Goal: Task Accomplishment & Management: Use online tool/utility

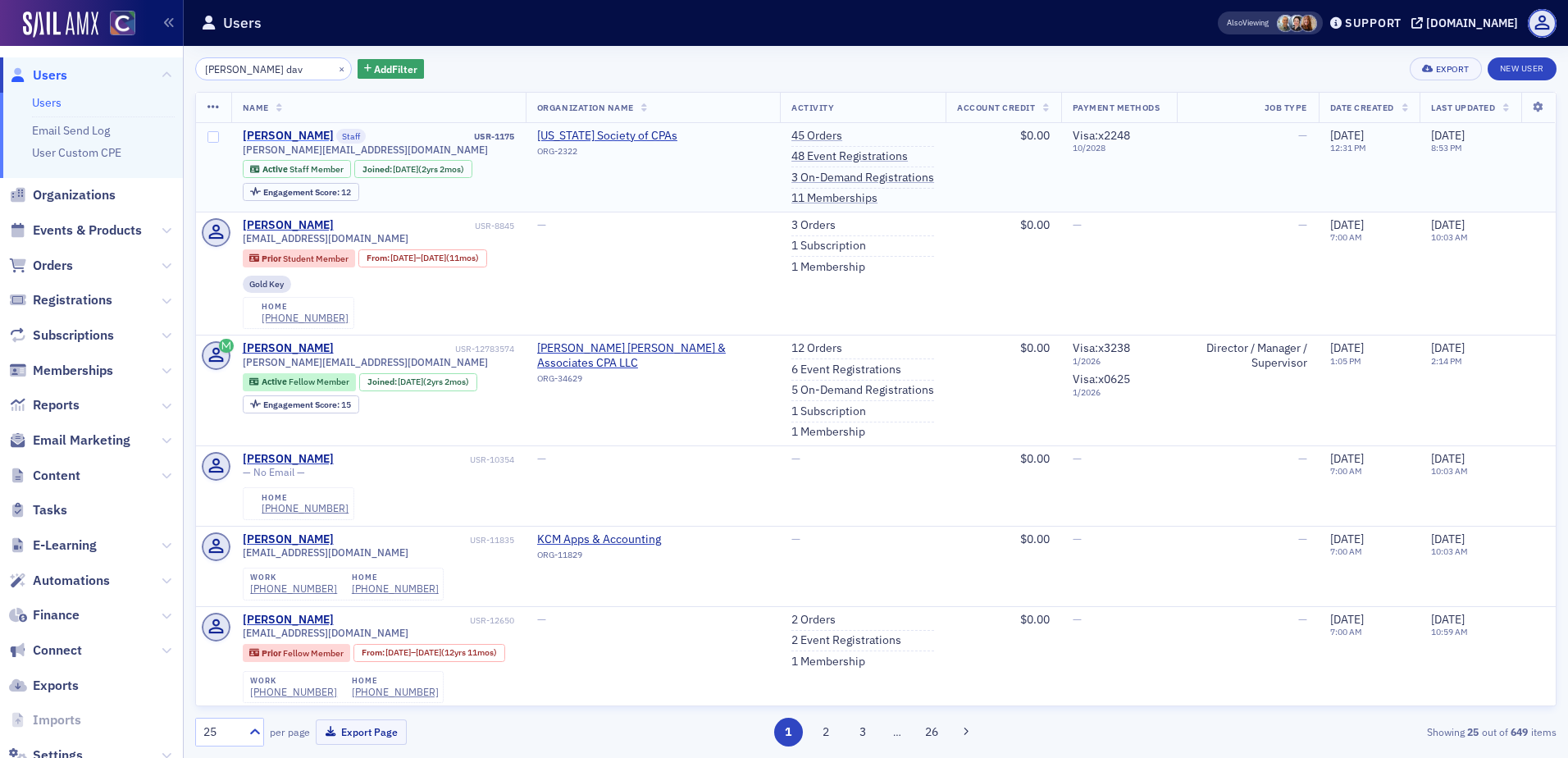
type input "[PERSON_NAME] dav"
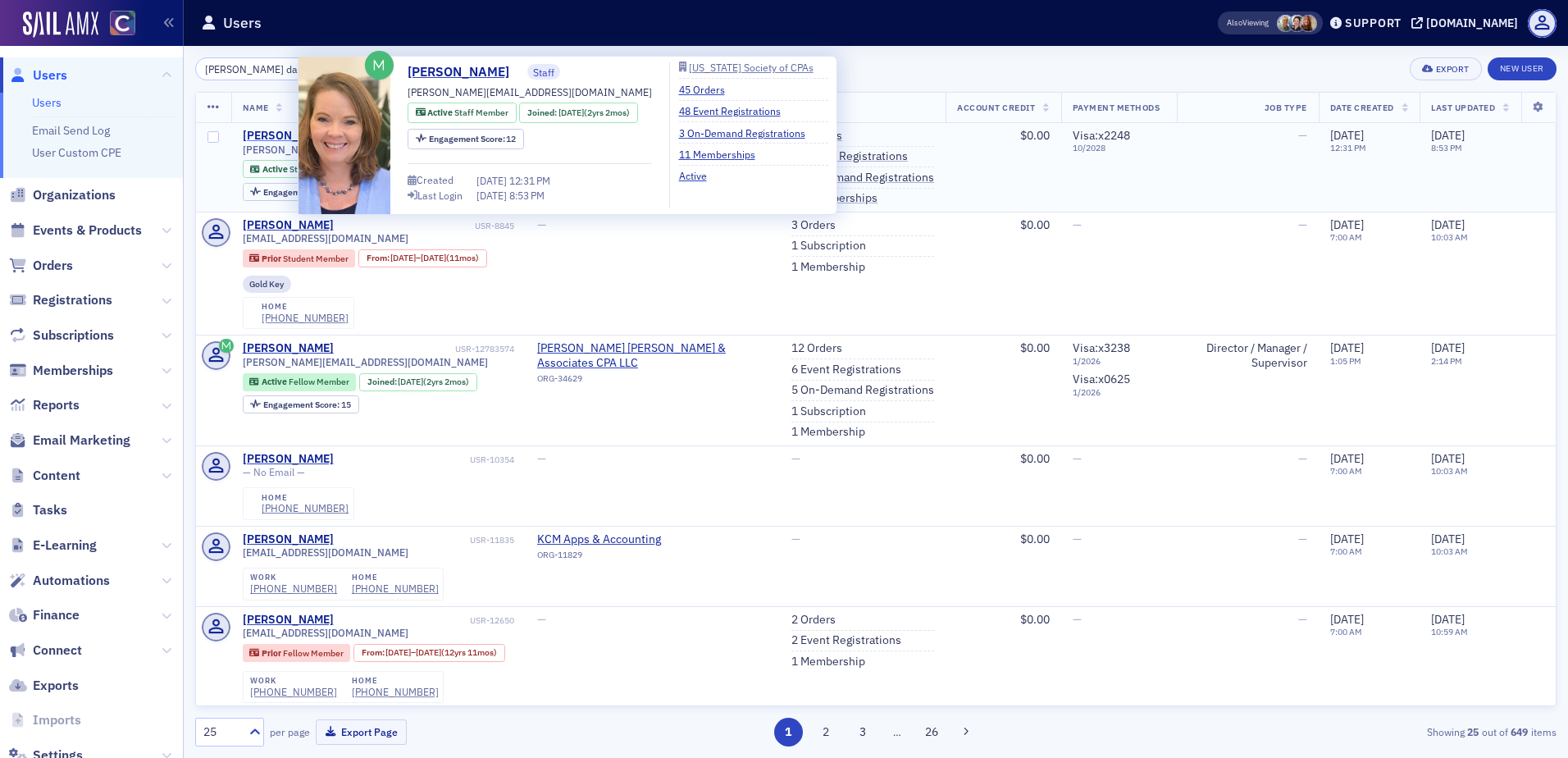
click at [276, 137] on div "[PERSON_NAME]" at bounding box center [287, 136] width 91 height 15
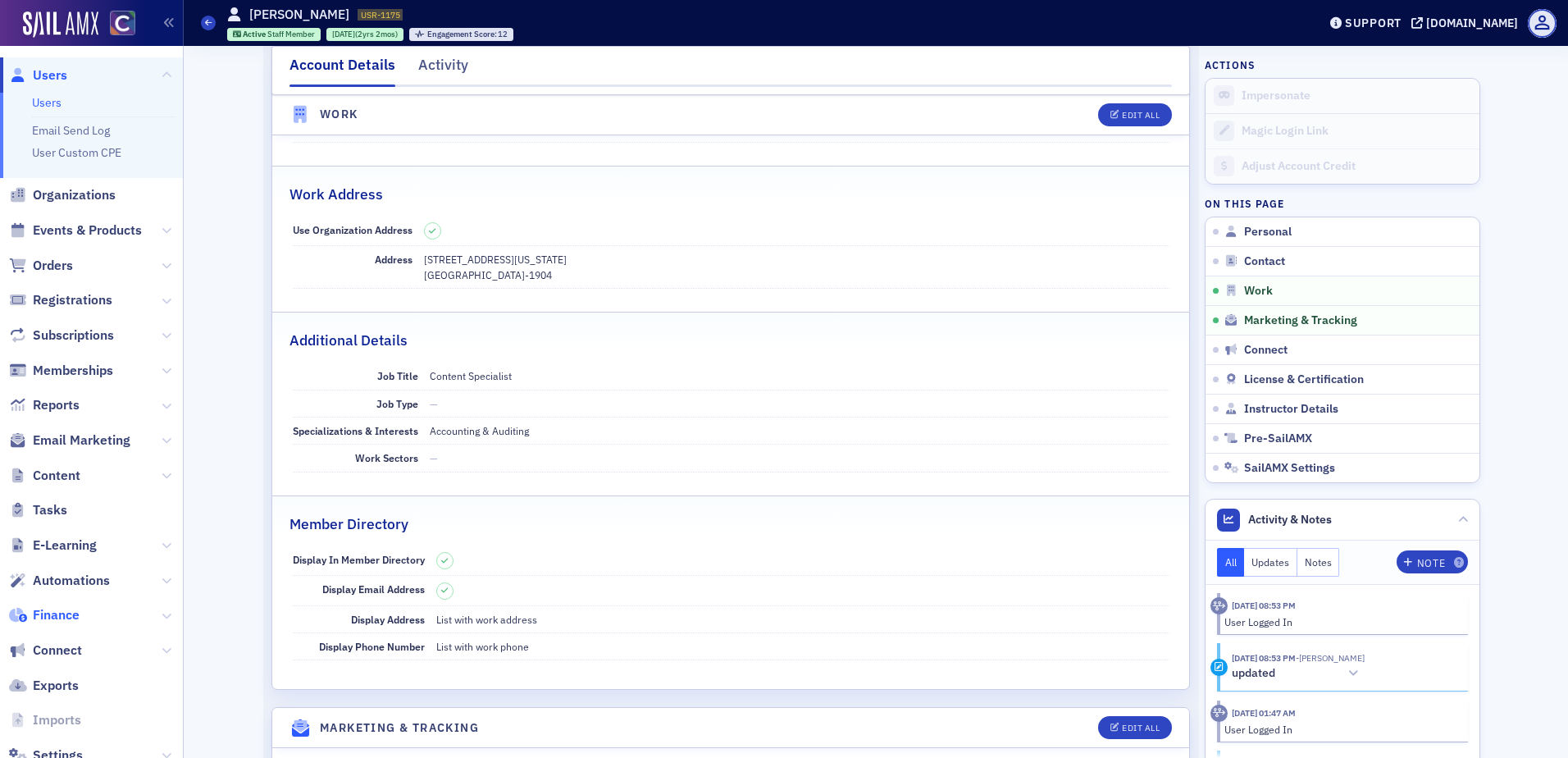
scroll to position [50, 0]
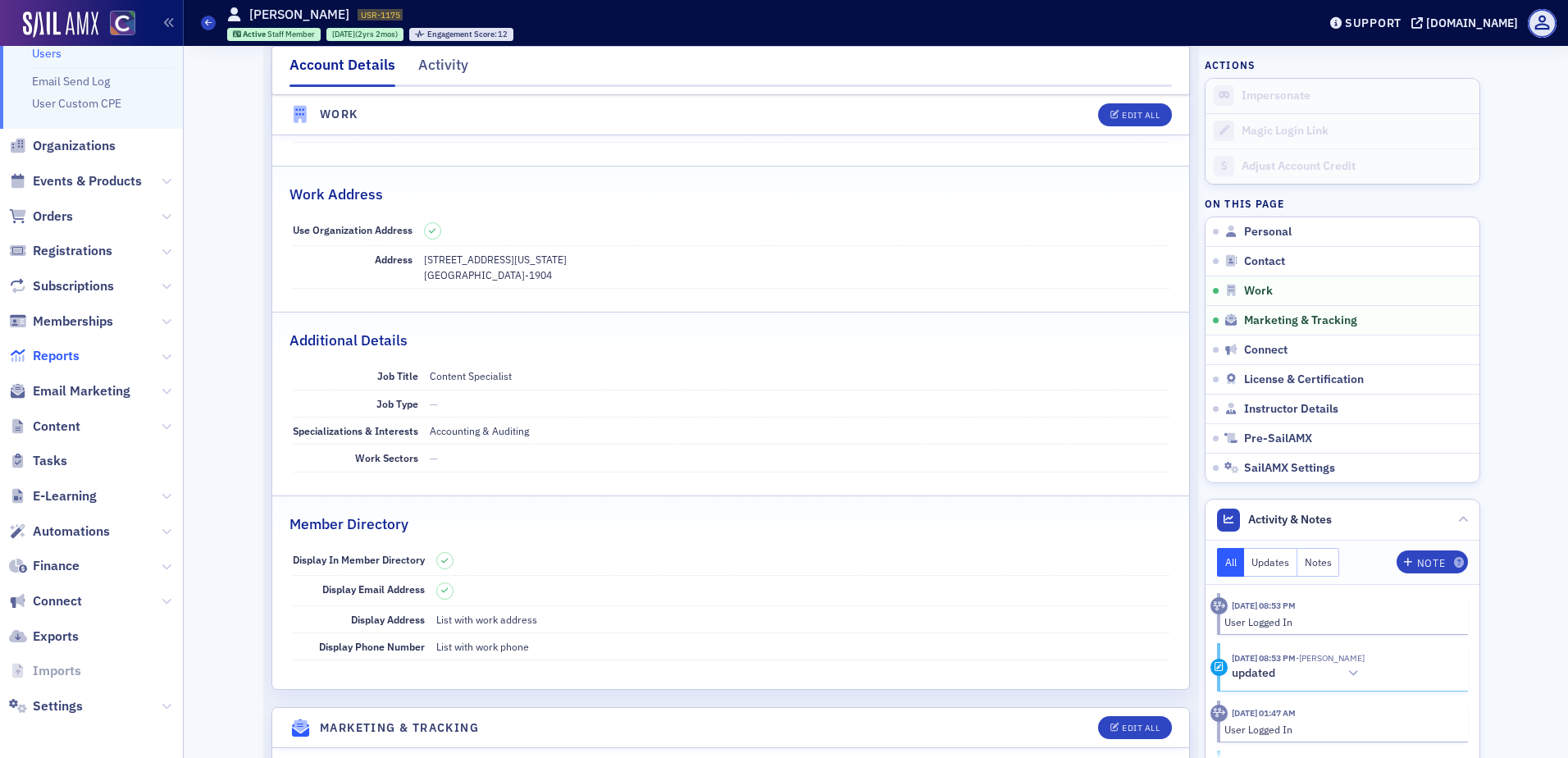
click at [70, 355] on span "Reports" at bounding box center [56, 356] width 47 height 18
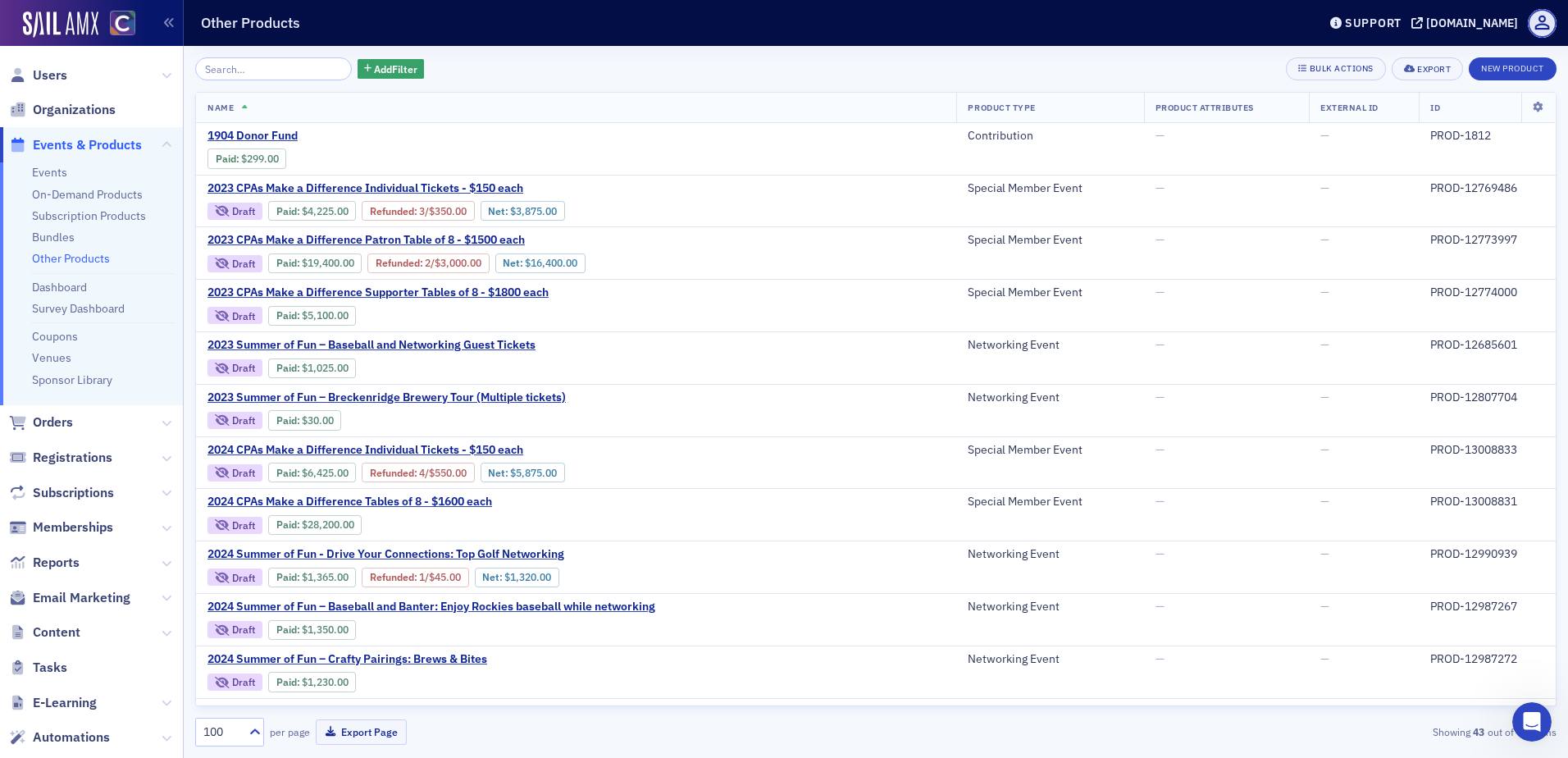
scroll to position [814, 0]
click at [67, 422] on span "Orders" at bounding box center [52, 422] width 40 height 18
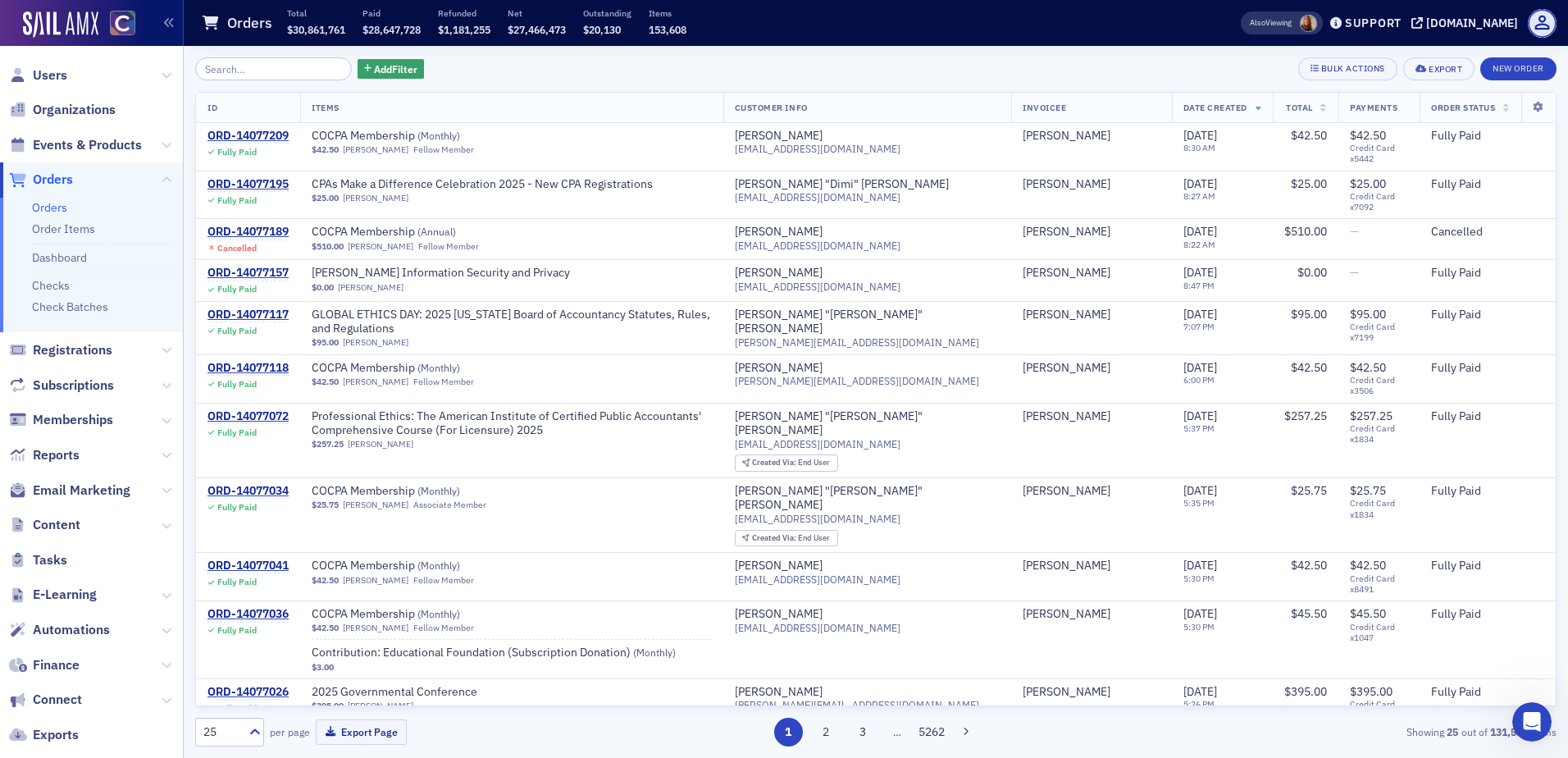
click at [279, 73] on input "search" at bounding box center [273, 69] width 157 height 23
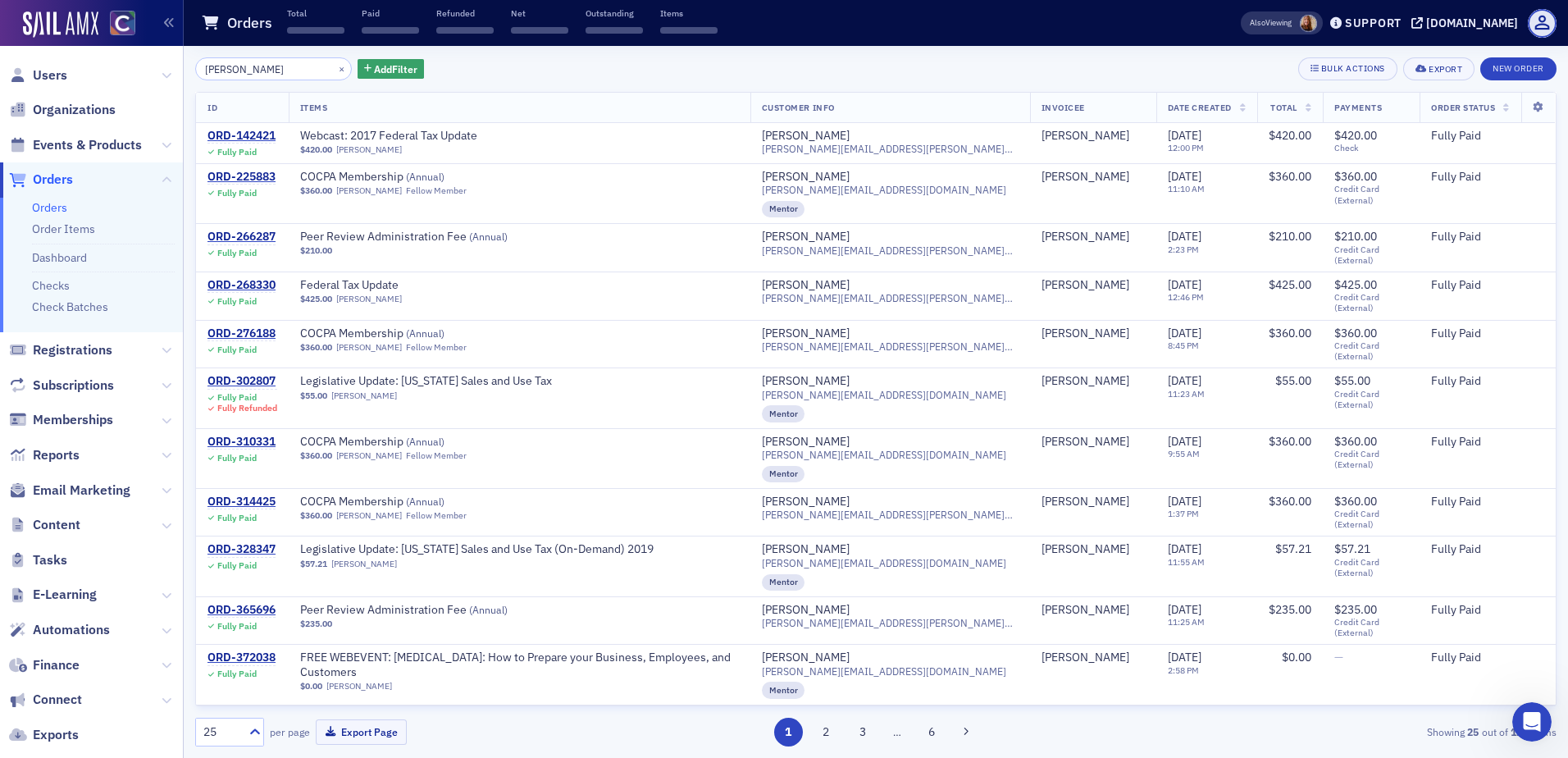
scroll to position [771, 0]
type input "gilbert"
click at [1431, 110] on span "Order Status" at bounding box center [1463, 107] width 64 height 11
click at [364, 73] on icon "button" at bounding box center [368, 69] width 7 height 9
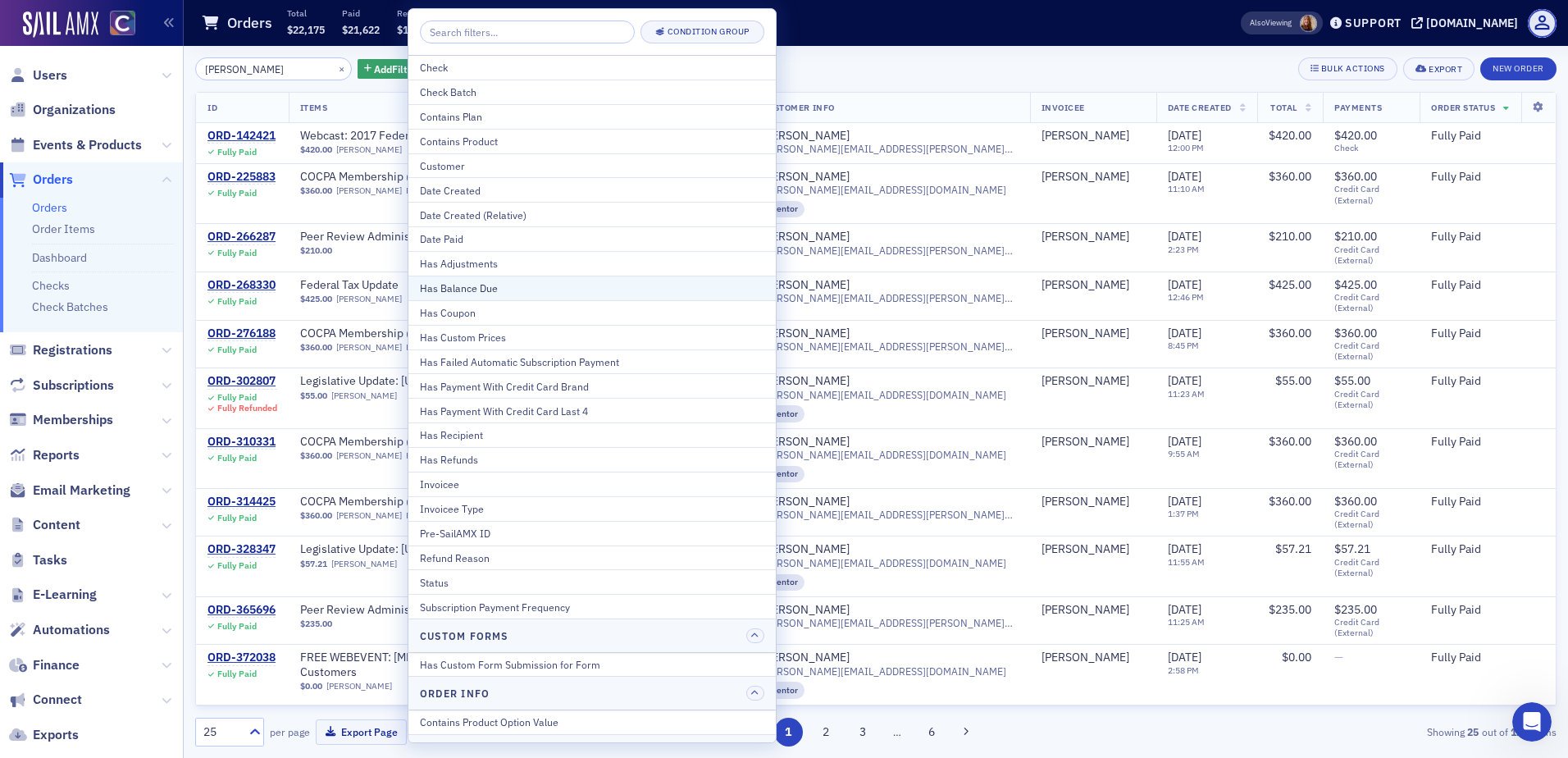
click at [490, 288] on div "Has Balance Due" at bounding box center [592, 287] width 344 height 15
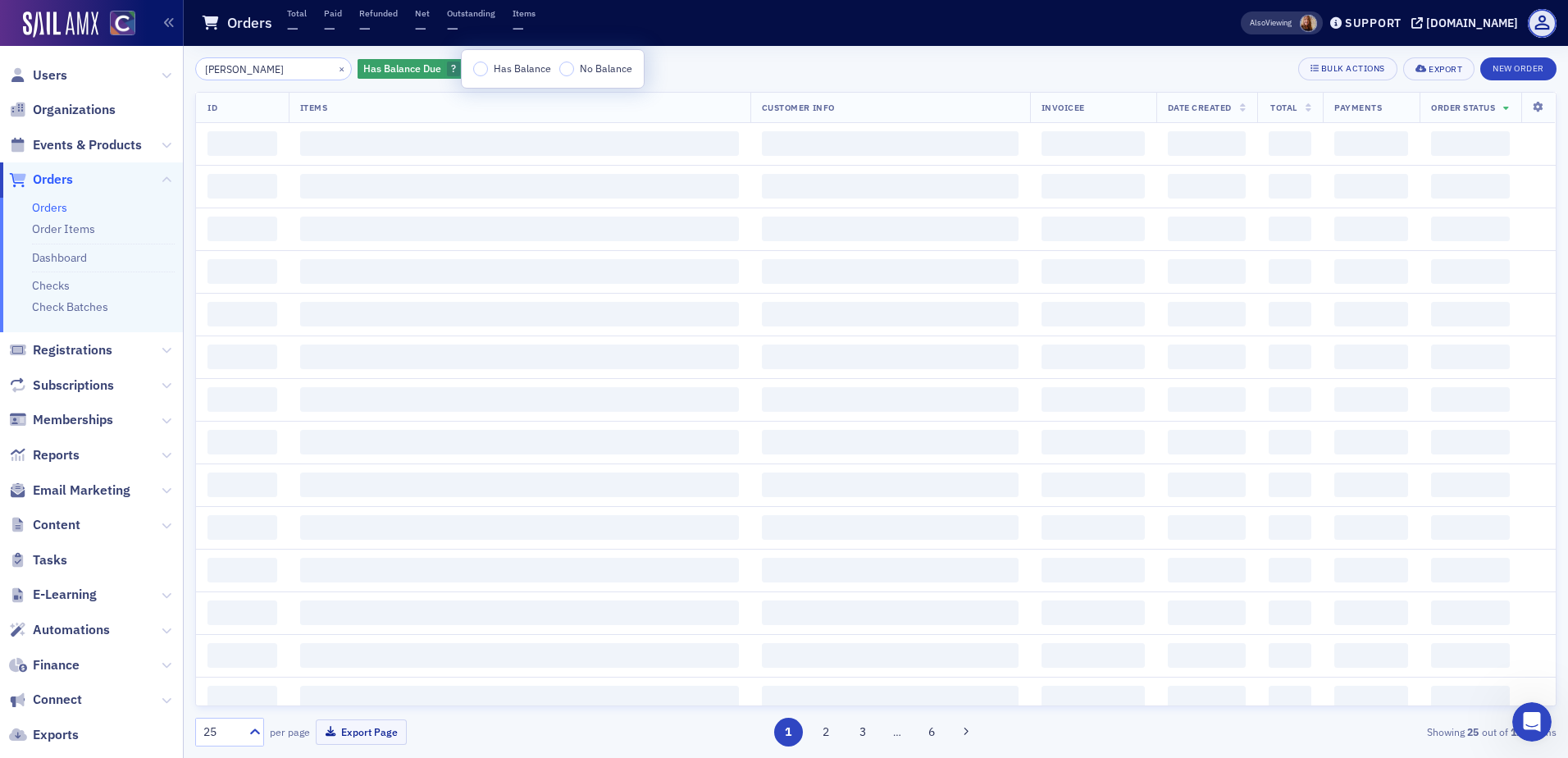
click at [497, 72] on span "Has Balance" at bounding box center [522, 68] width 57 height 13
click at [488, 72] on input "Has Balance" at bounding box center [480, 69] width 15 height 15
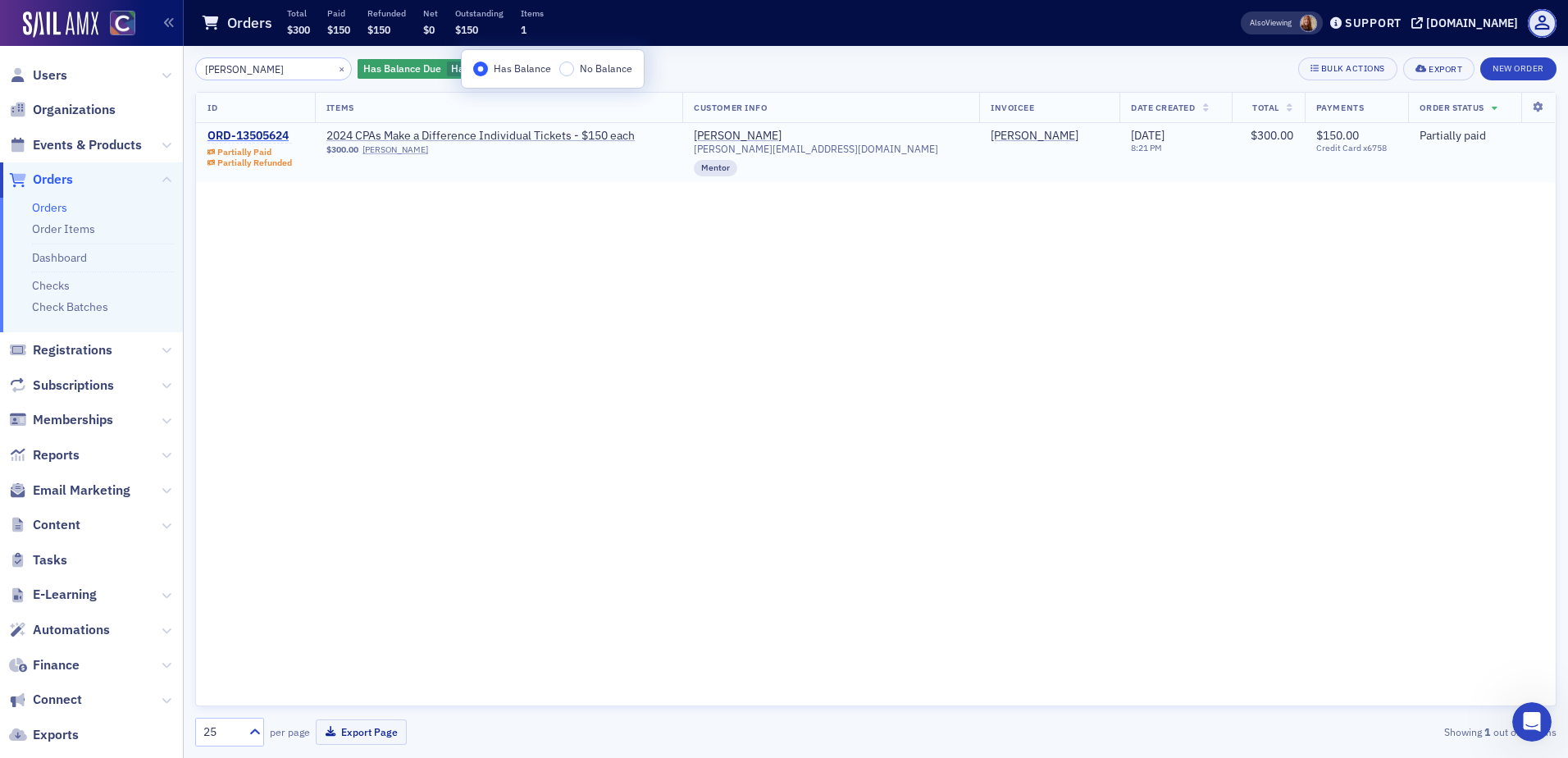
click at [264, 129] on div "ORD-13505624" at bounding box center [250, 136] width 85 height 15
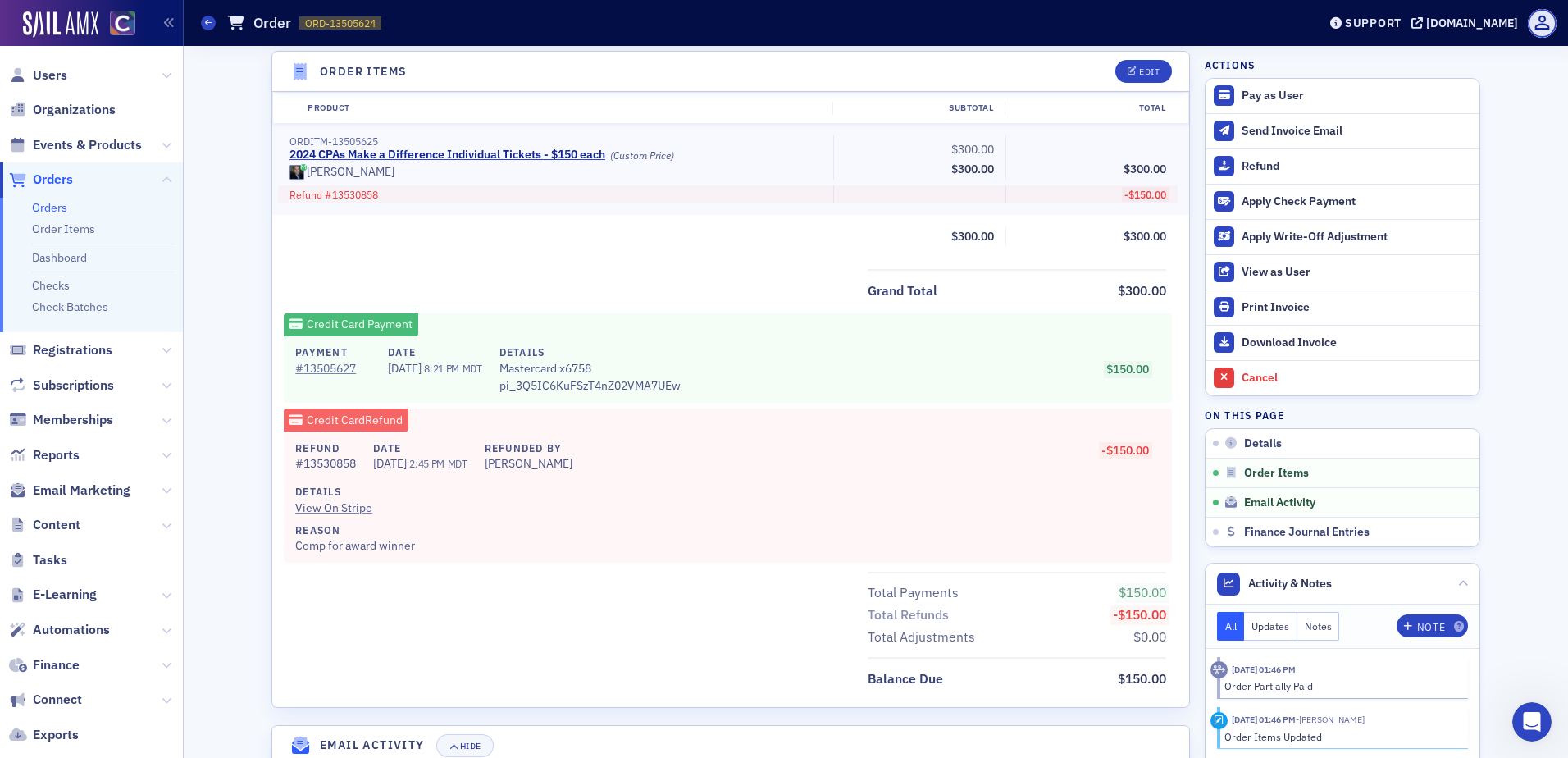
scroll to position [851, 0]
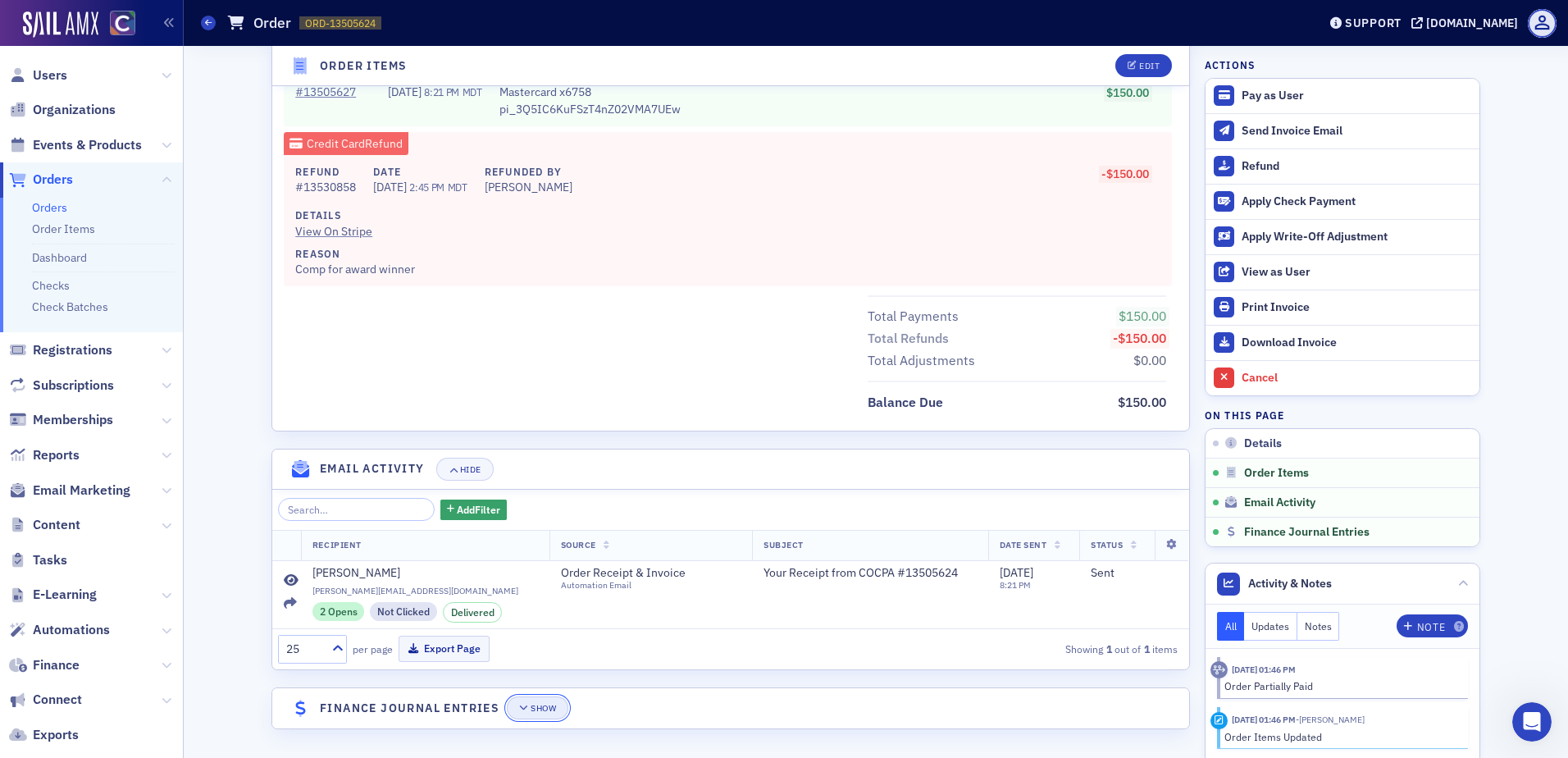
click at [534, 701] on button "Show" at bounding box center [538, 708] width 62 height 23
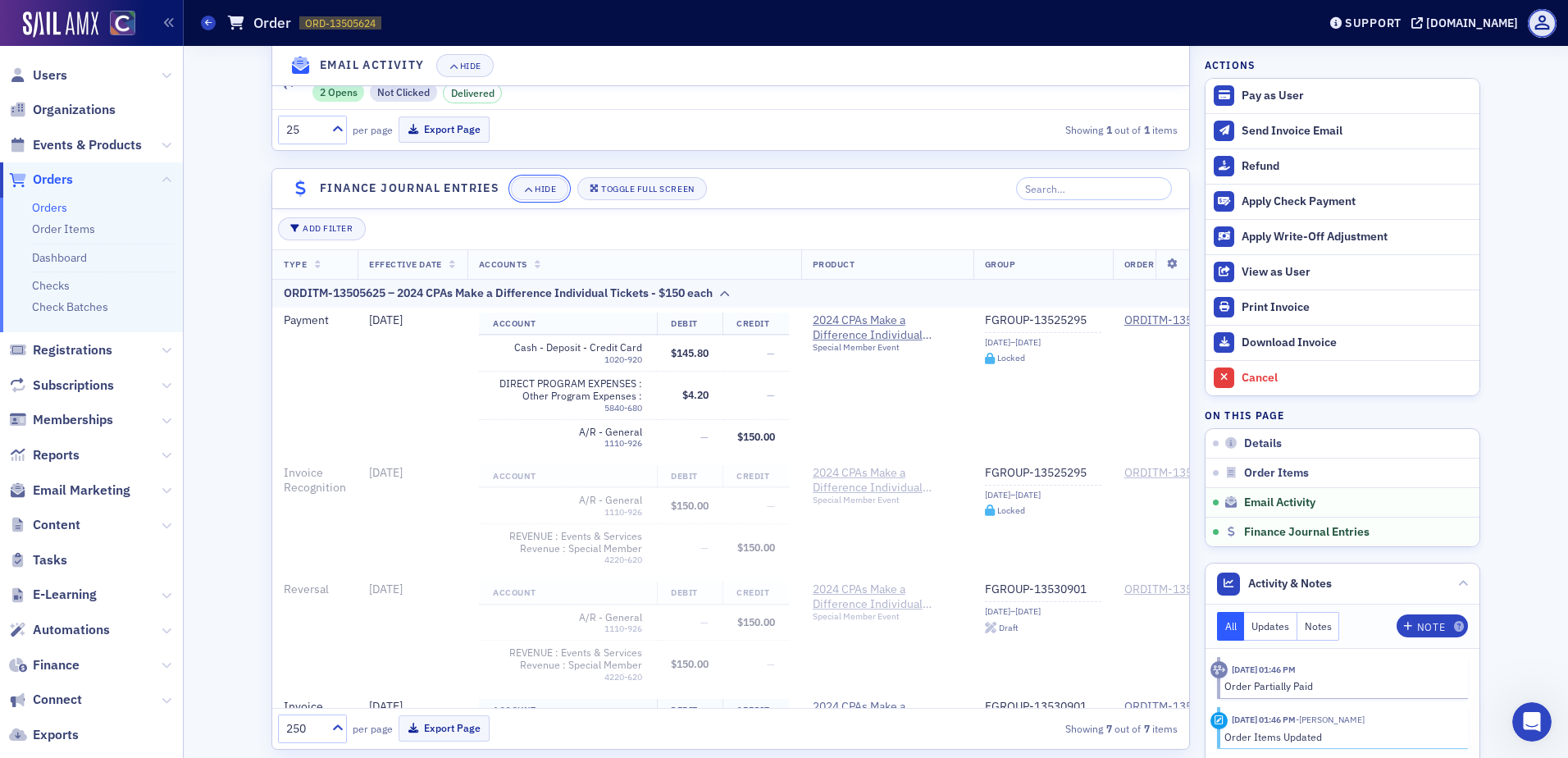
scroll to position [1390, 0]
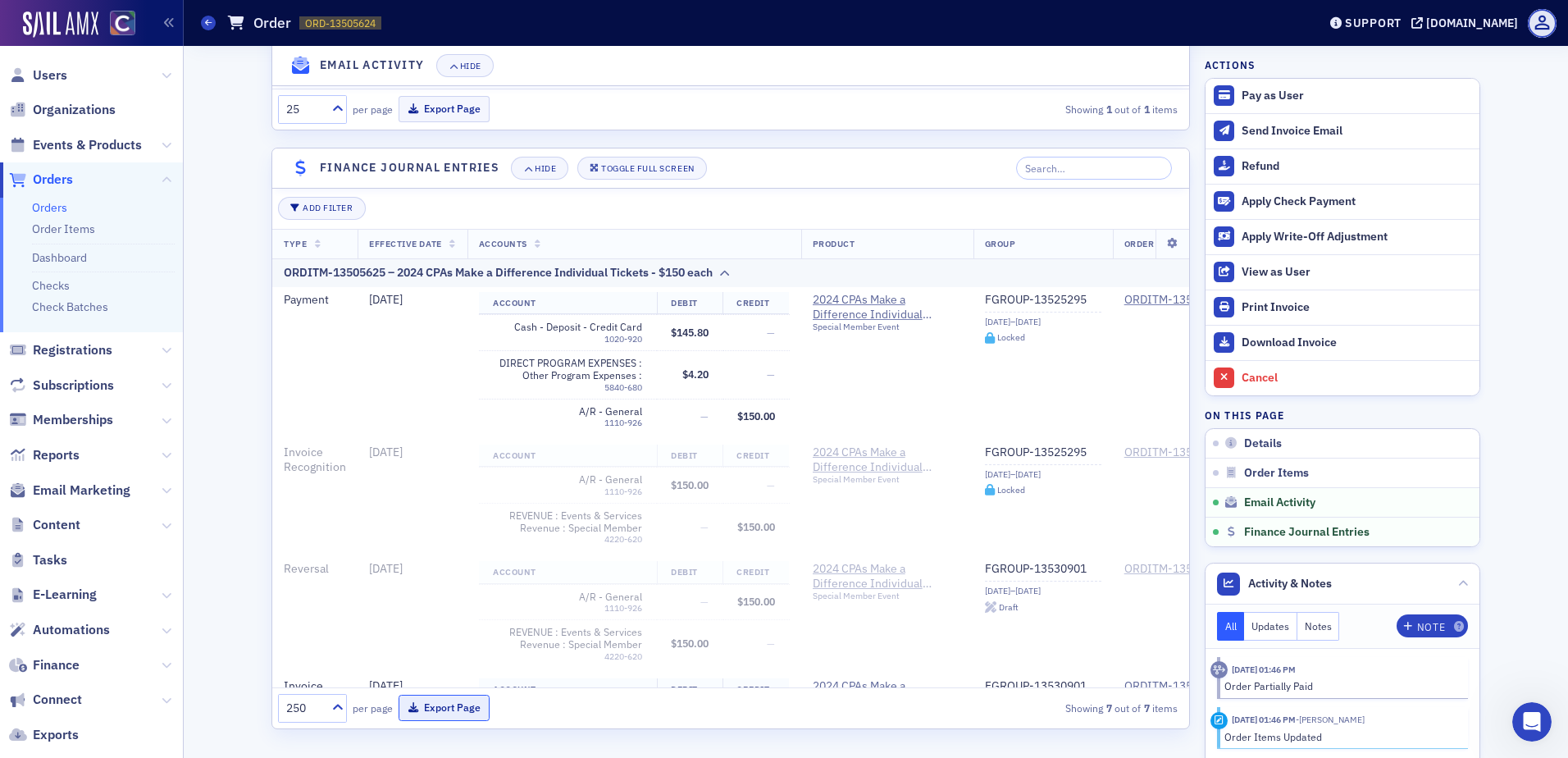
click at [439, 705] on button "Export Page" at bounding box center [444, 707] width 91 height 26
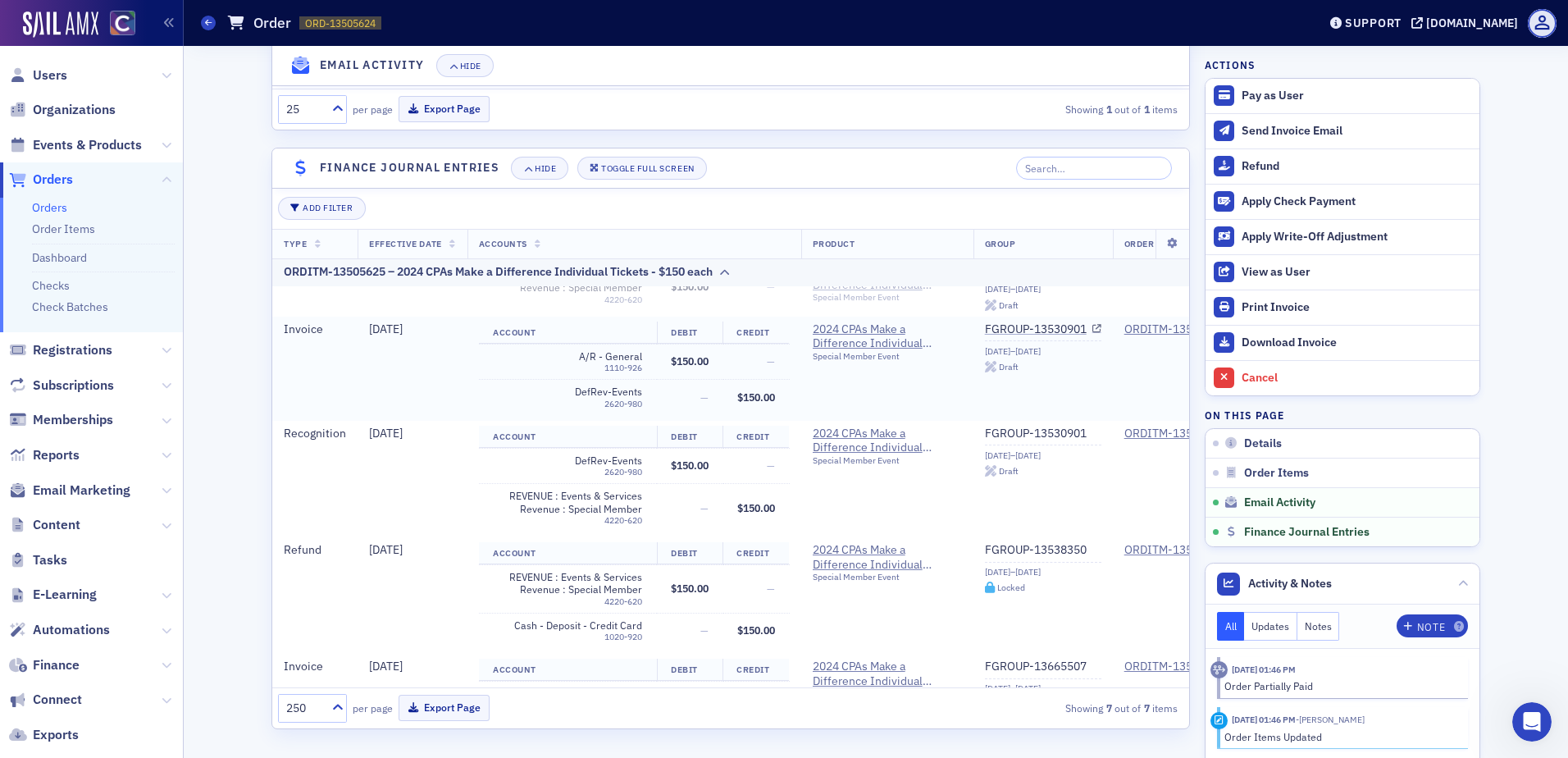
scroll to position [328, 0]
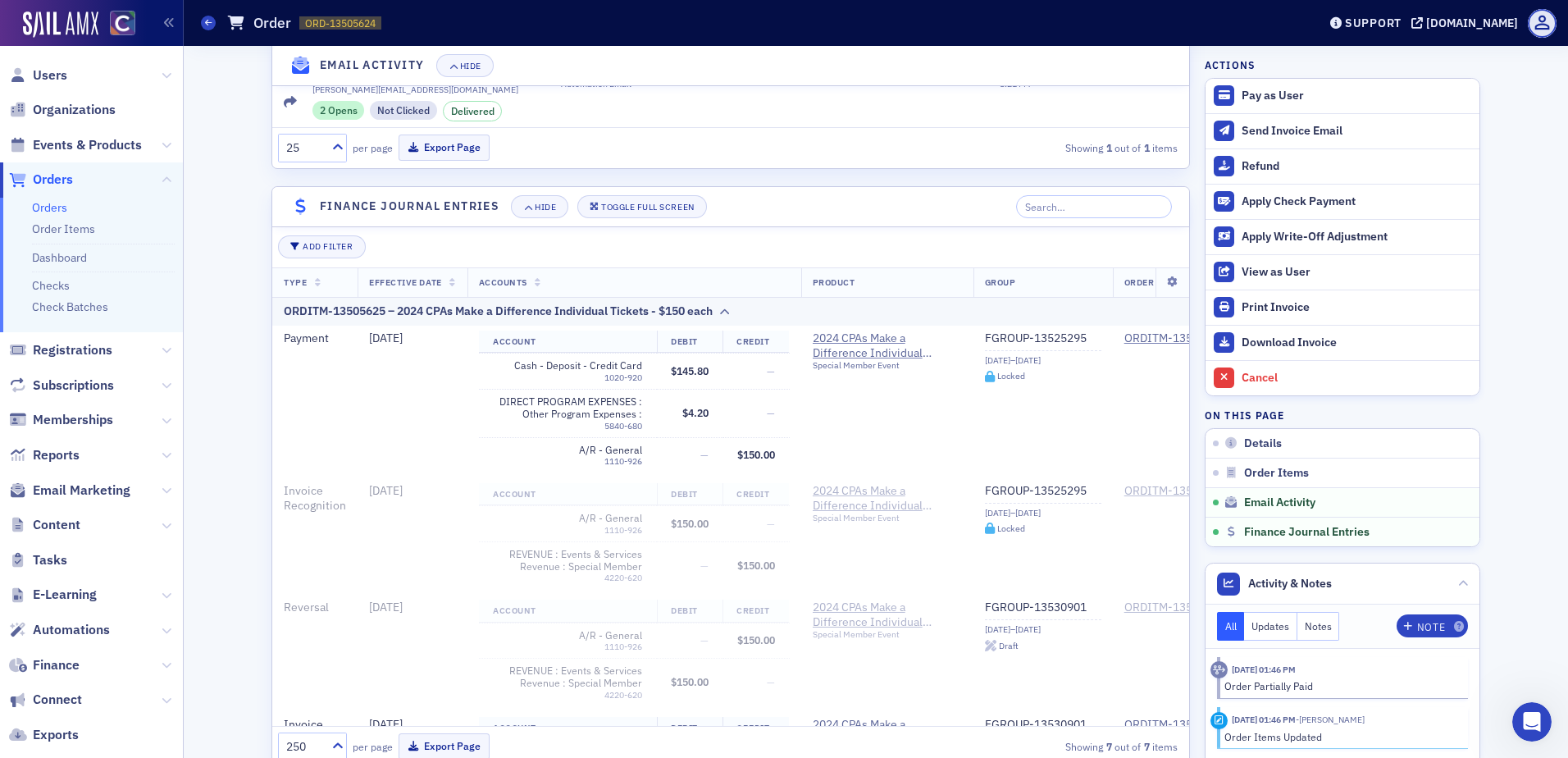
scroll to position [1390, 0]
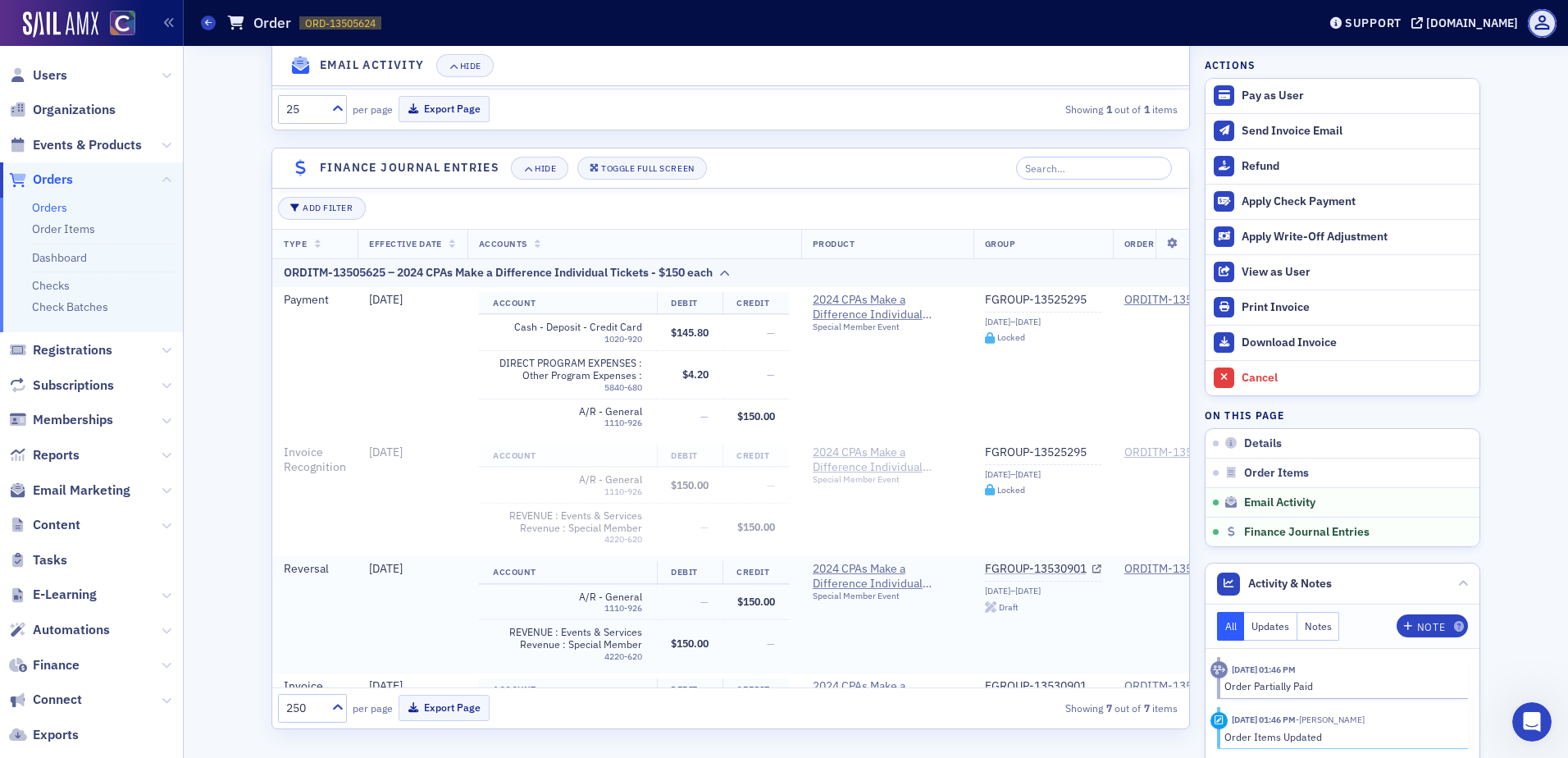
click at [548, 618] on td "A/R - General 1110-926" at bounding box center [567, 601] width 178 height 35
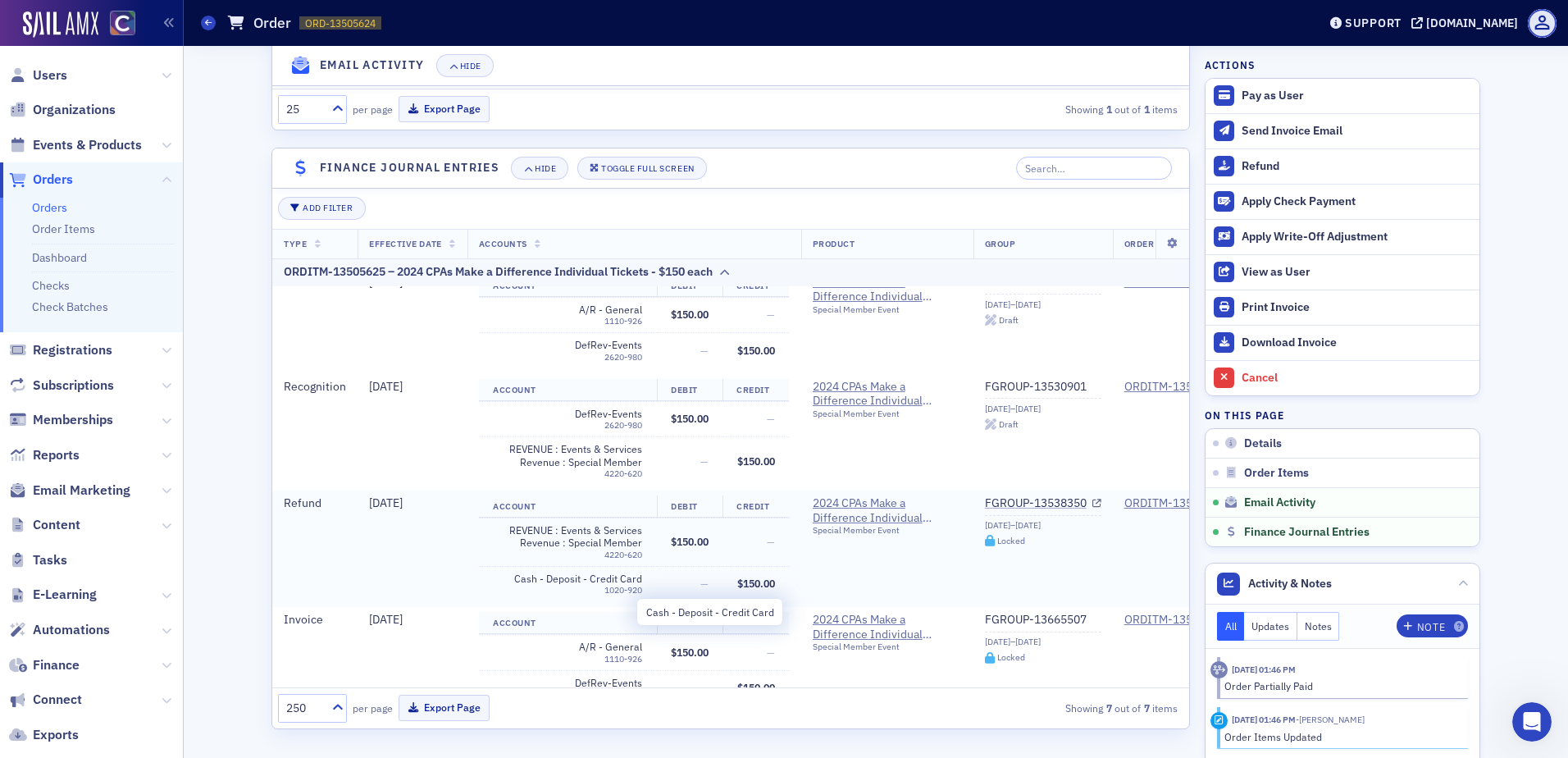
scroll to position [440, 0]
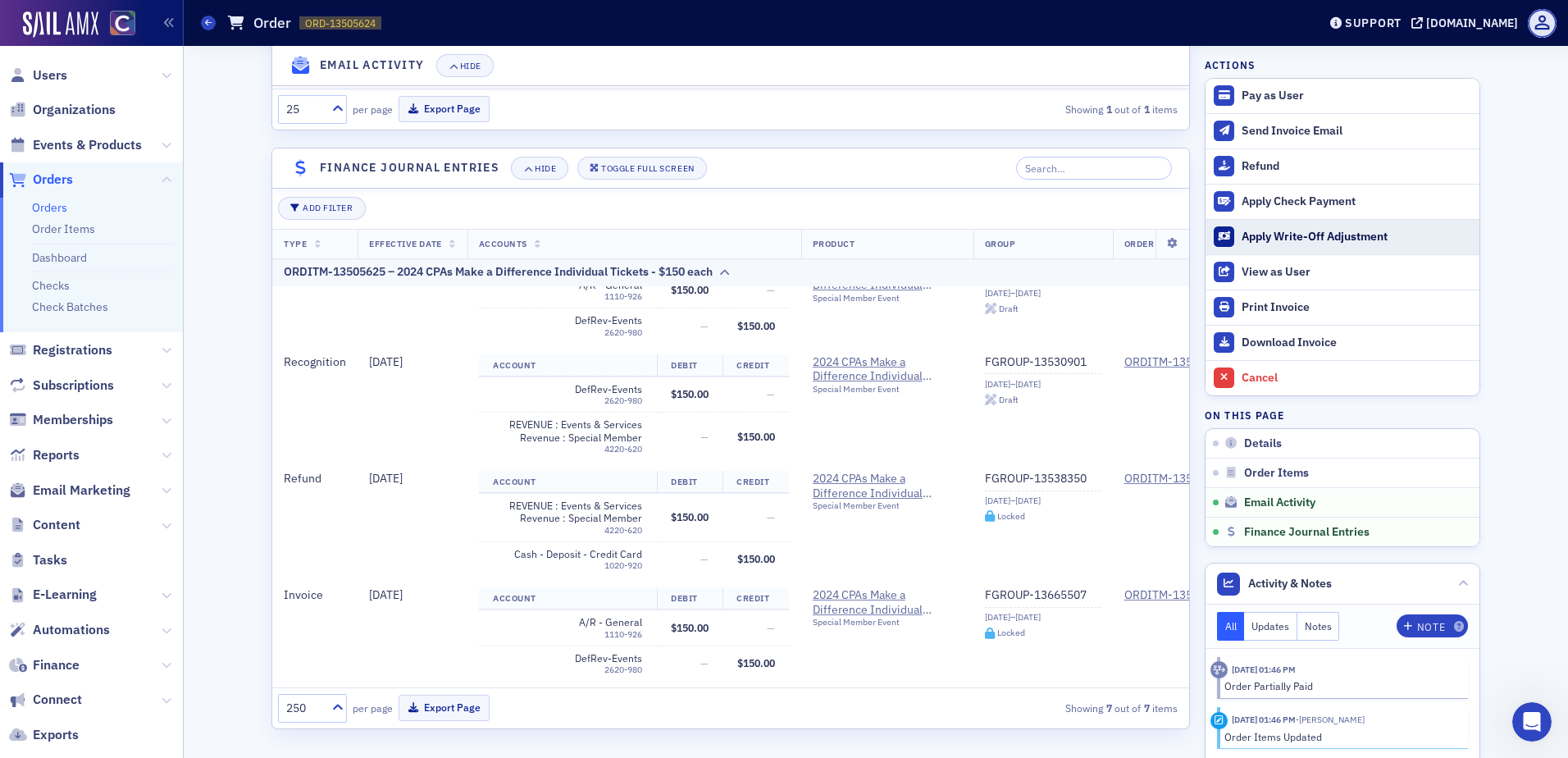
click at [1304, 239] on div "Apply Write-Off Adjustment" at bounding box center [1357, 237] width 230 height 15
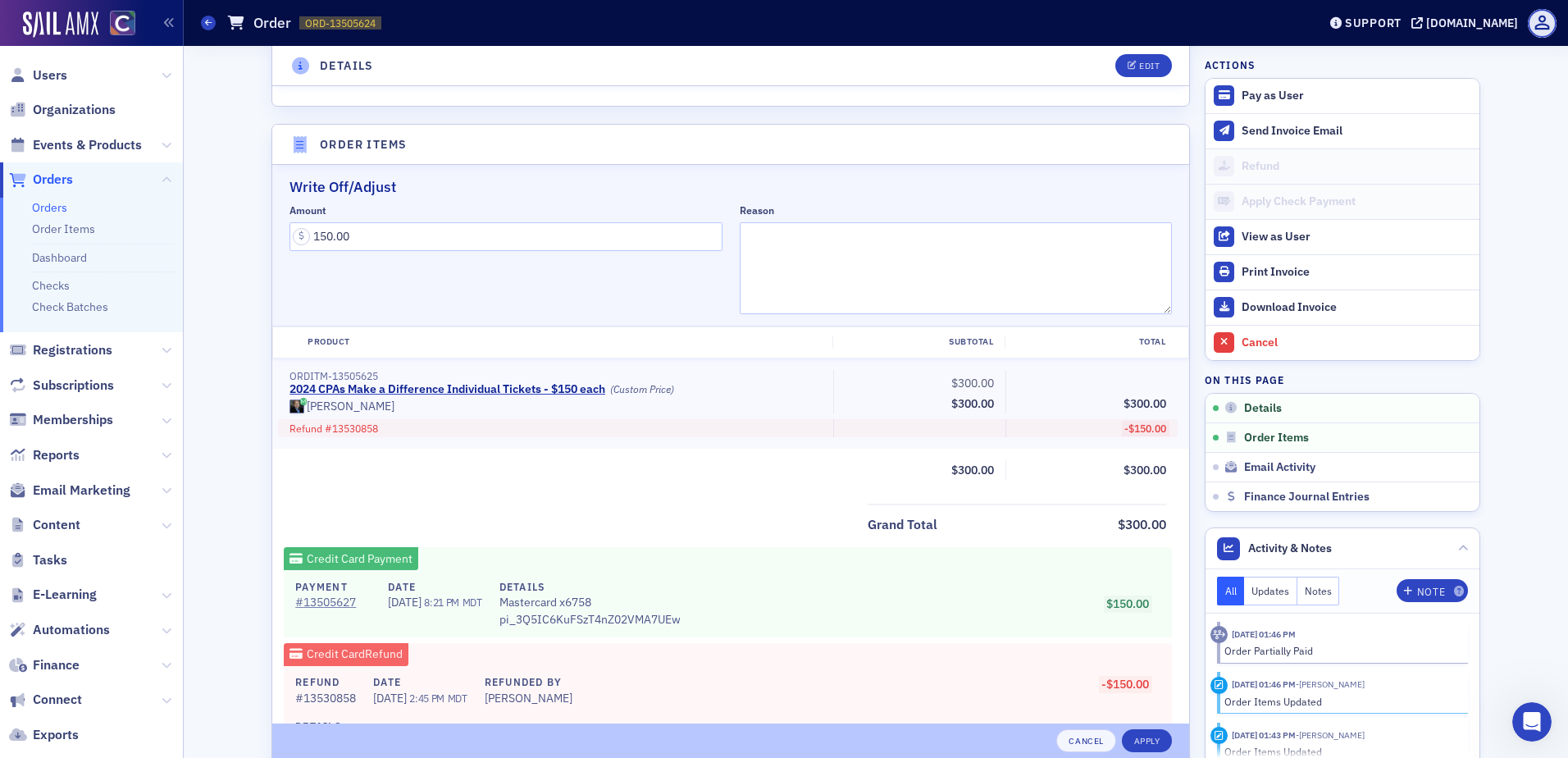
scroll to position [355, 0]
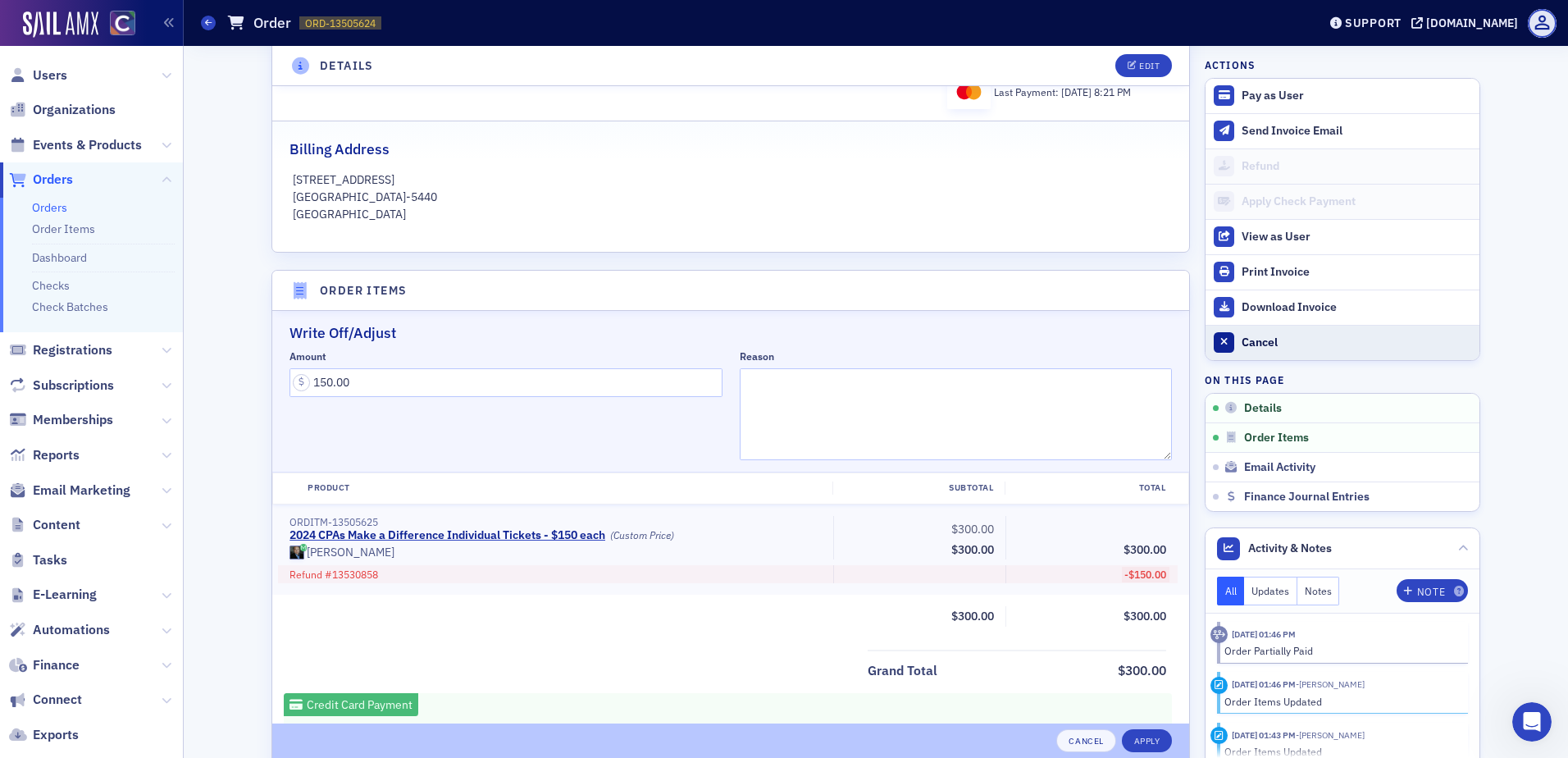
click at [1242, 341] on div "Cancel" at bounding box center [1357, 342] width 230 height 15
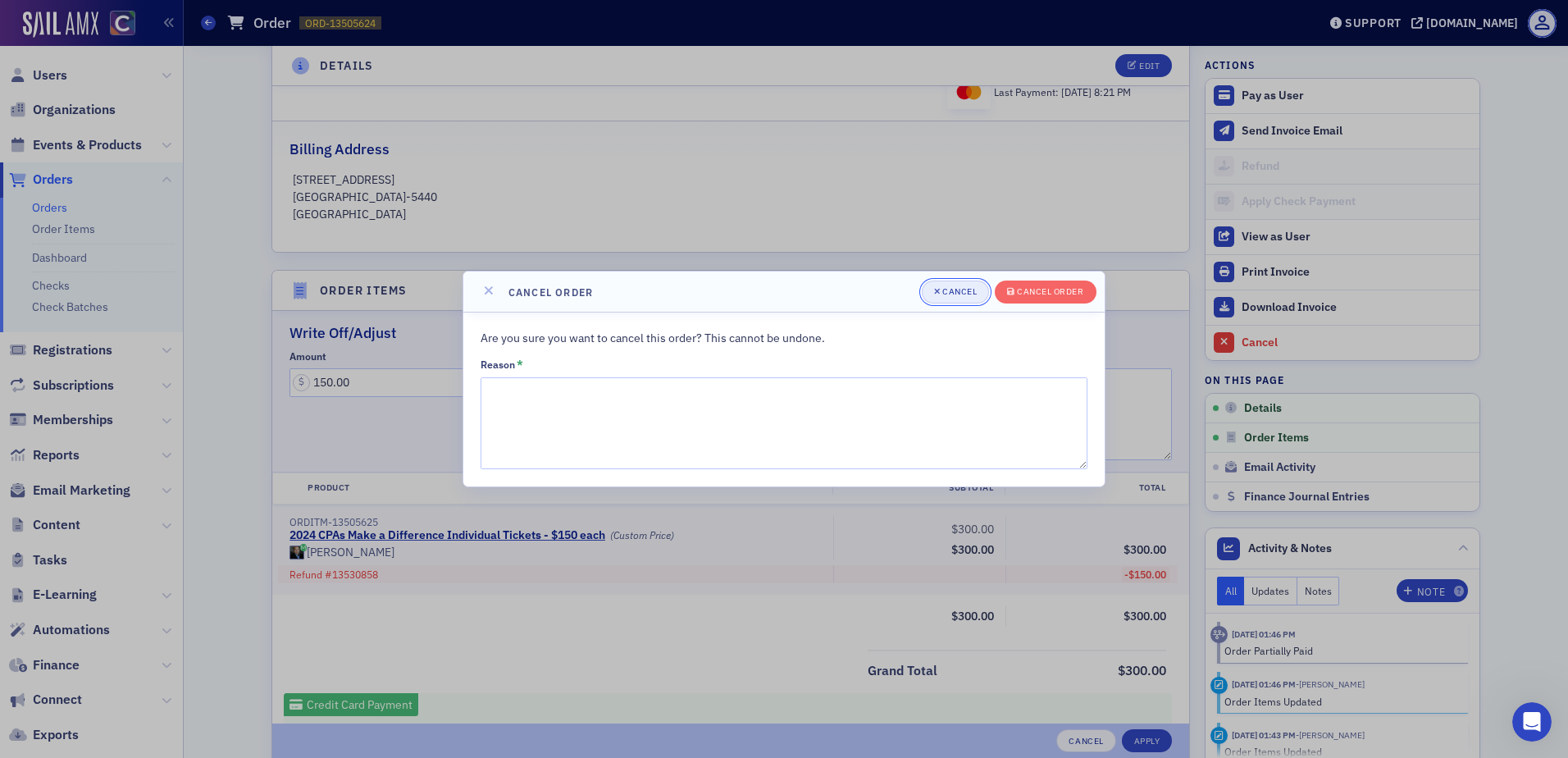
click at [967, 287] on div "Cancel" at bounding box center [959, 292] width 34 height 9
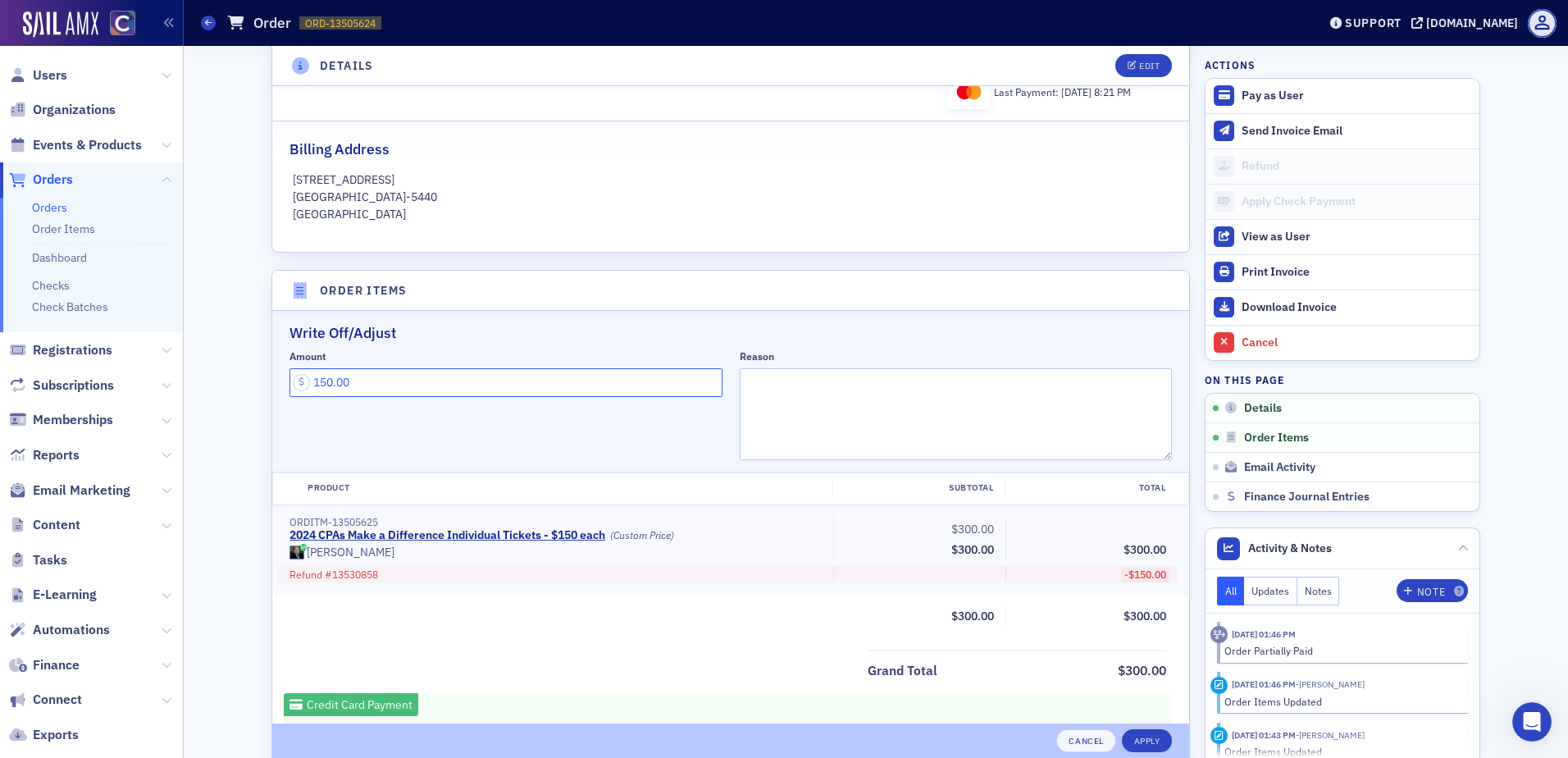
drag, startPoint x: 389, startPoint y: 381, endPoint x: 214, endPoint y: 383, distance: 175.0
type input "0.00"
click at [952, 326] on h2 "Write Off/Adjust" at bounding box center [730, 333] width 883 height 21
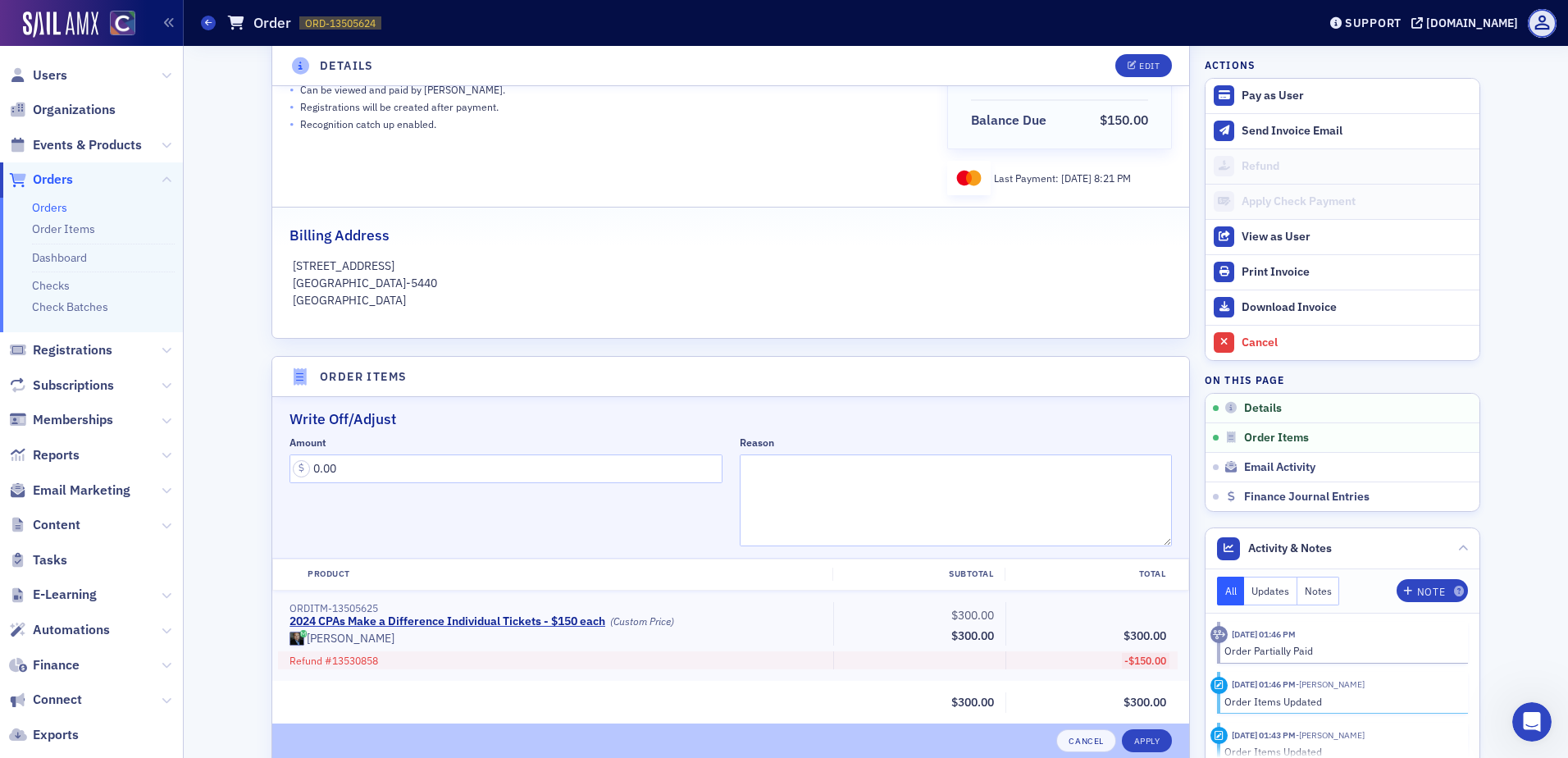
scroll to position [191, 0]
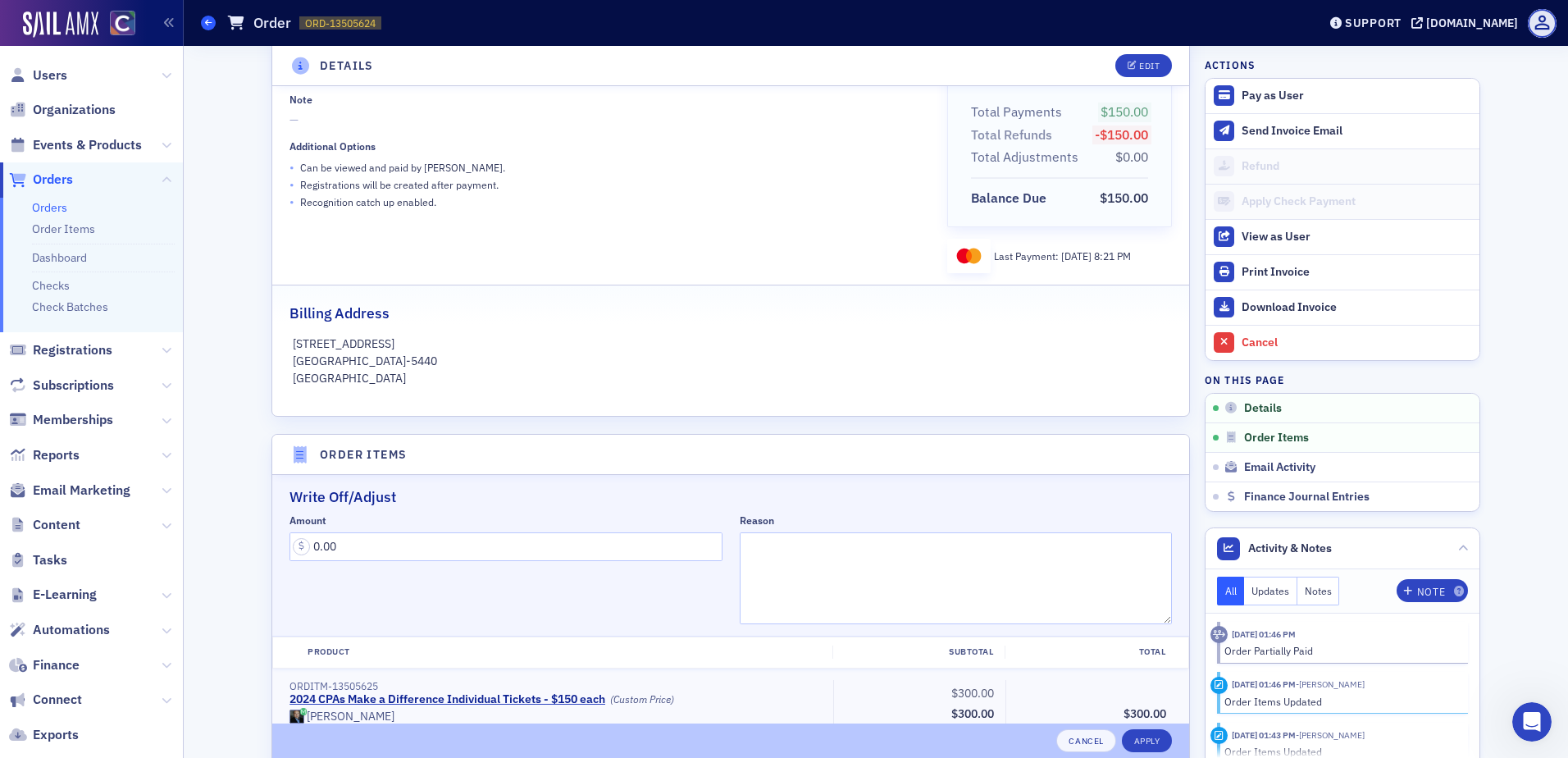
click at [204, 24] on span at bounding box center [208, 23] width 15 height 15
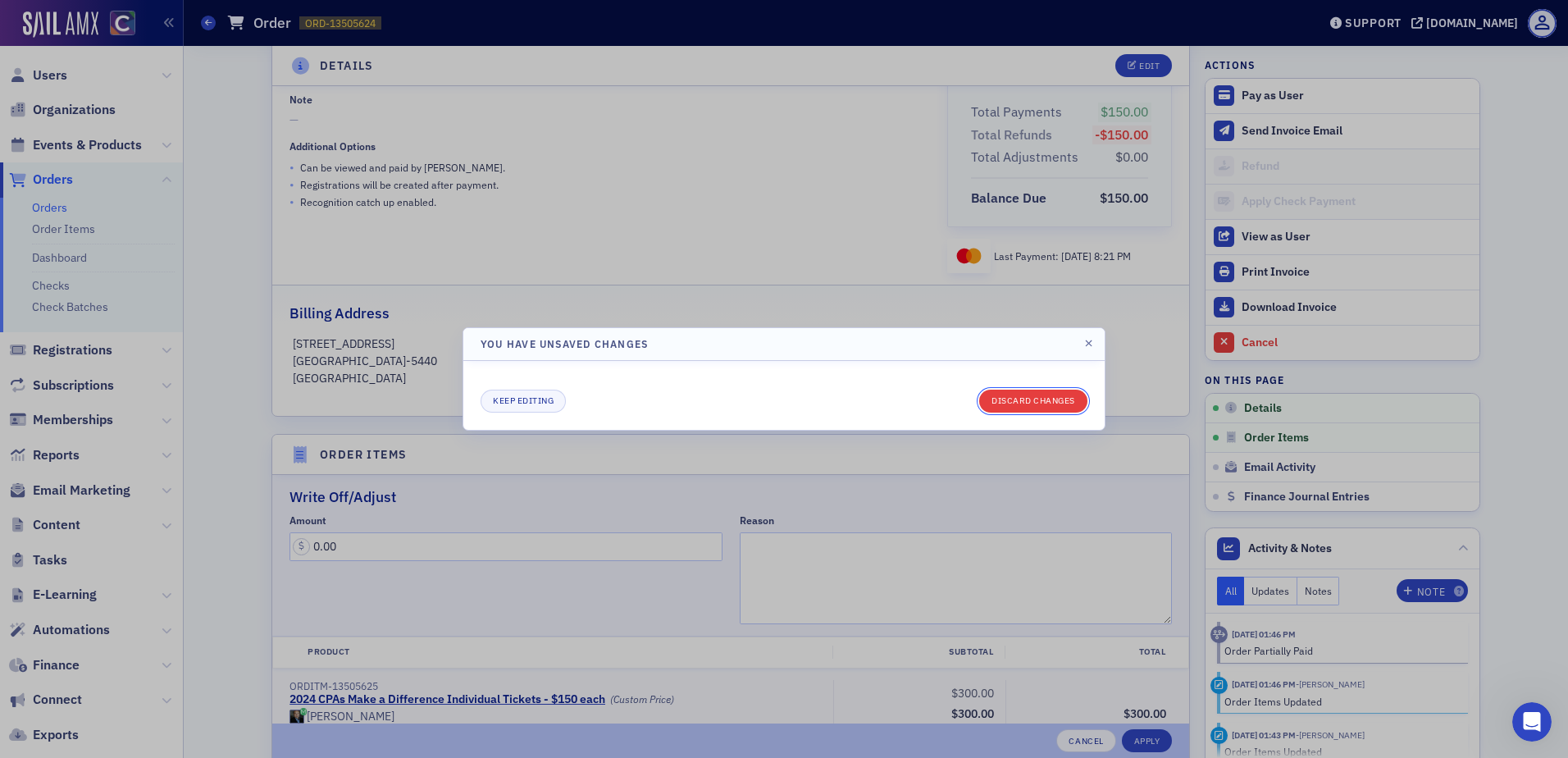
click at [1001, 401] on button "Discard changes" at bounding box center [1033, 401] width 108 height 23
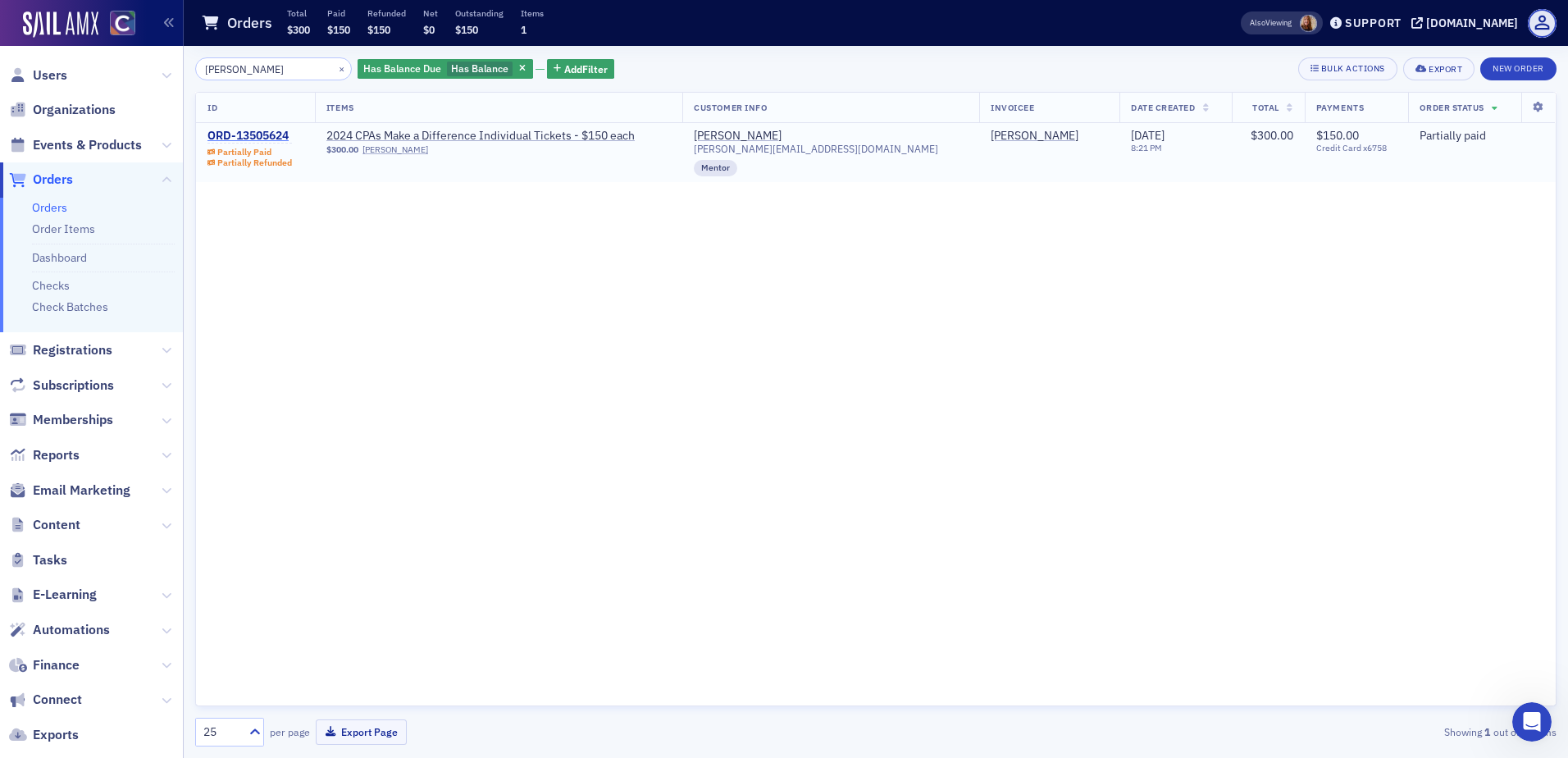
click at [228, 134] on div "ORD-13505624" at bounding box center [250, 136] width 85 height 15
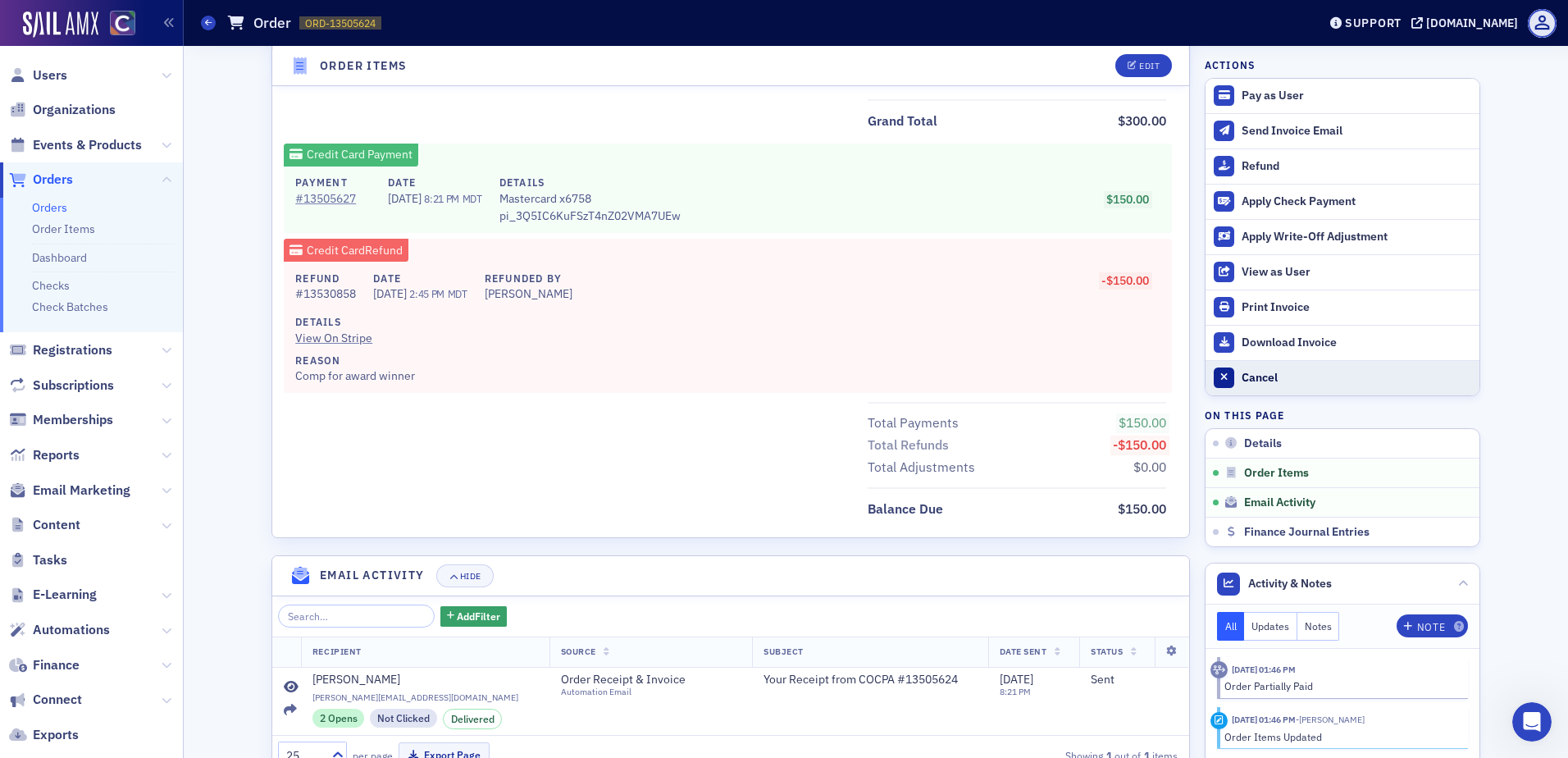
scroll to position [851, 0]
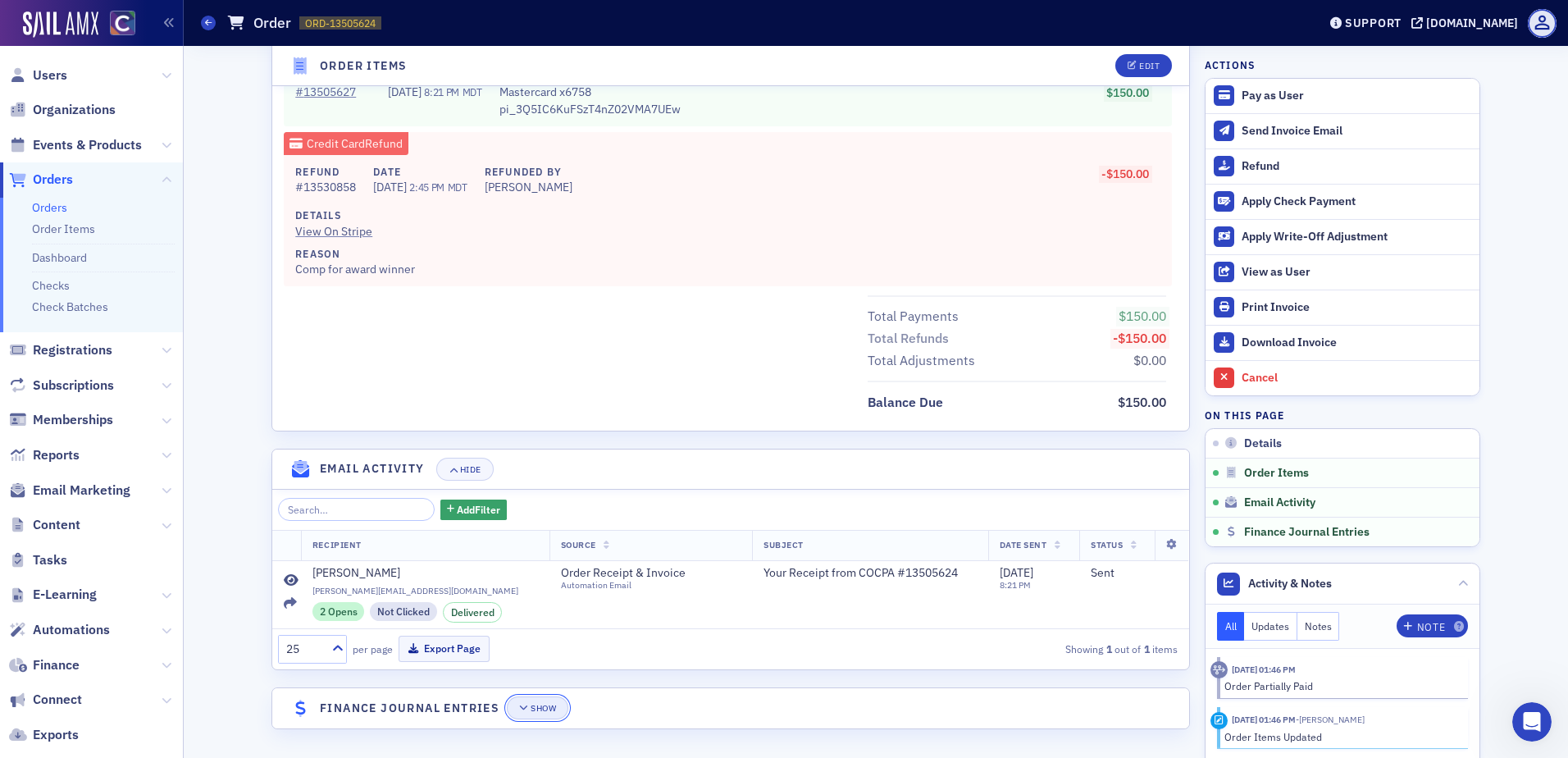
click at [519, 706] on icon "button" at bounding box center [524, 708] width 10 height 9
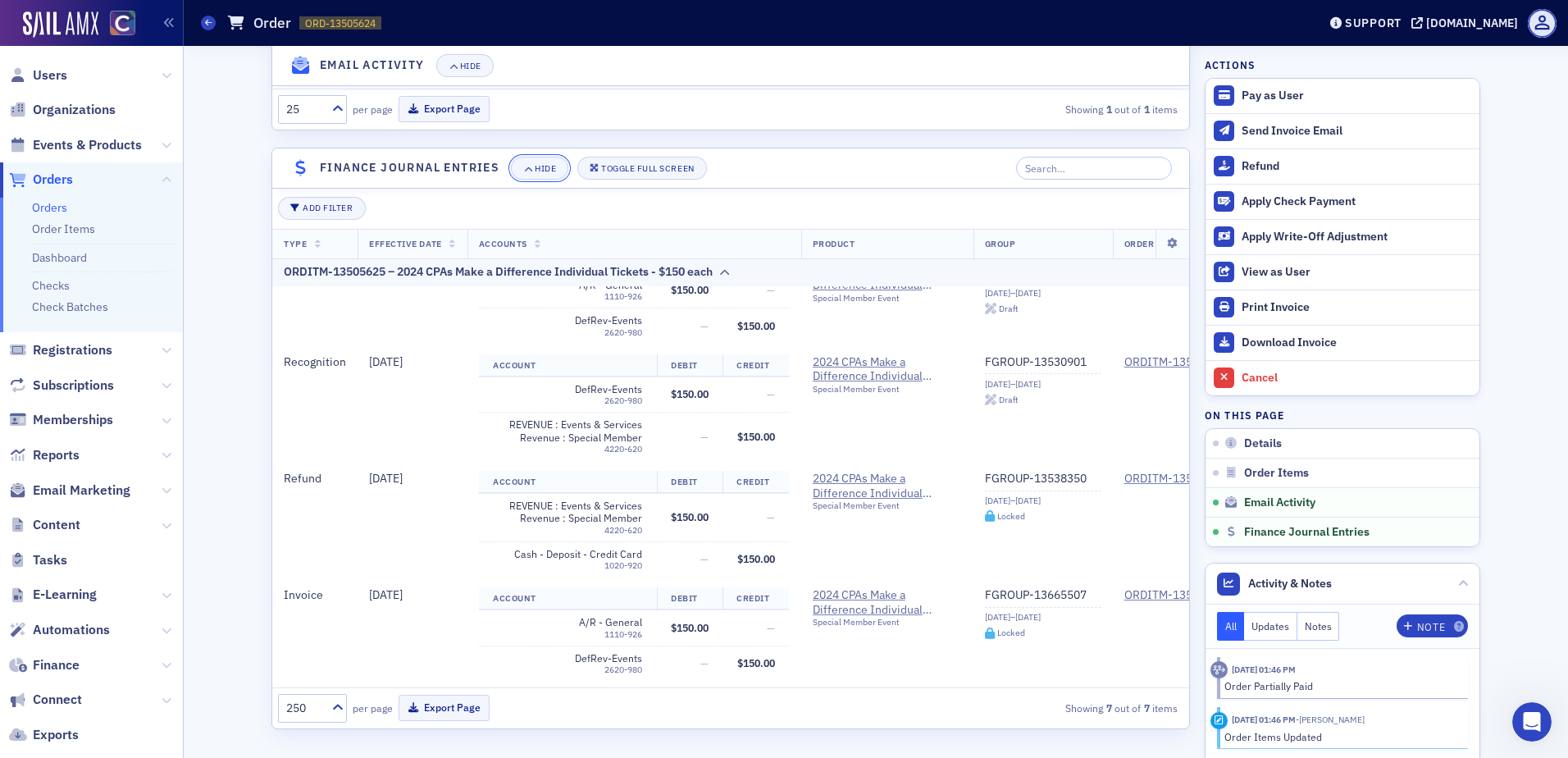
scroll to position [440, 0]
click at [1275, 233] on div "Apply Write-Off Adjustment" at bounding box center [1357, 237] width 230 height 15
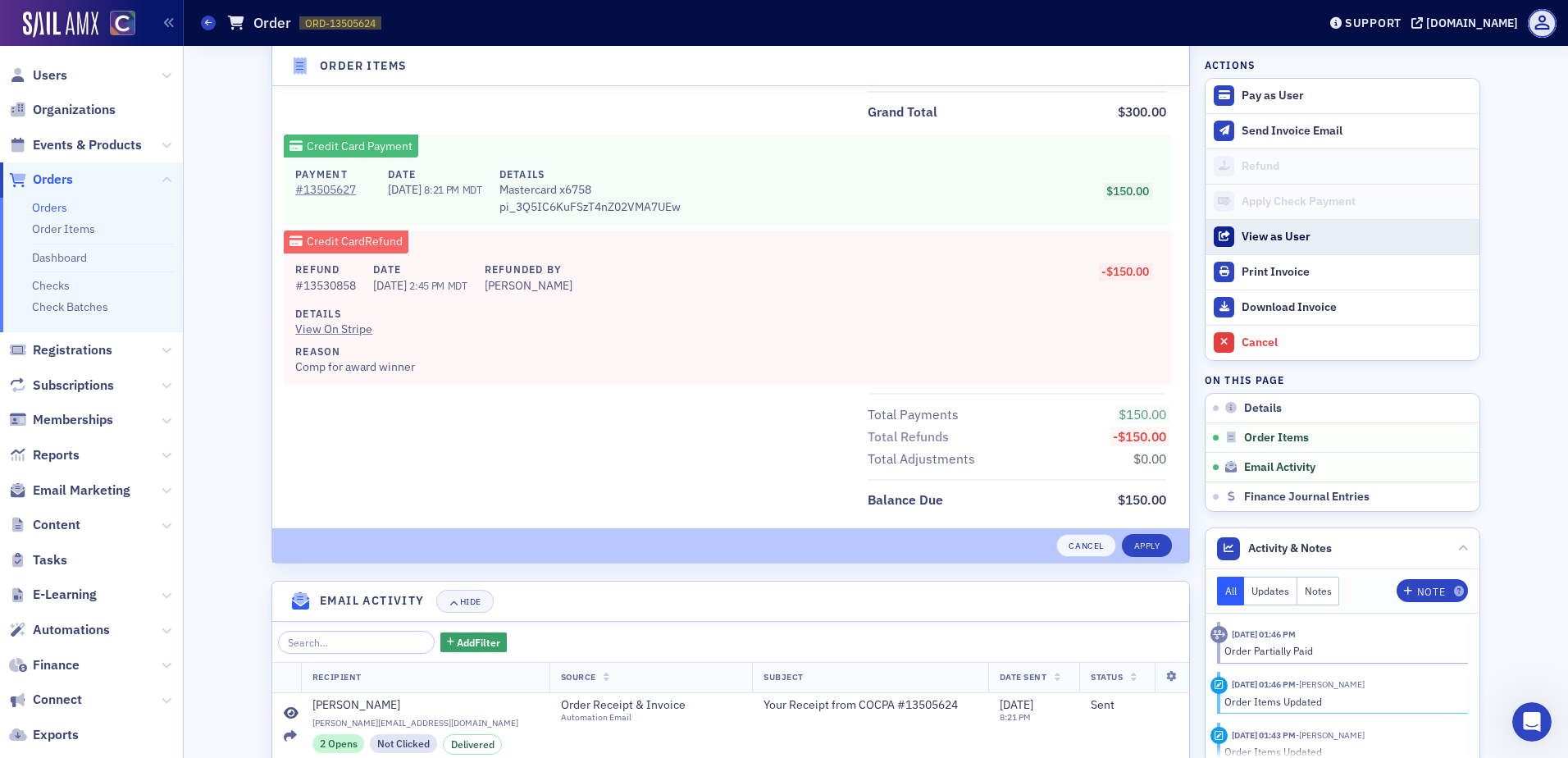
scroll to position [570, 0]
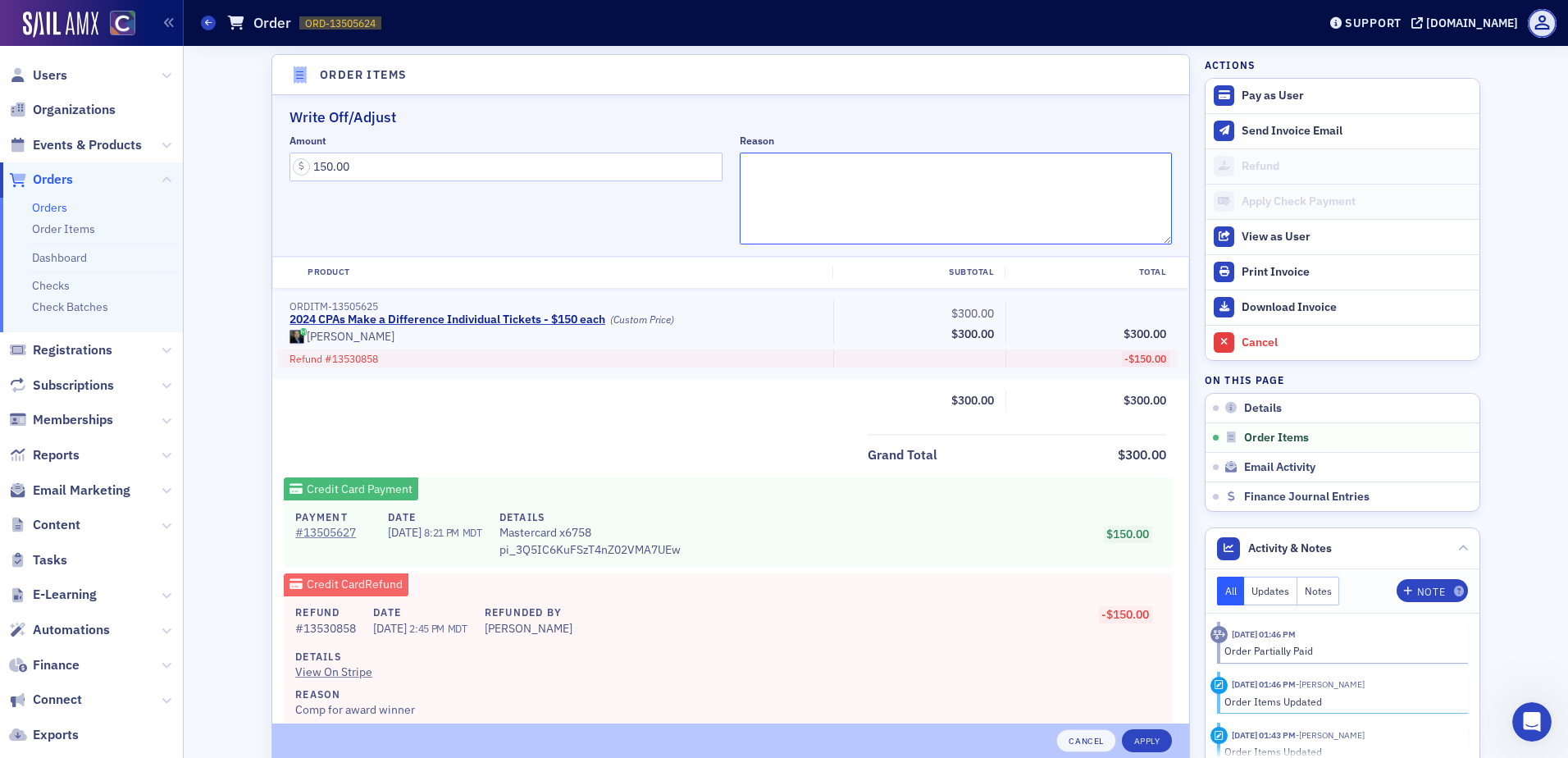
click at [925, 222] on textarea "Reason" at bounding box center [956, 198] width 433 height 92
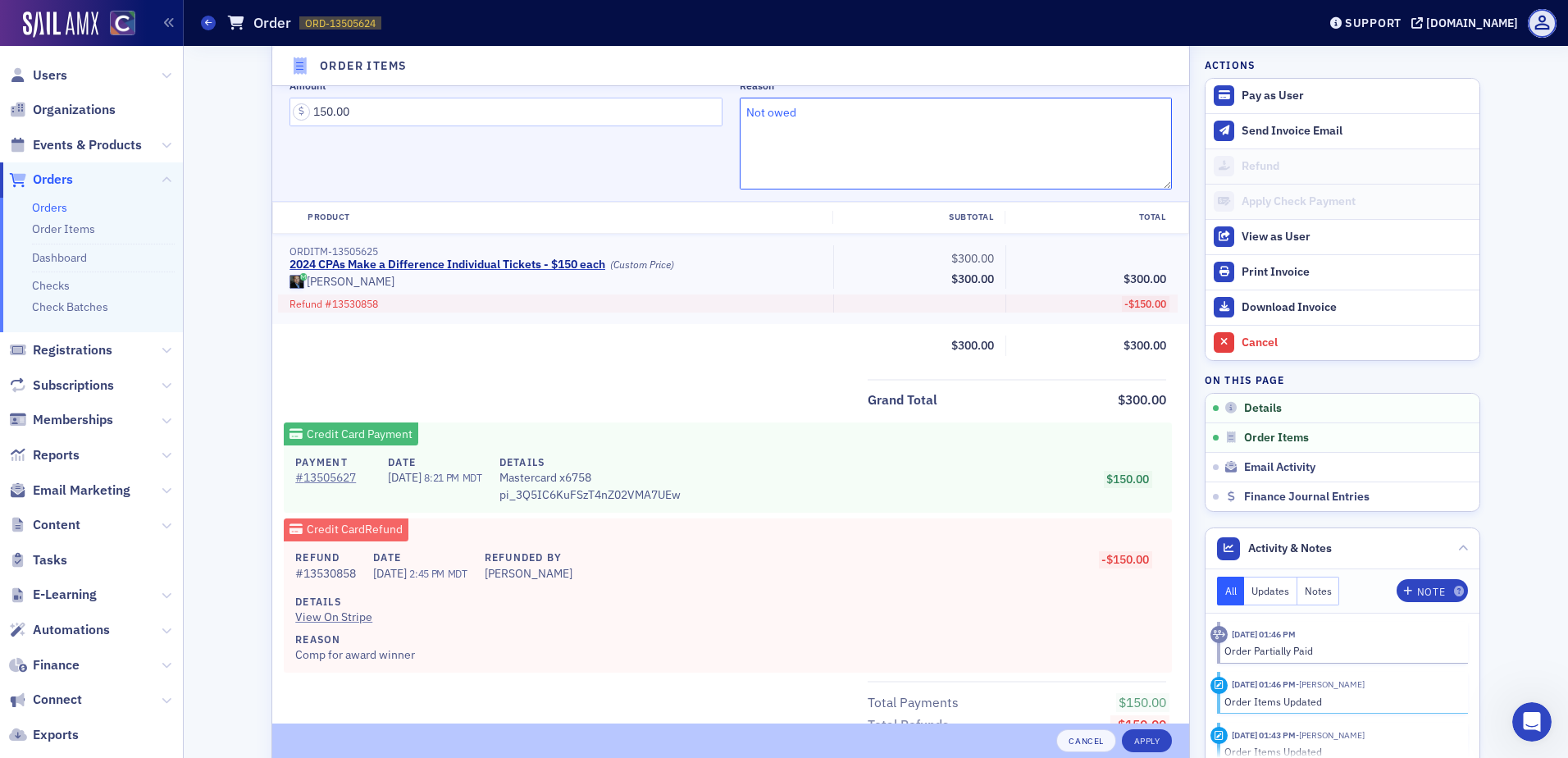
scroll to position [653, 0]
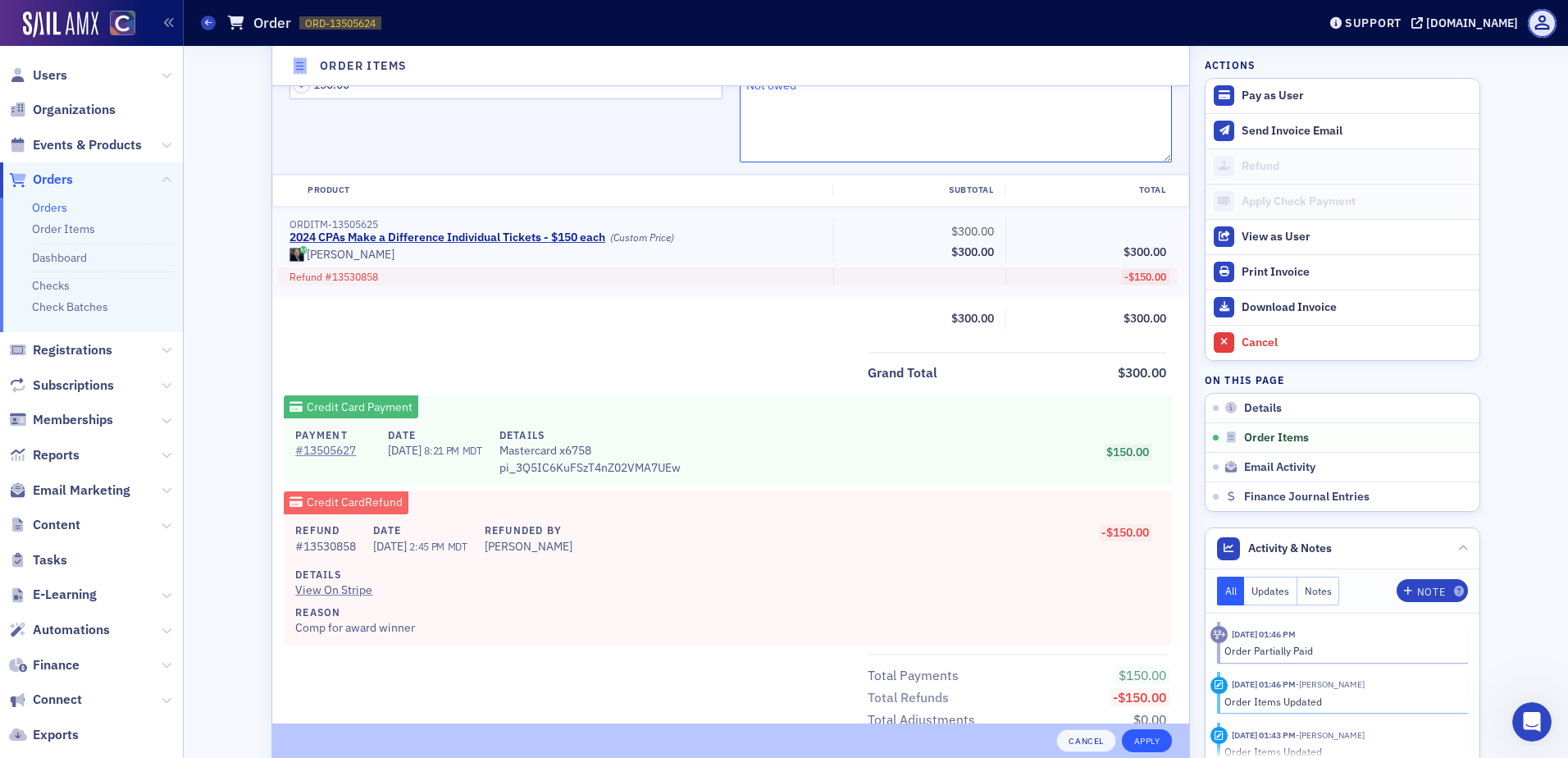
type textarea "Not owed"
click at [1136, 735] on button "Apply" at bounding box center [1146, 740] width 50 height 23
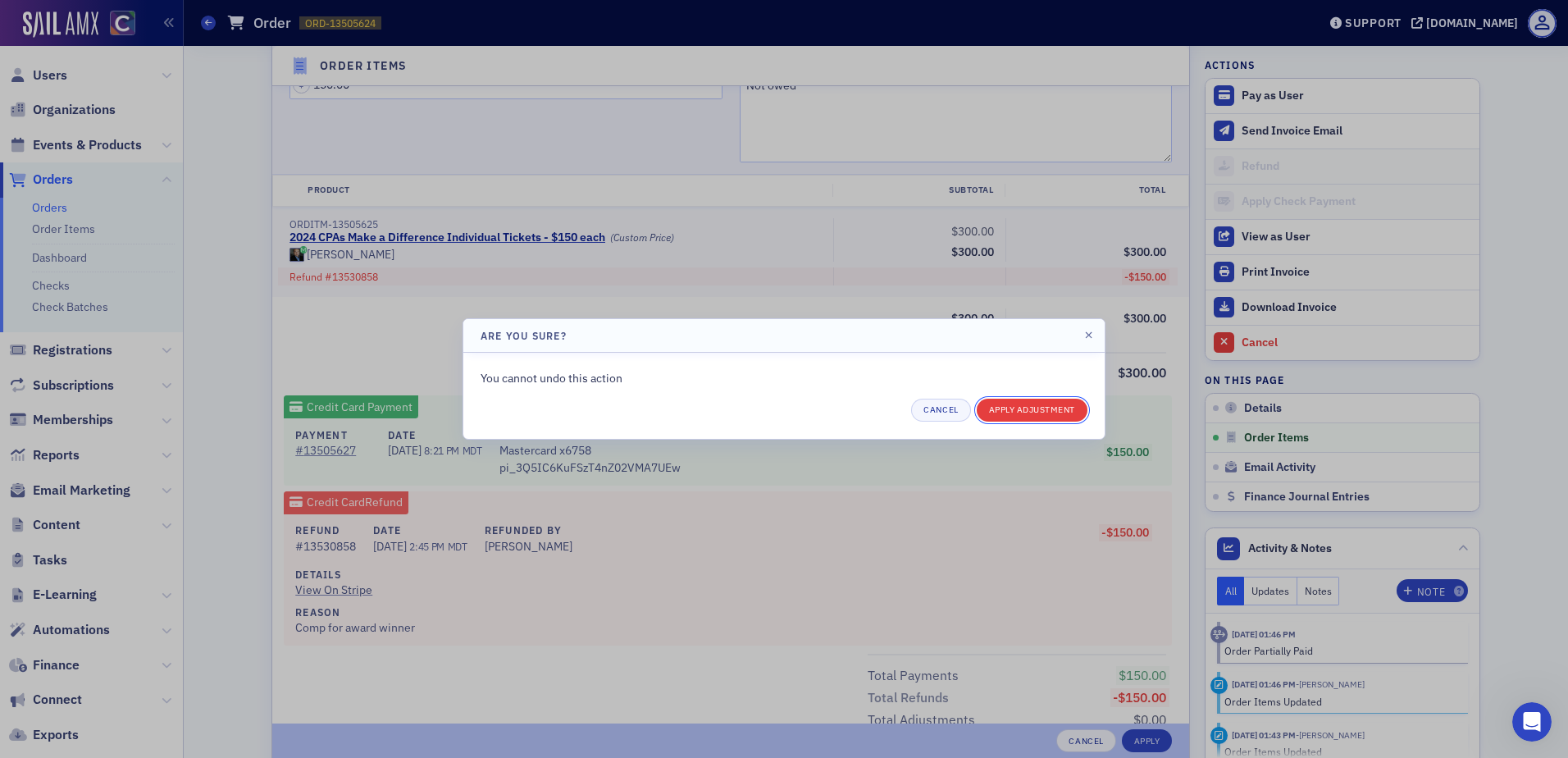
click at [1039, 412] on button "Apply Adjustment" at bounding box center [1031, 410] width 111 height 23
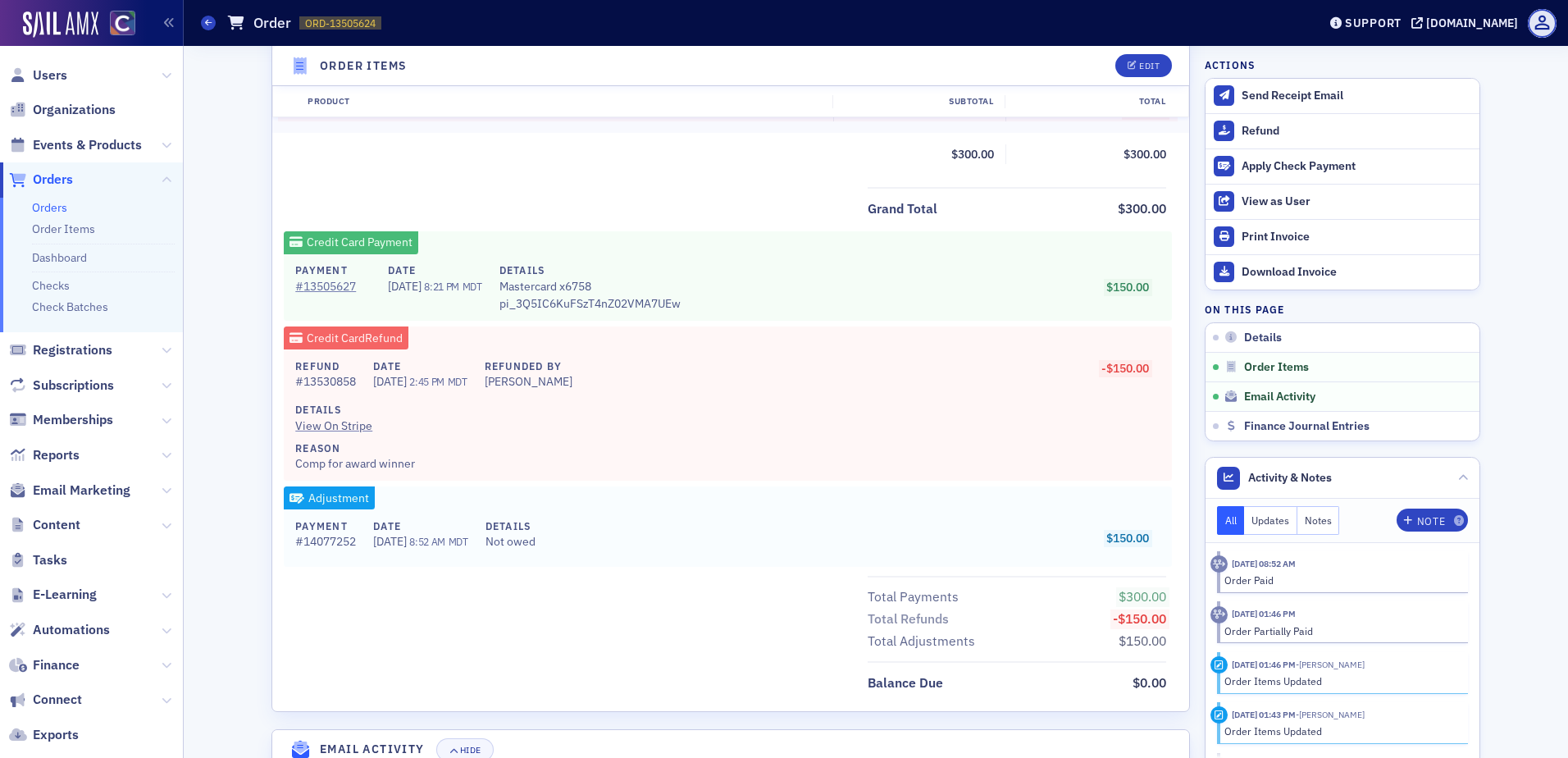
scroll to position [937, 0]
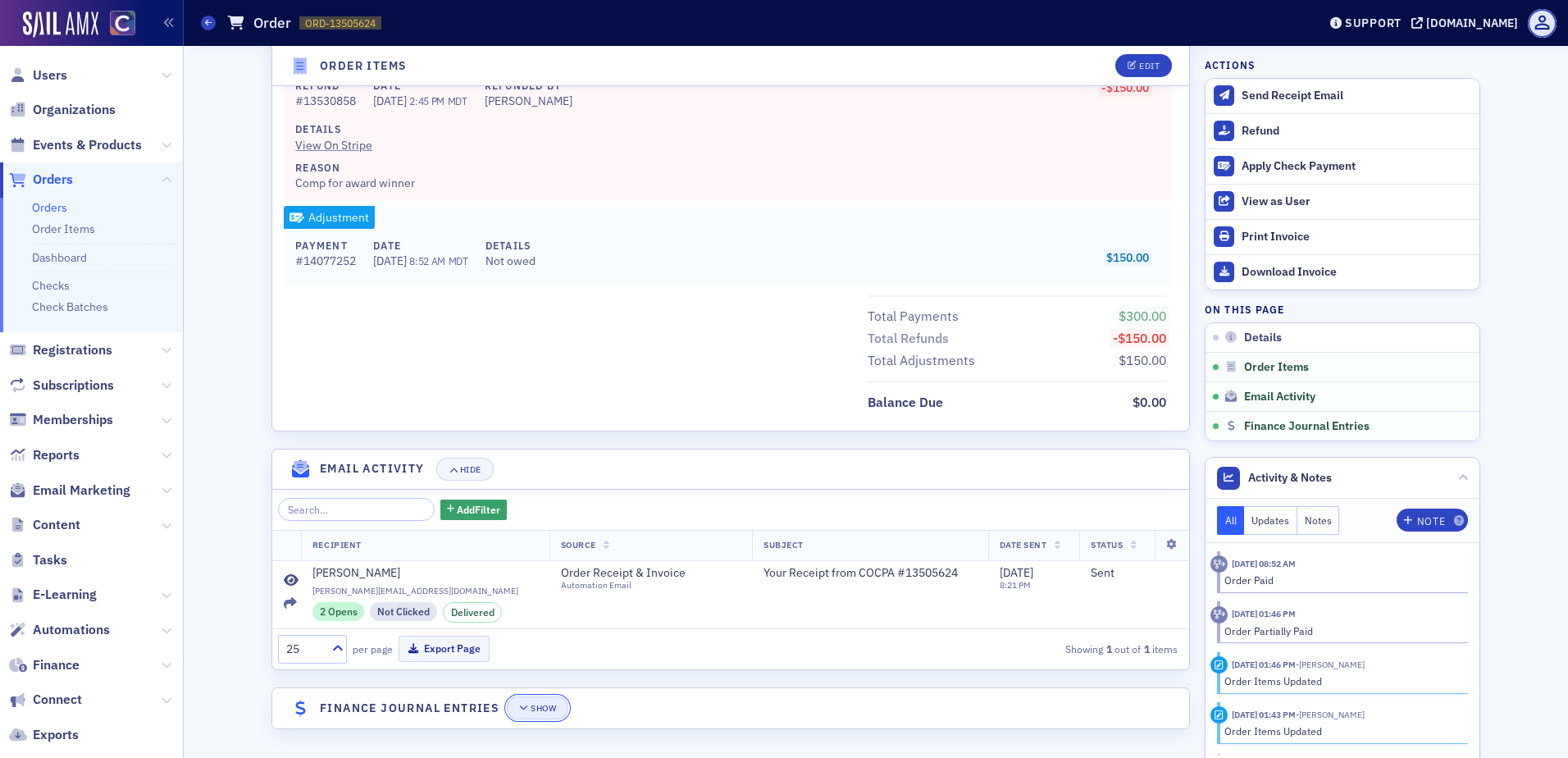
click at [534, 704] on div "Show" at bounding box center [543, 708] width 26 height 9
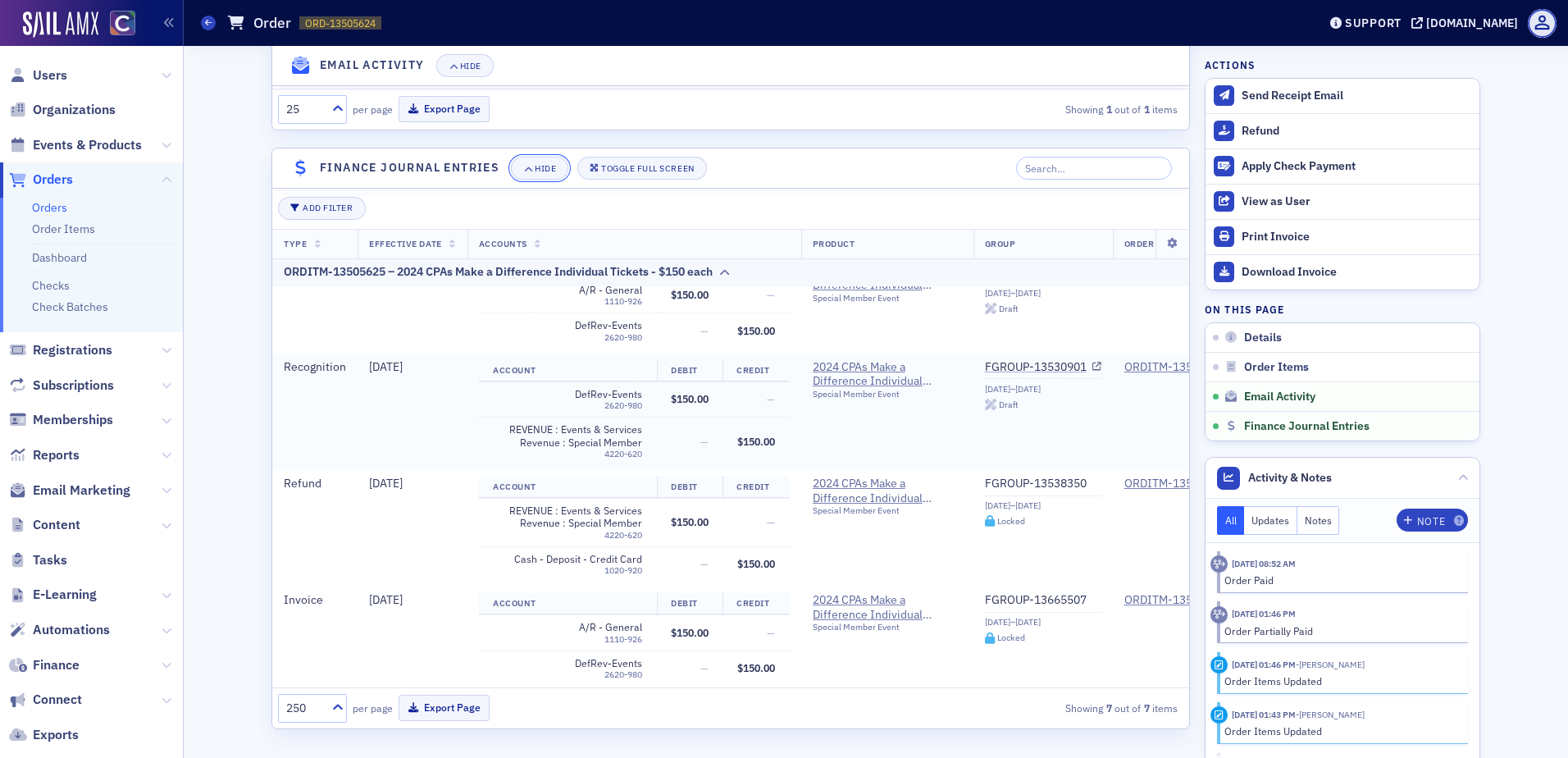
scroll to position [440, 0]
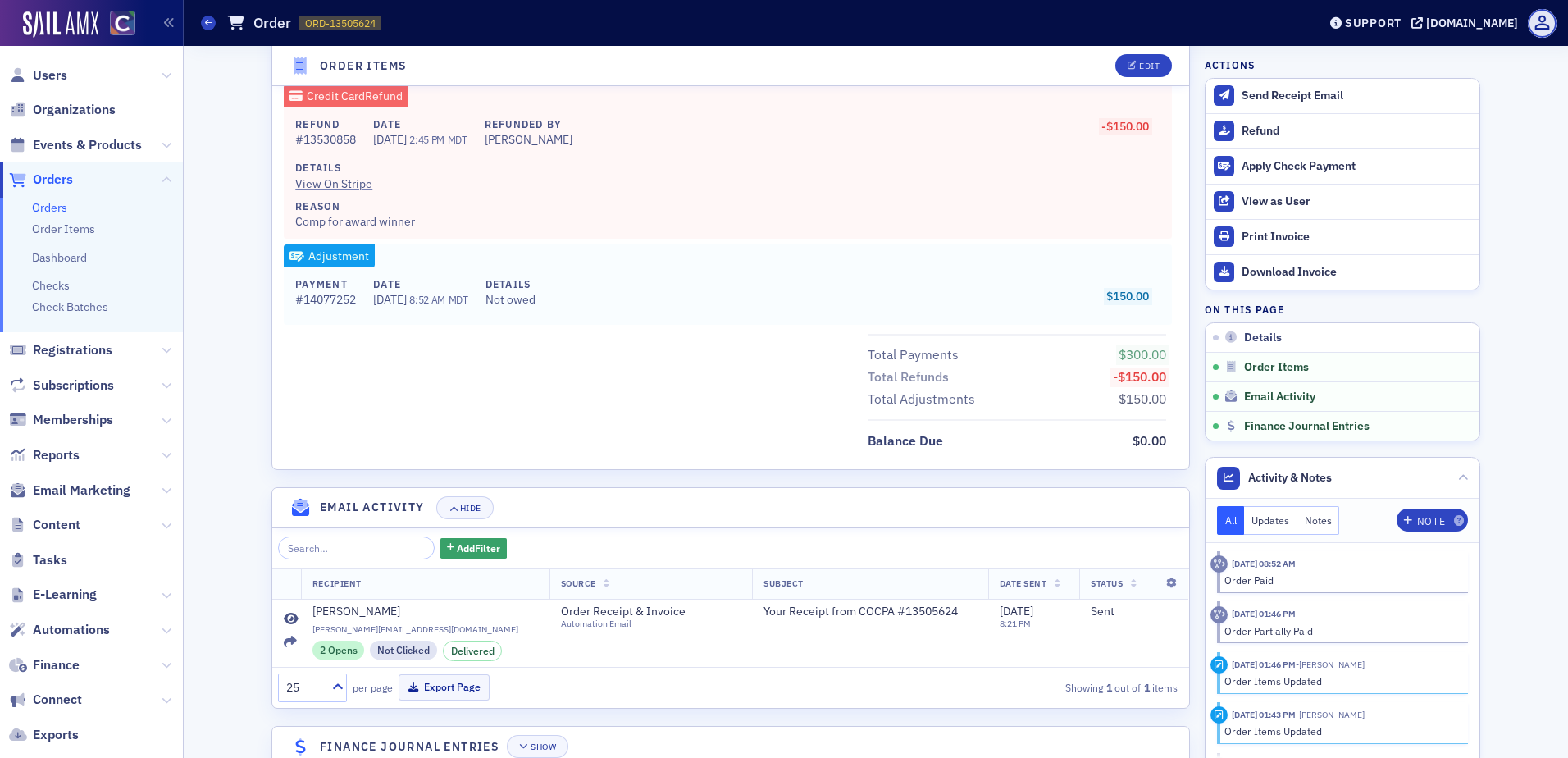
scroll to position [937, 0]
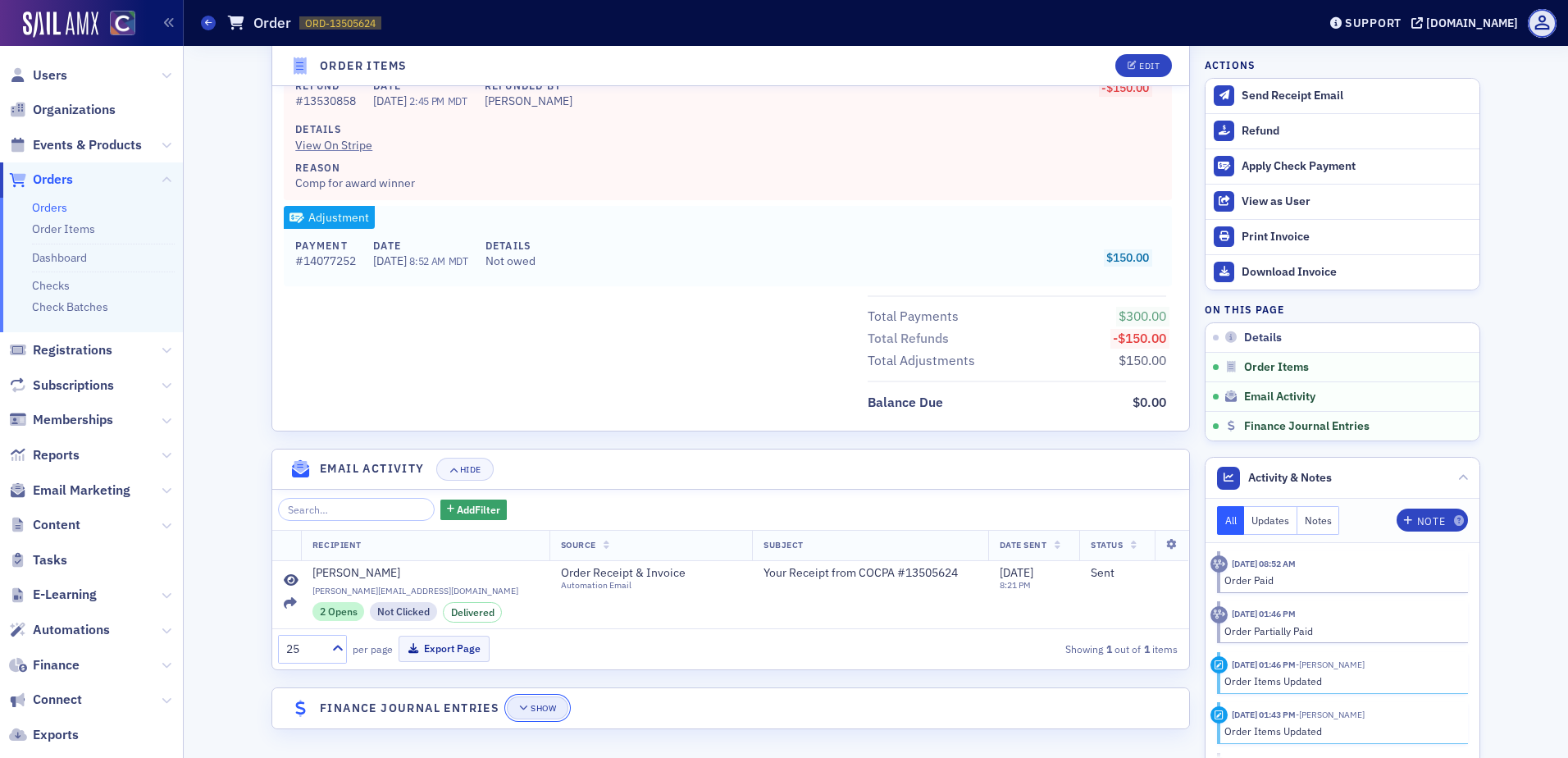
click at [541, 704] on div "Show" at bounding box center [543, 708] width 26 height 9
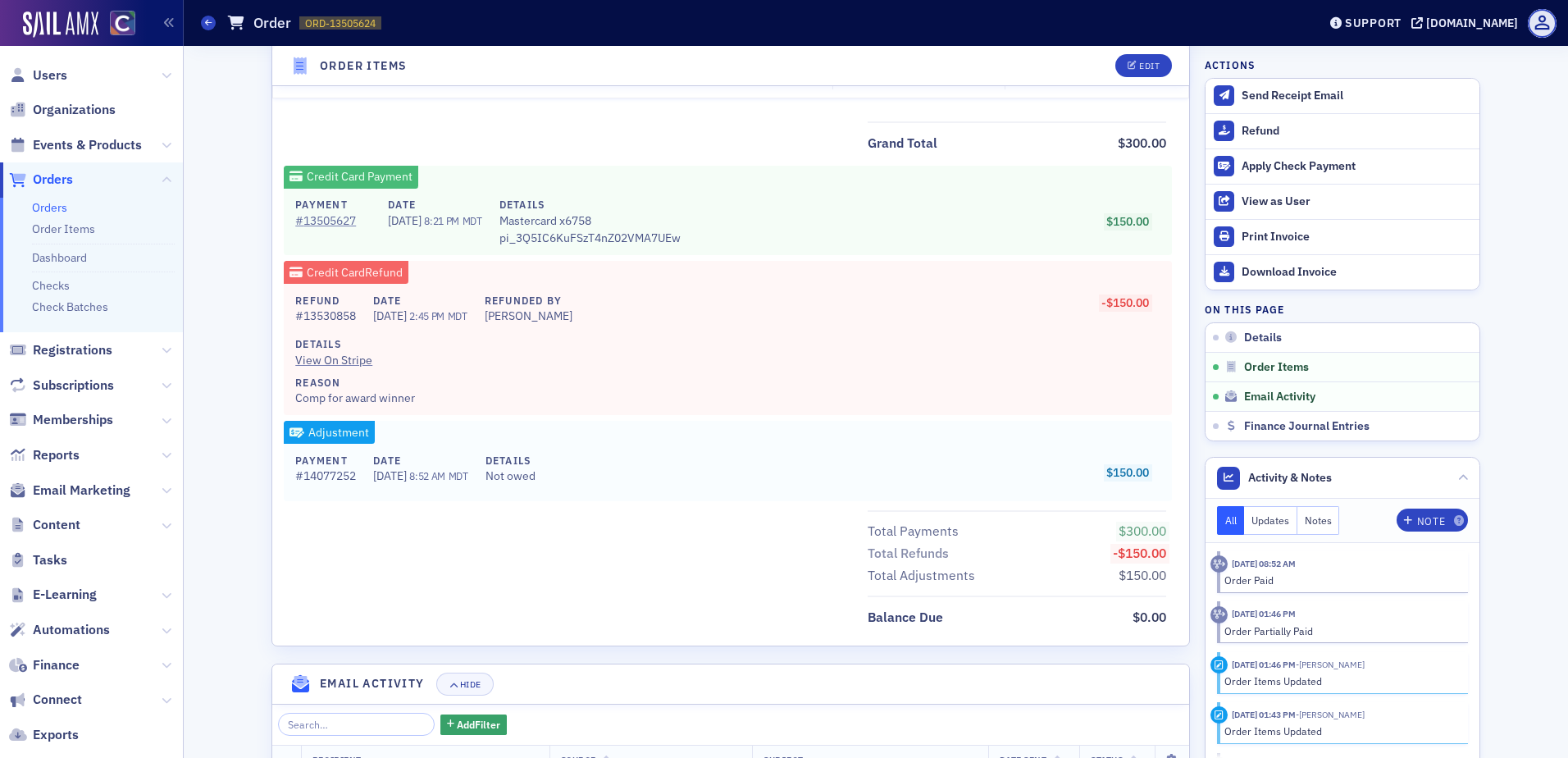
scroll to position [738, 0]
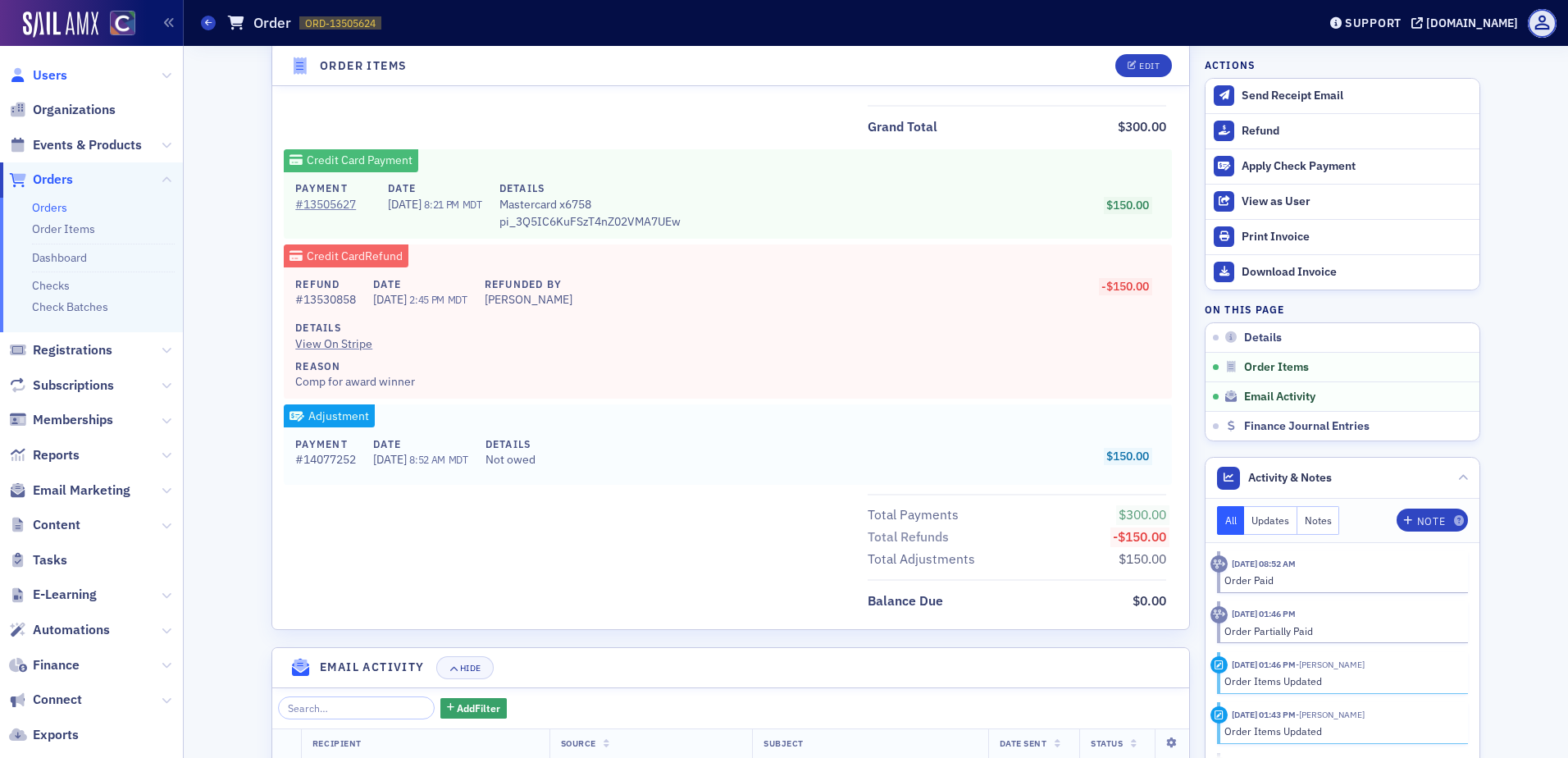
click at [52, 70] on span "Users" at bounding box center [50, 75] width 34 height 18
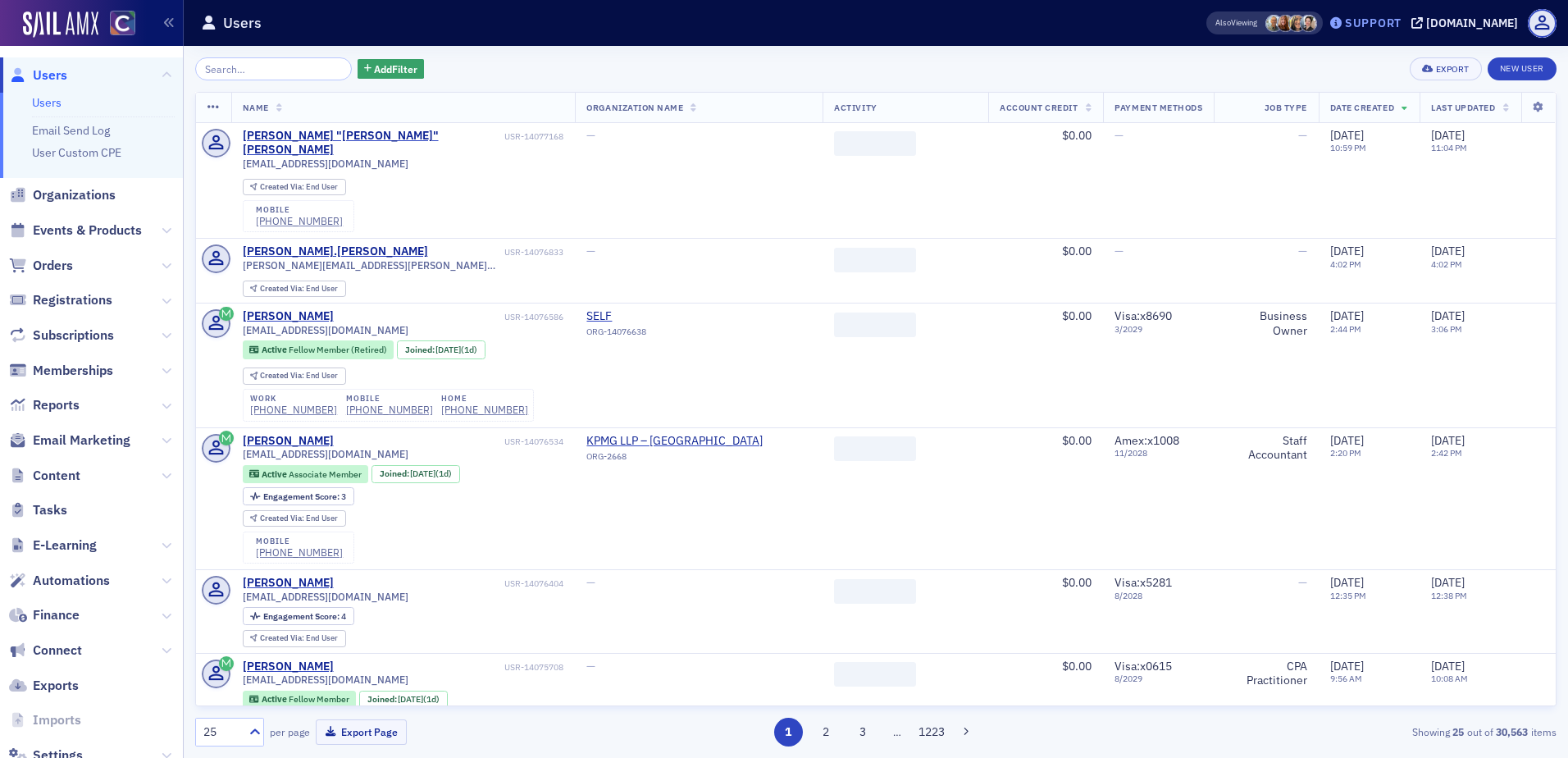
click at [1377, 30] on div "Support" at bounding box center [1365, 23] width 77 height 23
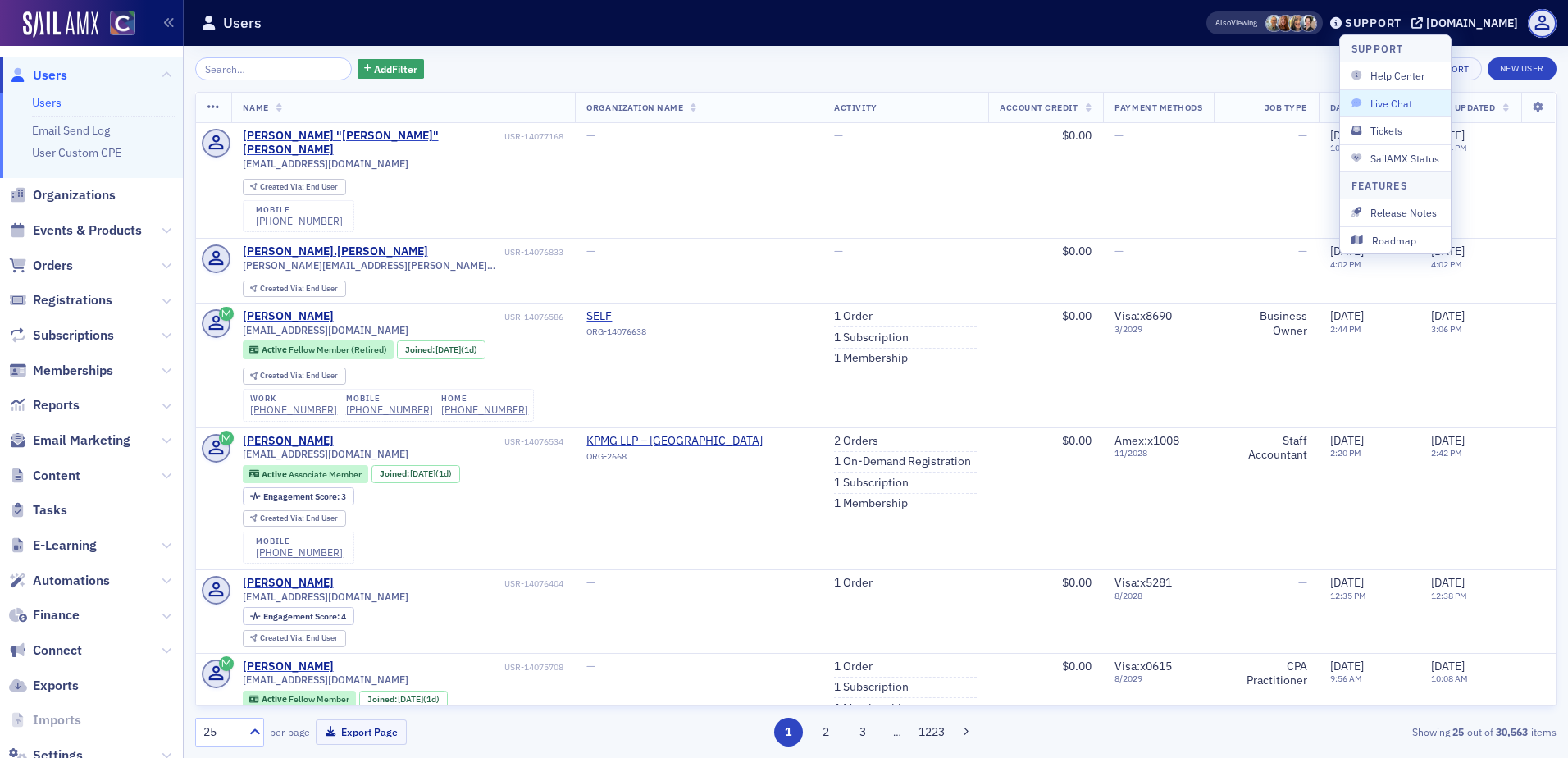
click at [1392, 109] on span "Live Chat" at bounding box center [1395, 103] width 88 height 15
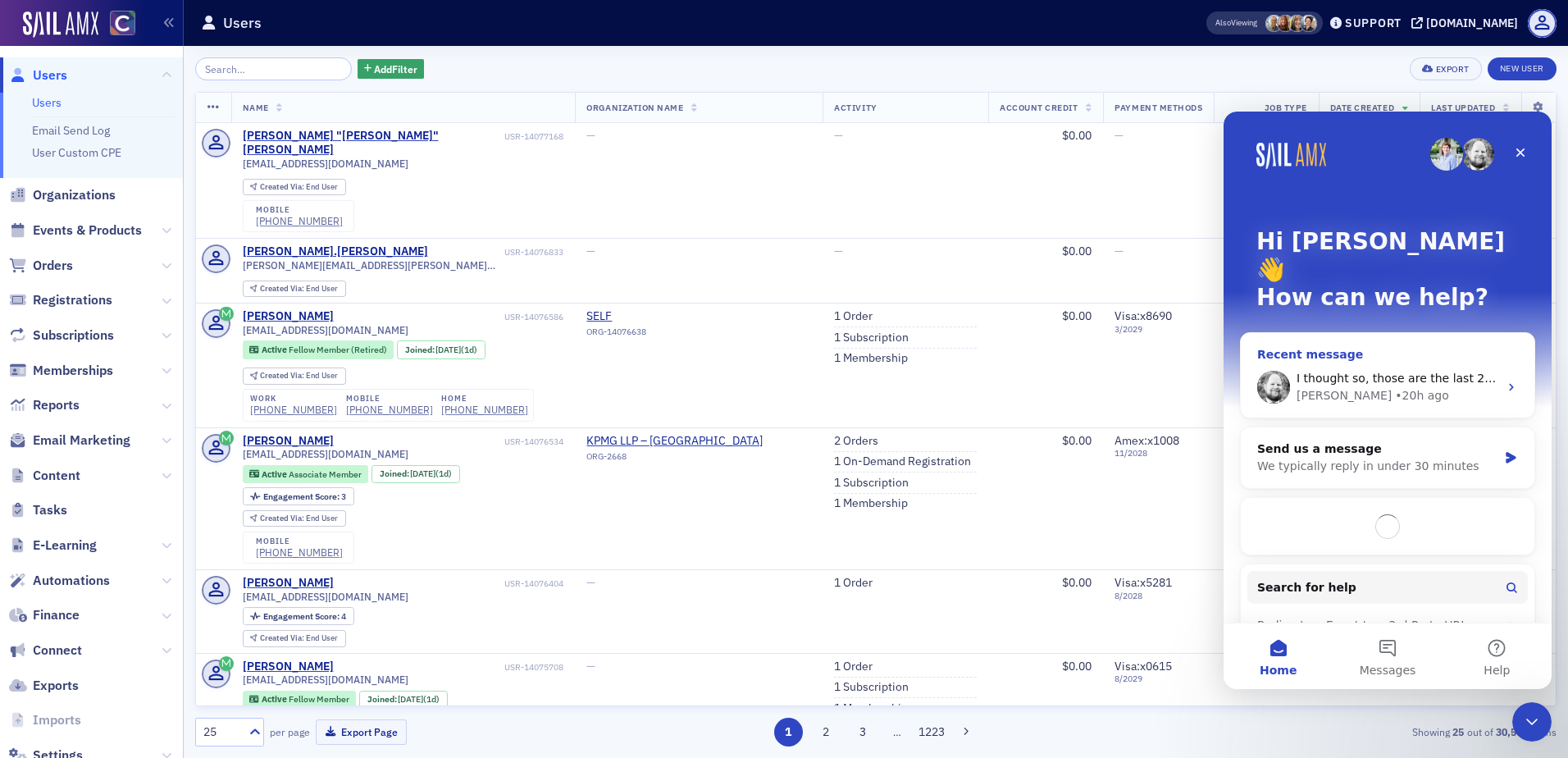
click at [1395, 387] on div "• 20h ago" at bounding box center [1421, 395] width 53 height 17
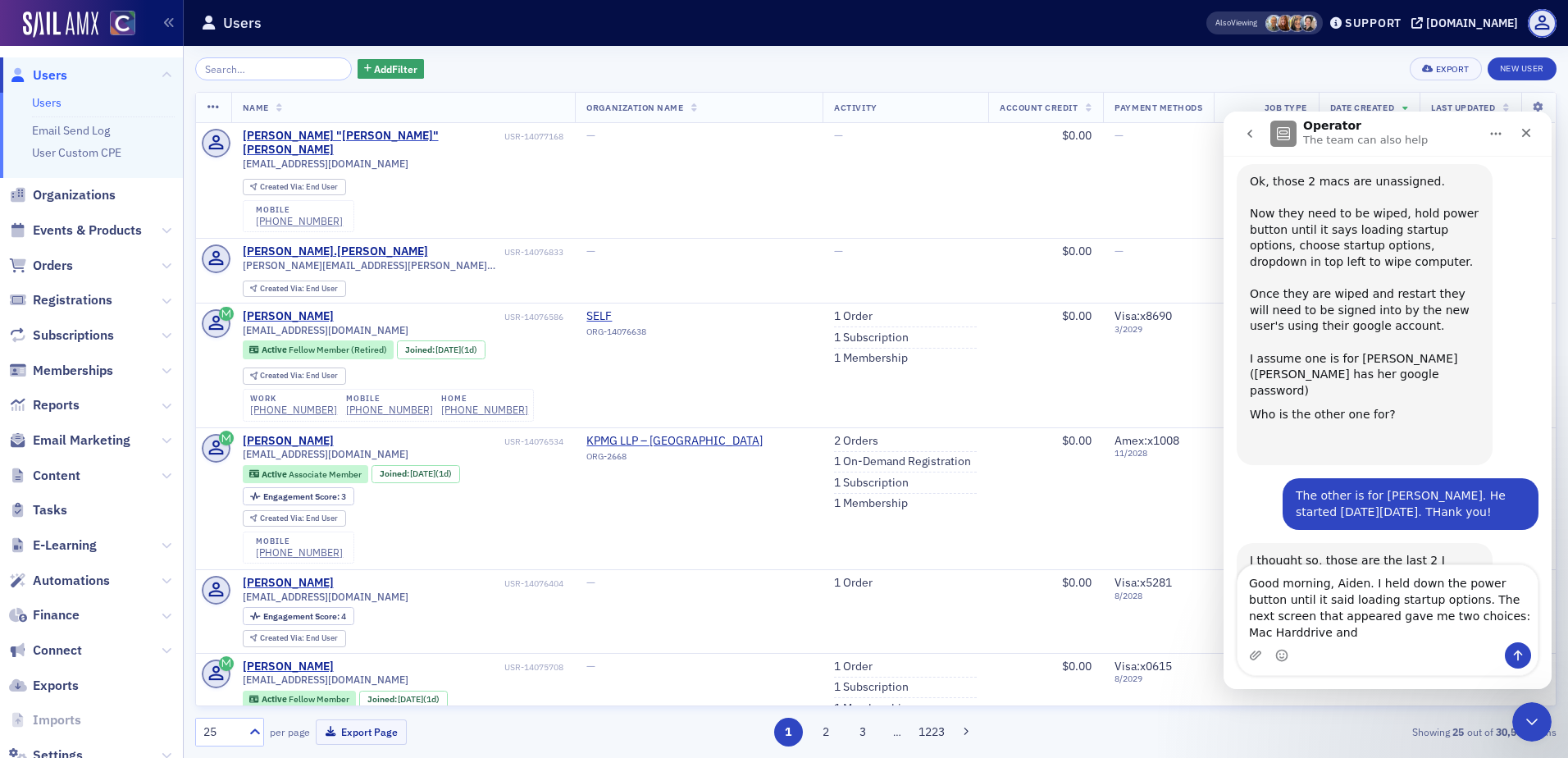
scroll to position [820, 0]
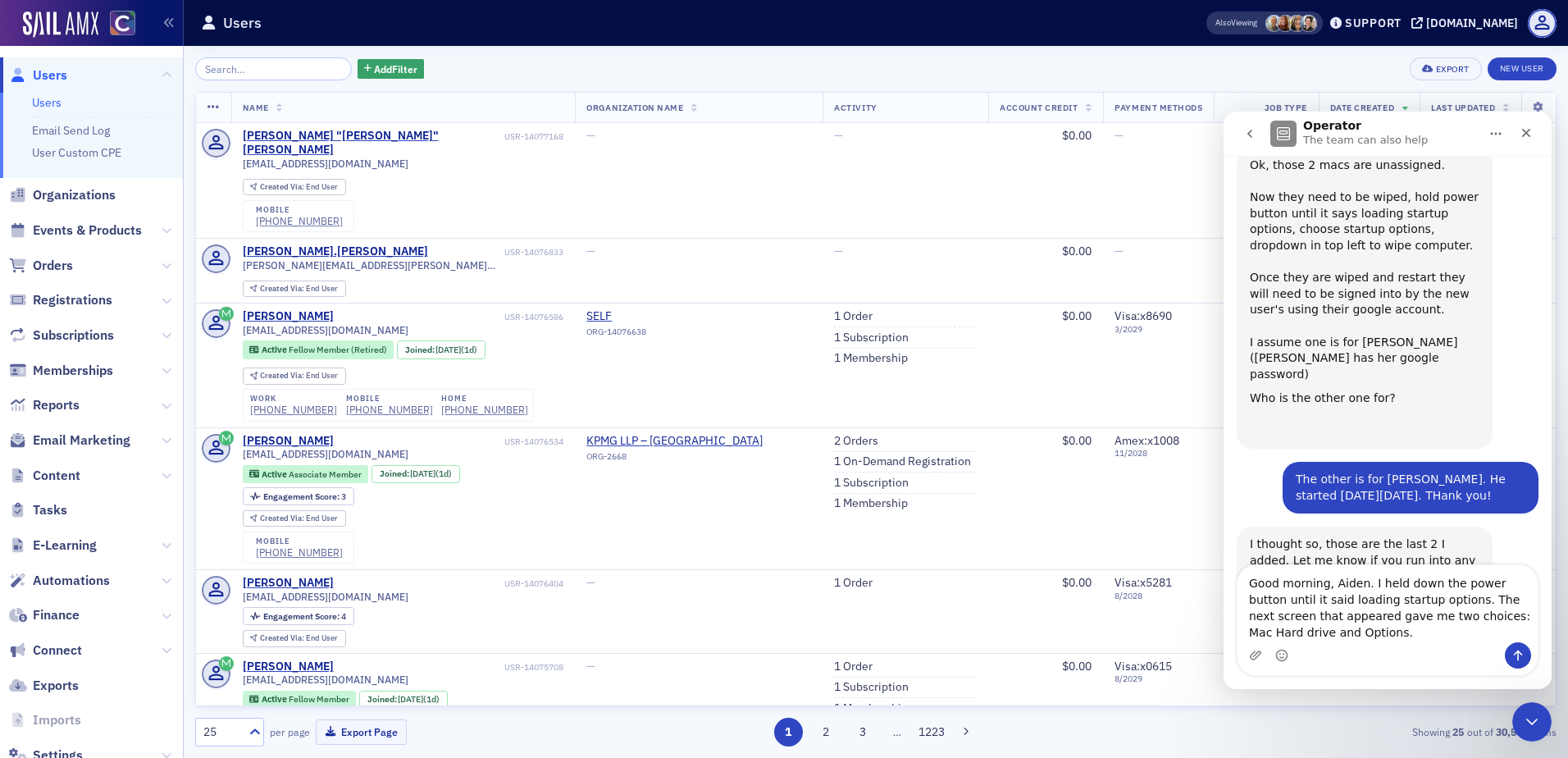
click at [1479, 626] on textarea "Good morning, Aiden. I held down the power button until it said loading startup…" at bounding box center [1387, 603] width 300 height 77
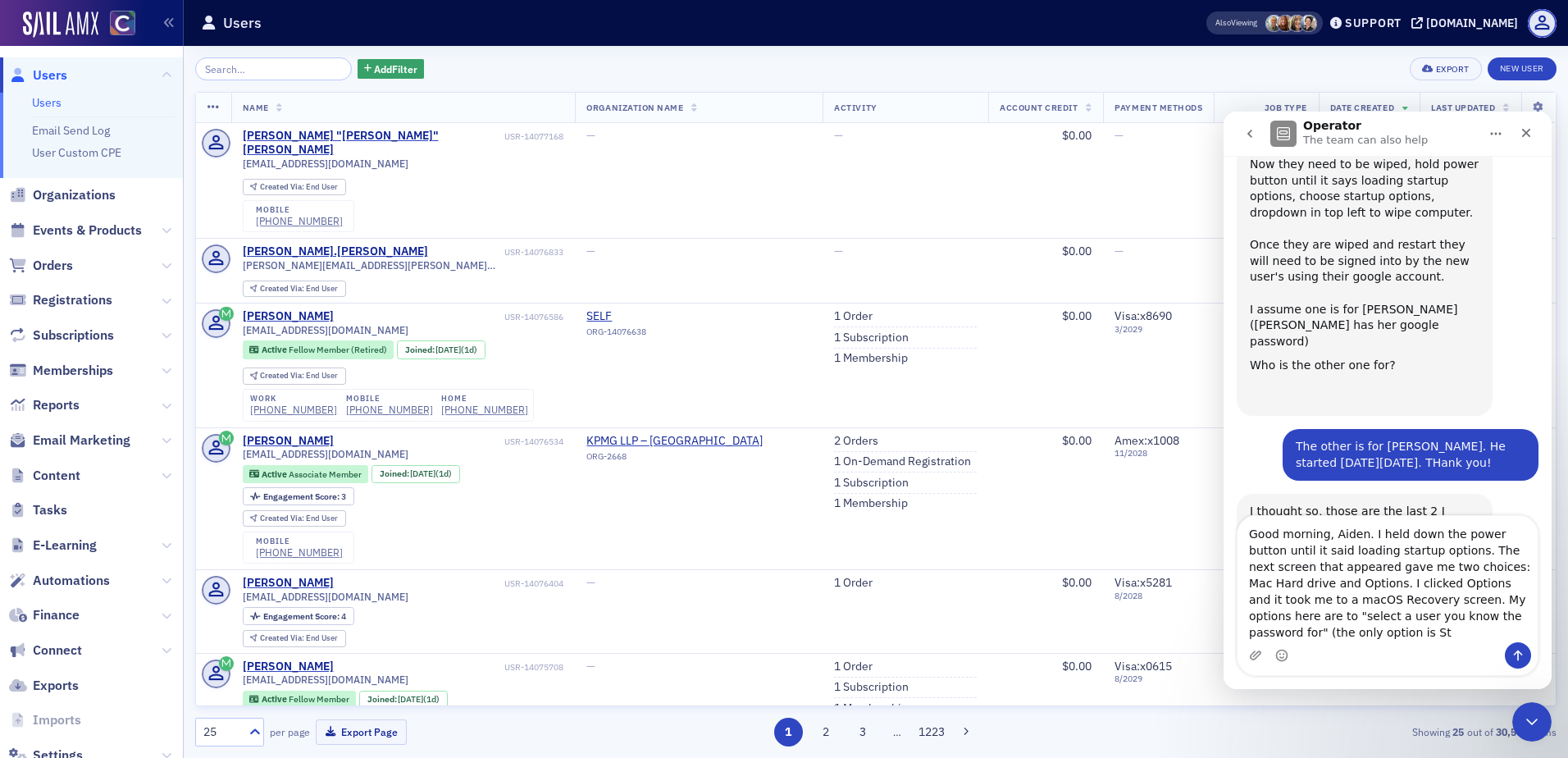
scroll to position [869, 0]
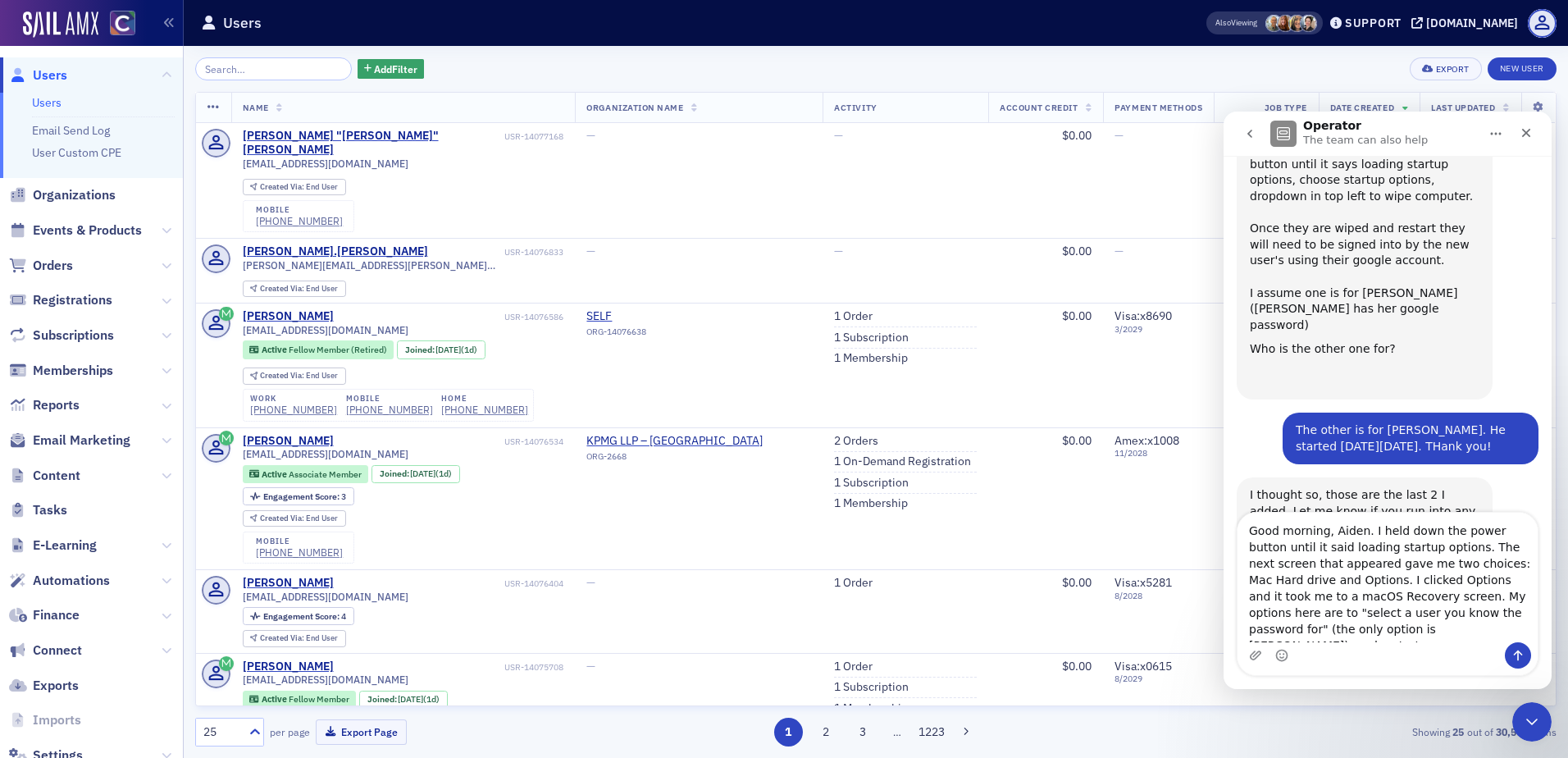
type textarea "Good morning, Aiden. I held down the power button until it said loading startup…"
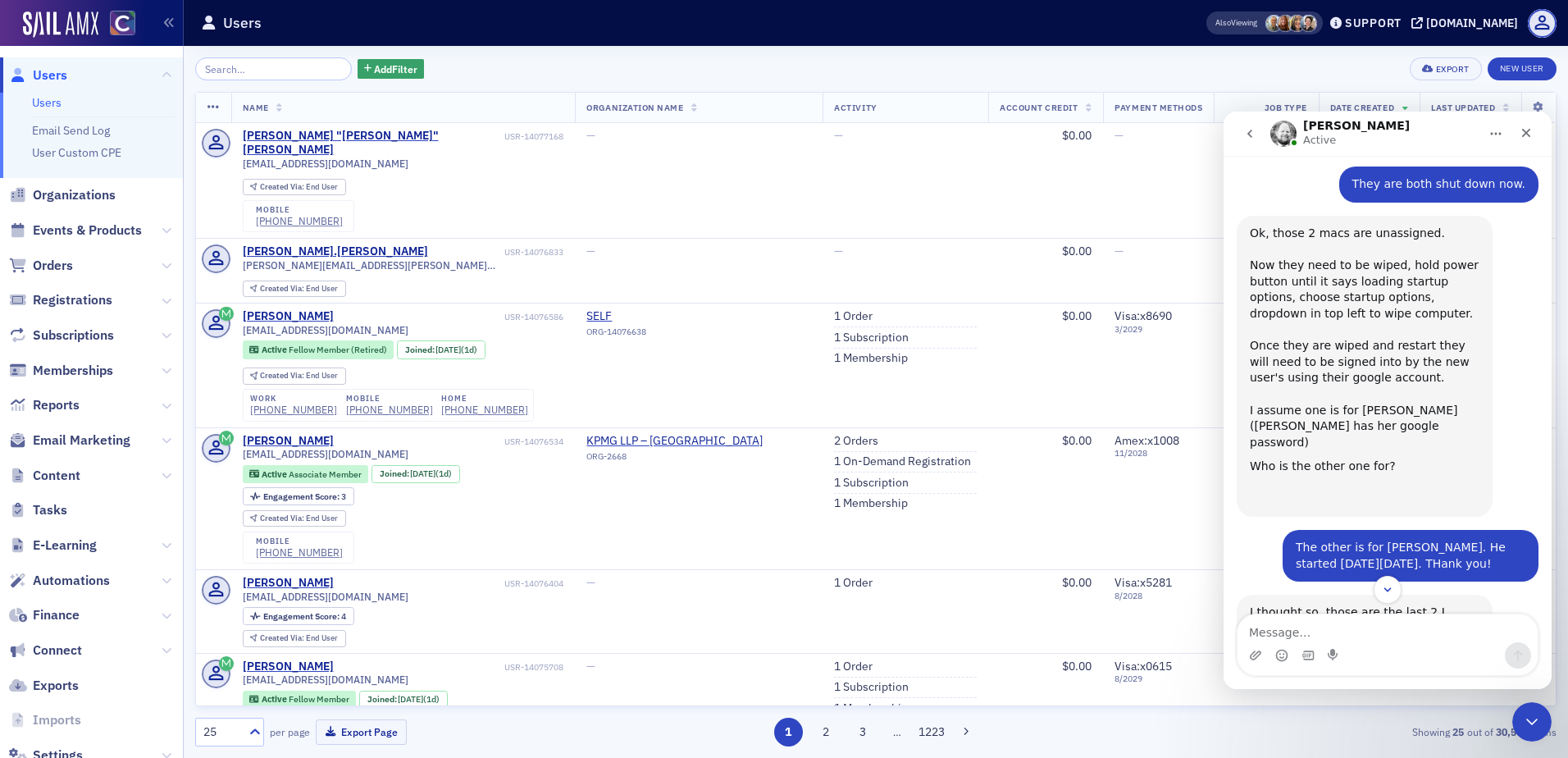
scroll to position [747, 0]
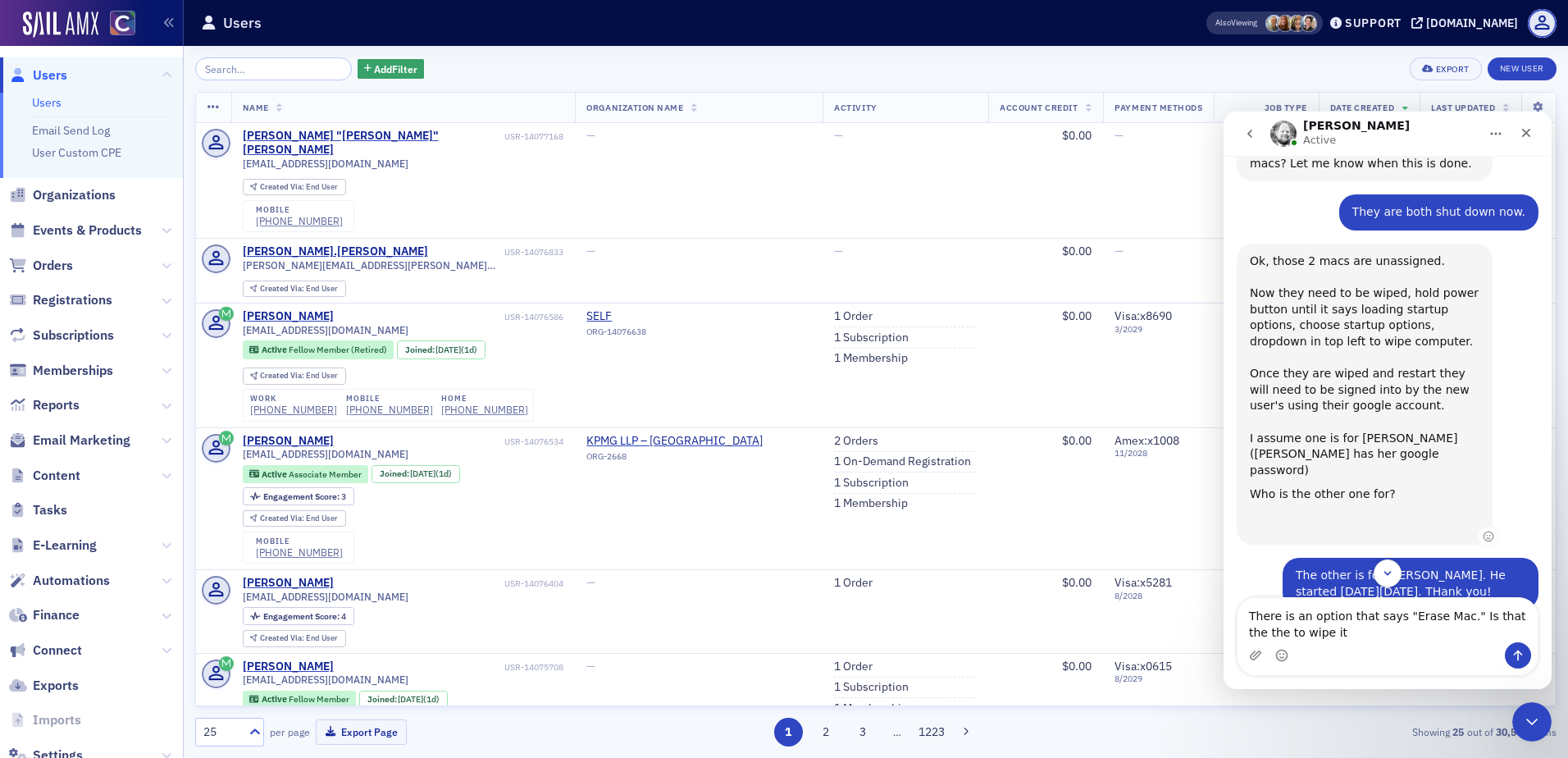
type textarea "There is an option that says "Erase Mac." Is that the the to wipe it?"
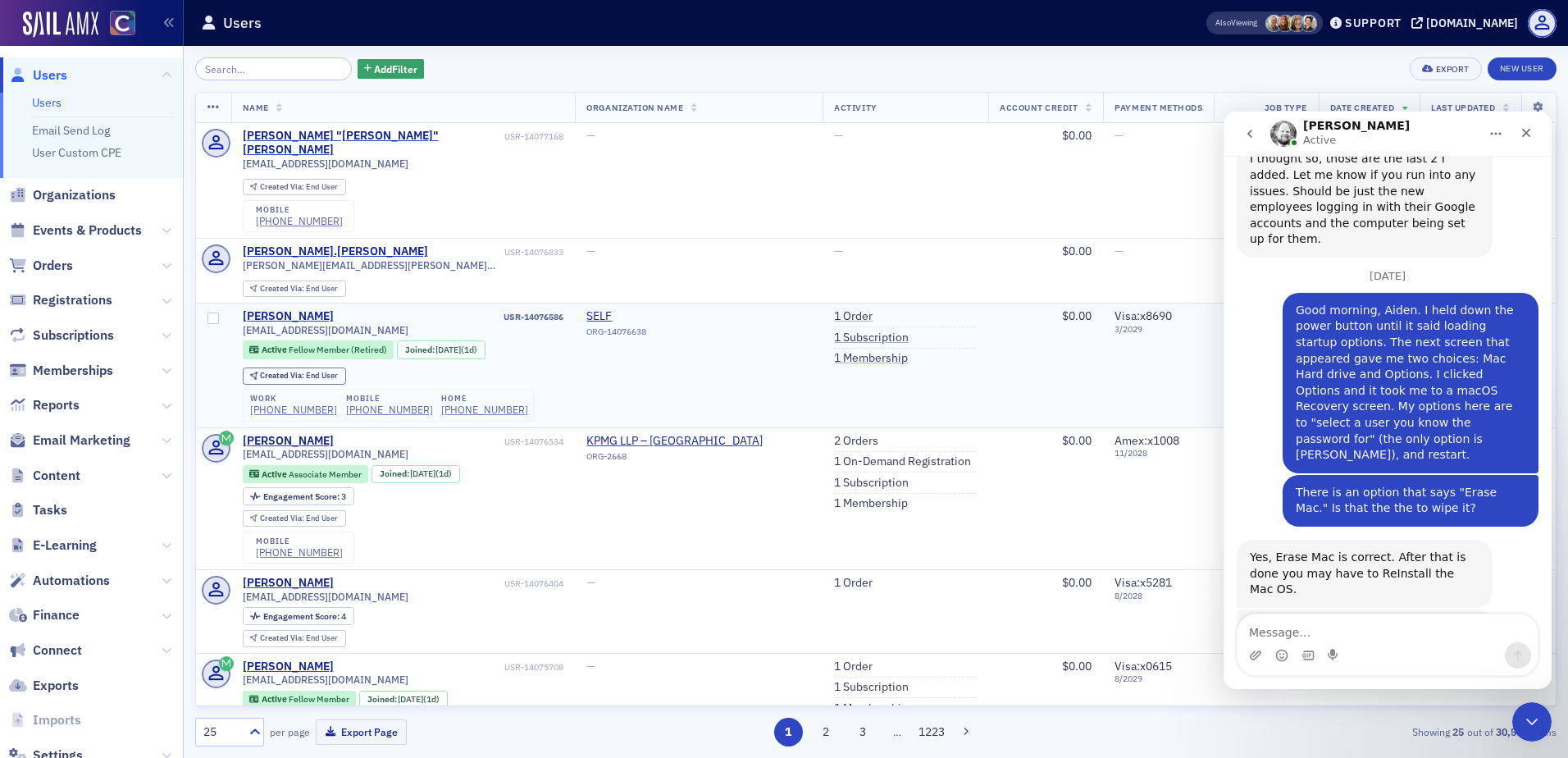
scroll to position [1282, 0]
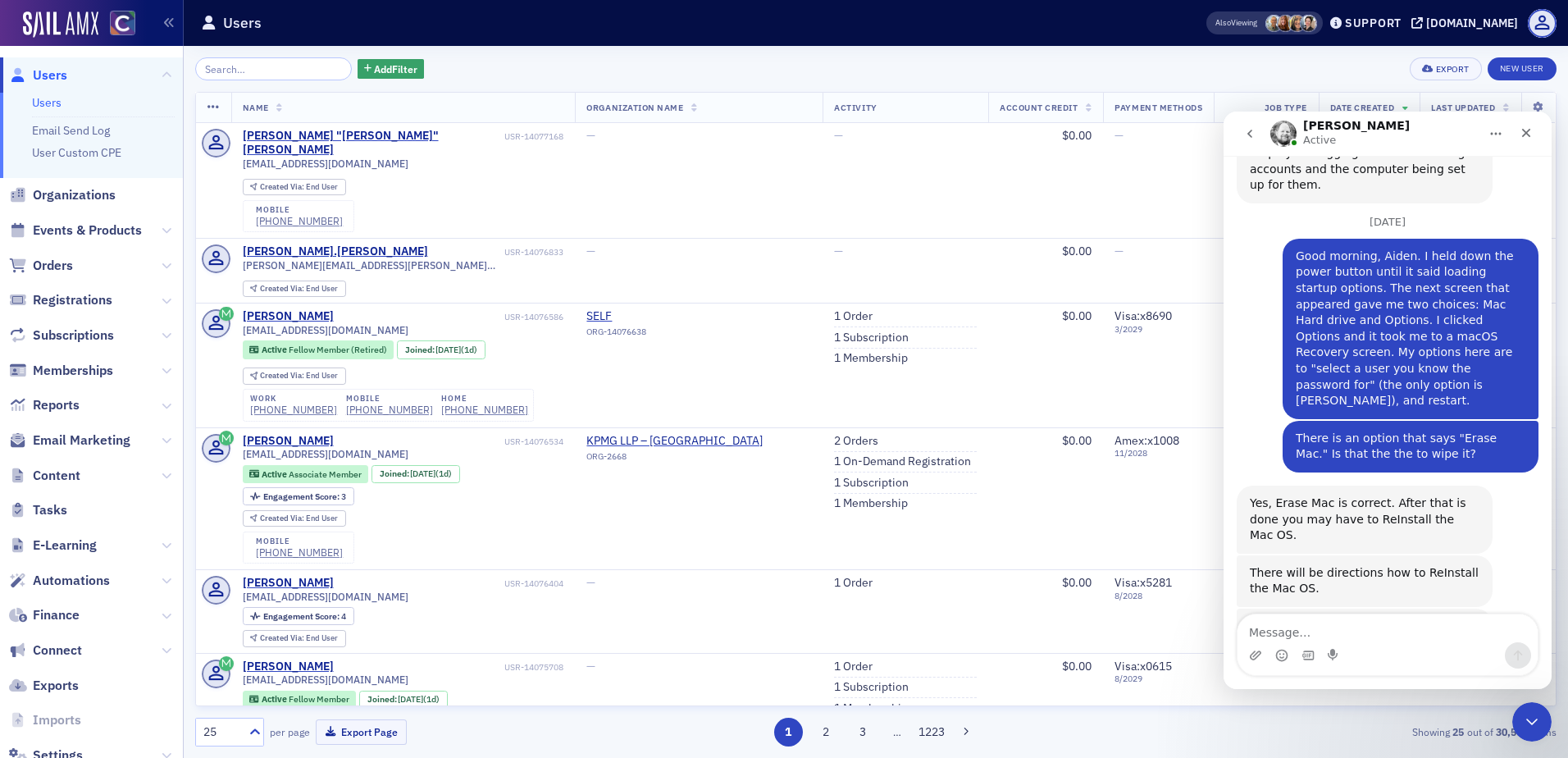
click at [1491, 726] on icon "Add reaction" at bounding box center [1488, 731] width 11 height 11
click at [1332, 609] on div "Sorry I was looking at the M1 mac instructions before this, but it looks like t…" at bounding box center [1364, 674] width 256 height 132
click at [1411, 626] on textarea "Message…" at bounding box center [1387, 628] width 300 height 28
type textarea "Got it, thank you!"
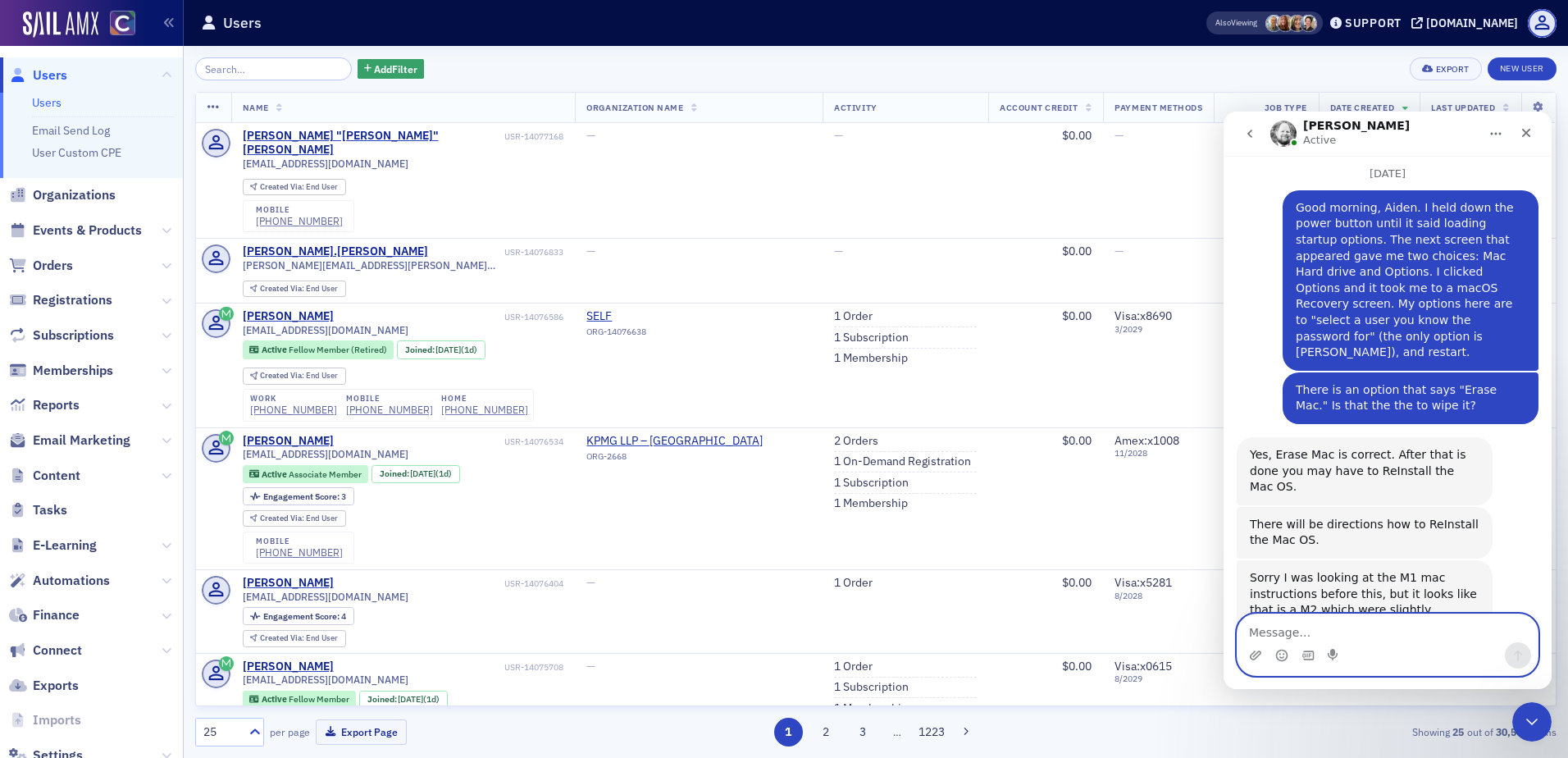
scroll to position [1331, 0]
click at [273, 72] on input "search" at bounding box center [273, 69] width 157 height 23
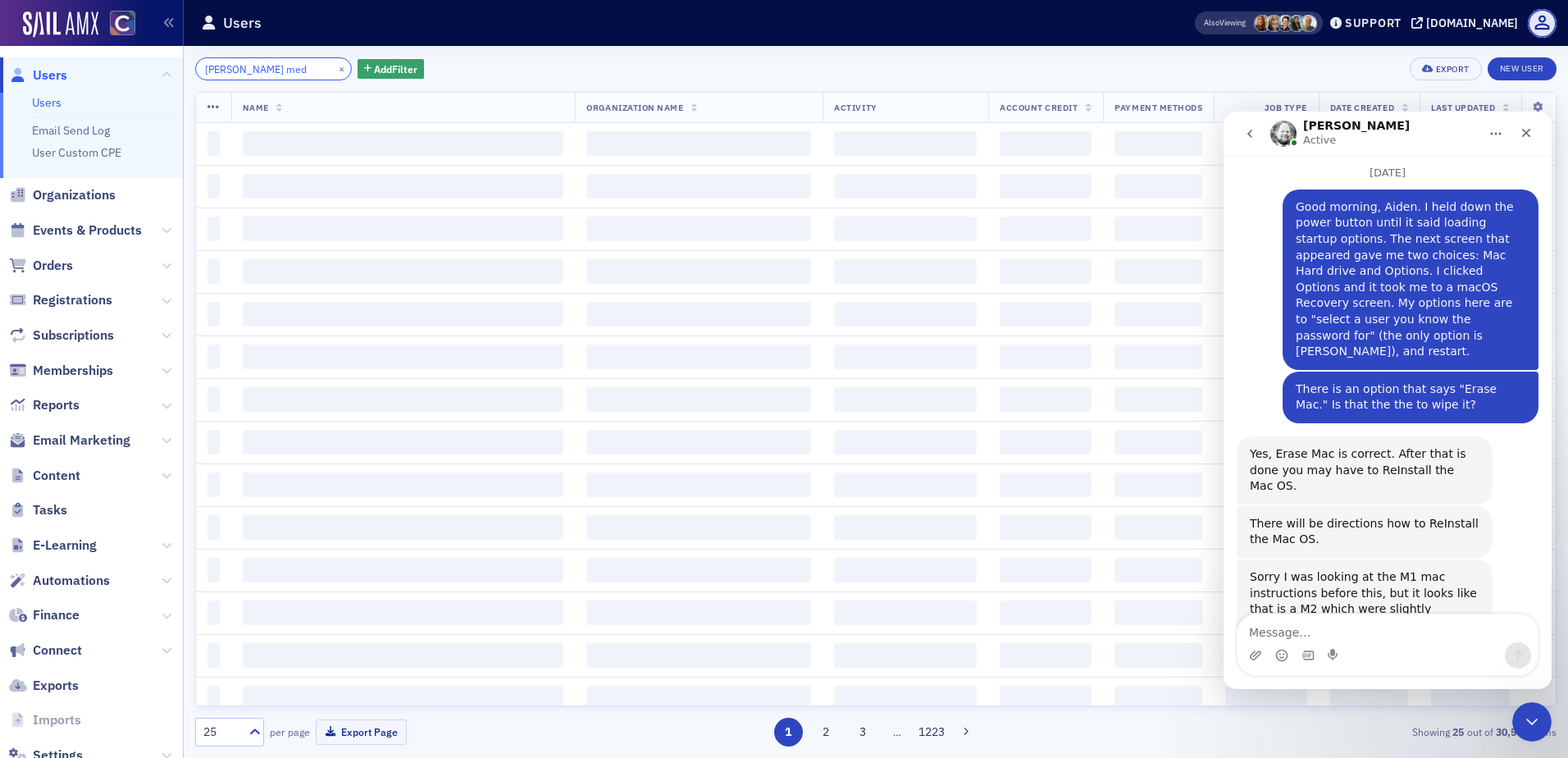
type input "mary med"
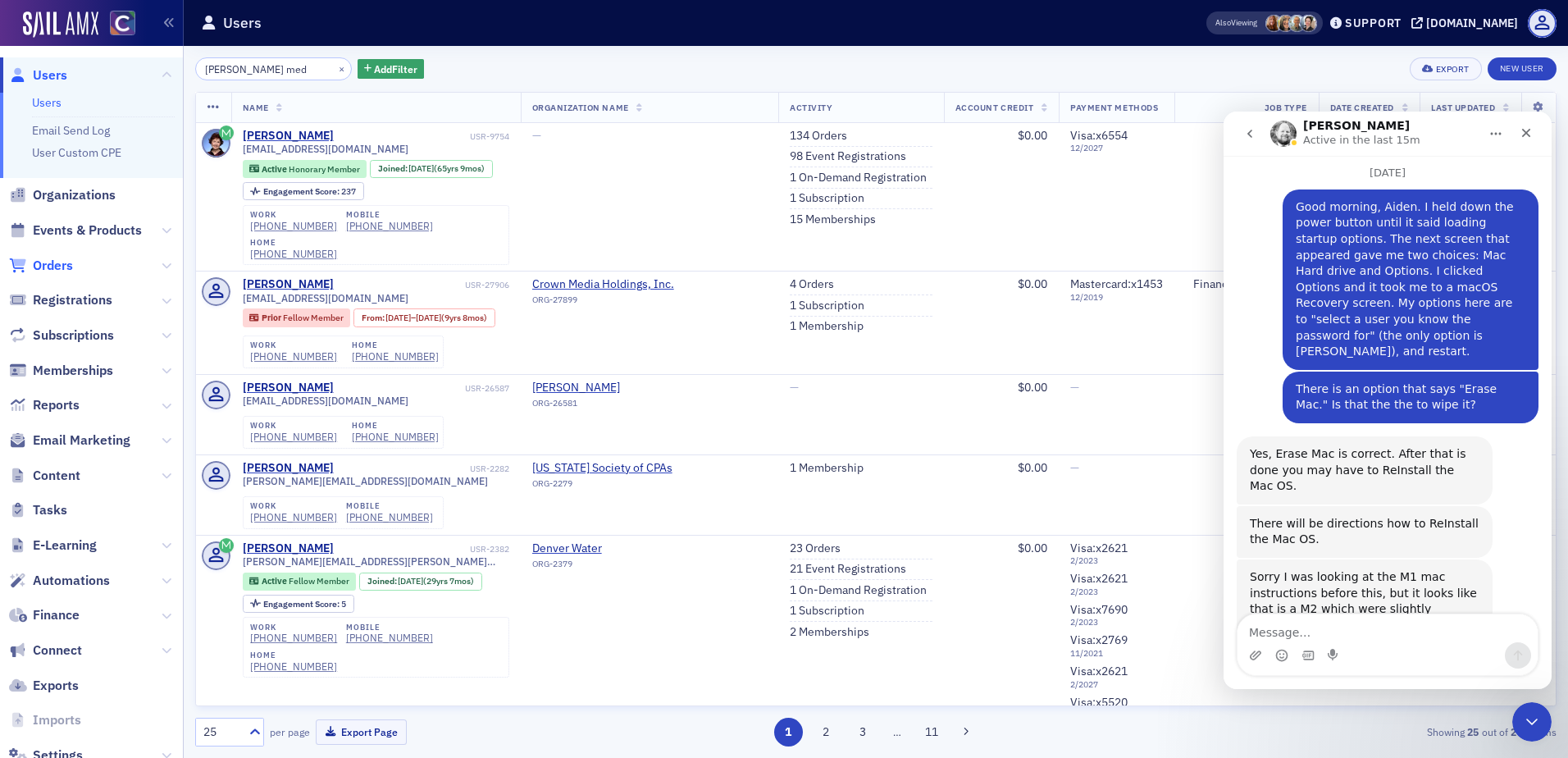
click at [65, 262] on span "Orders" at bounding box center [52, 265] width 40 height 18
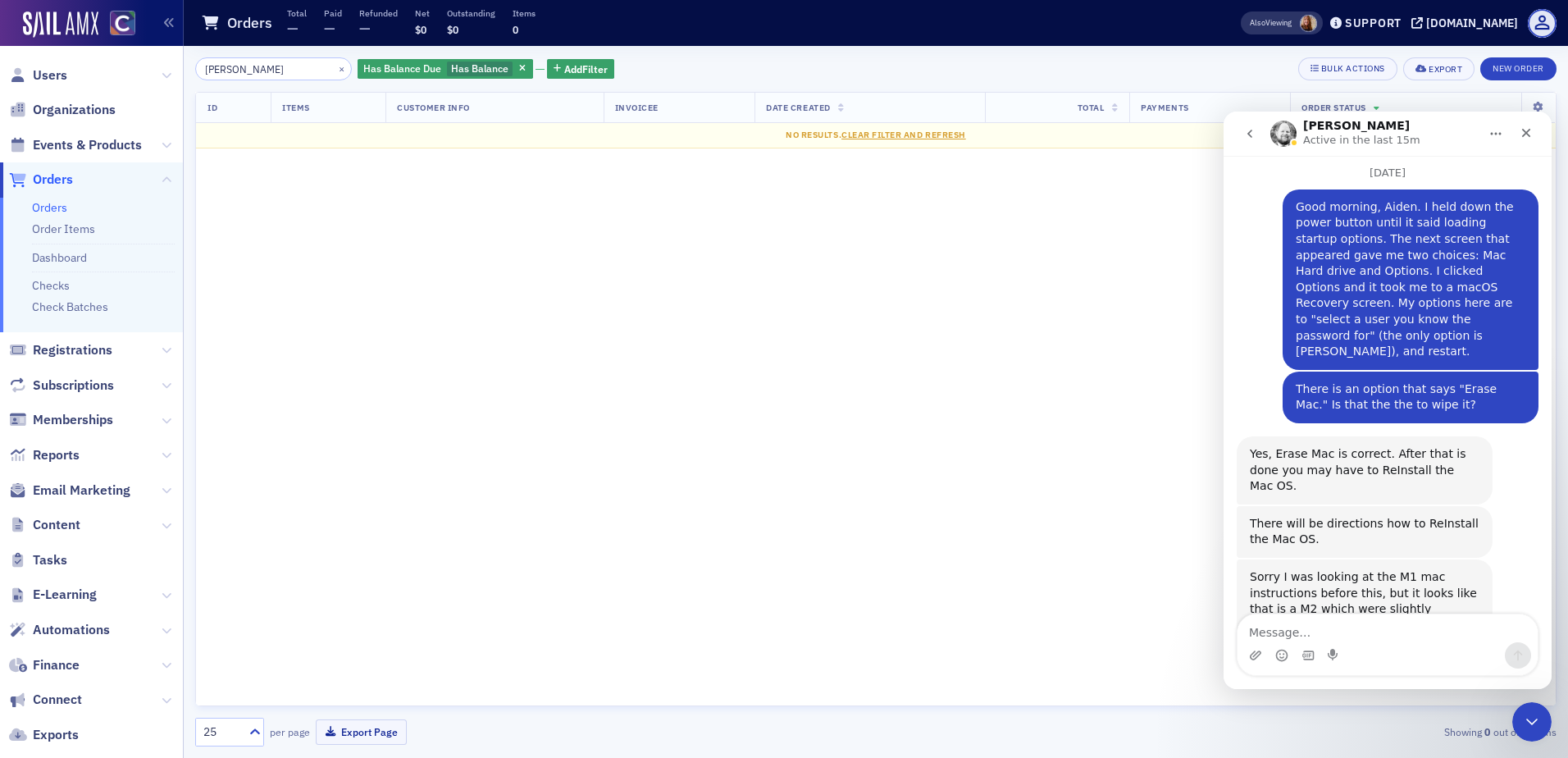
drag, startPoint x: 247, startPoint y: 67, endPoint x: 165, endPoint y: 71, distance: 82.1
click at [169, 71] on div "Users Organizations Events & Products Orders Orders Order Items Dashboard Check…" at bounding box center [784, 379] width 1568 height 758
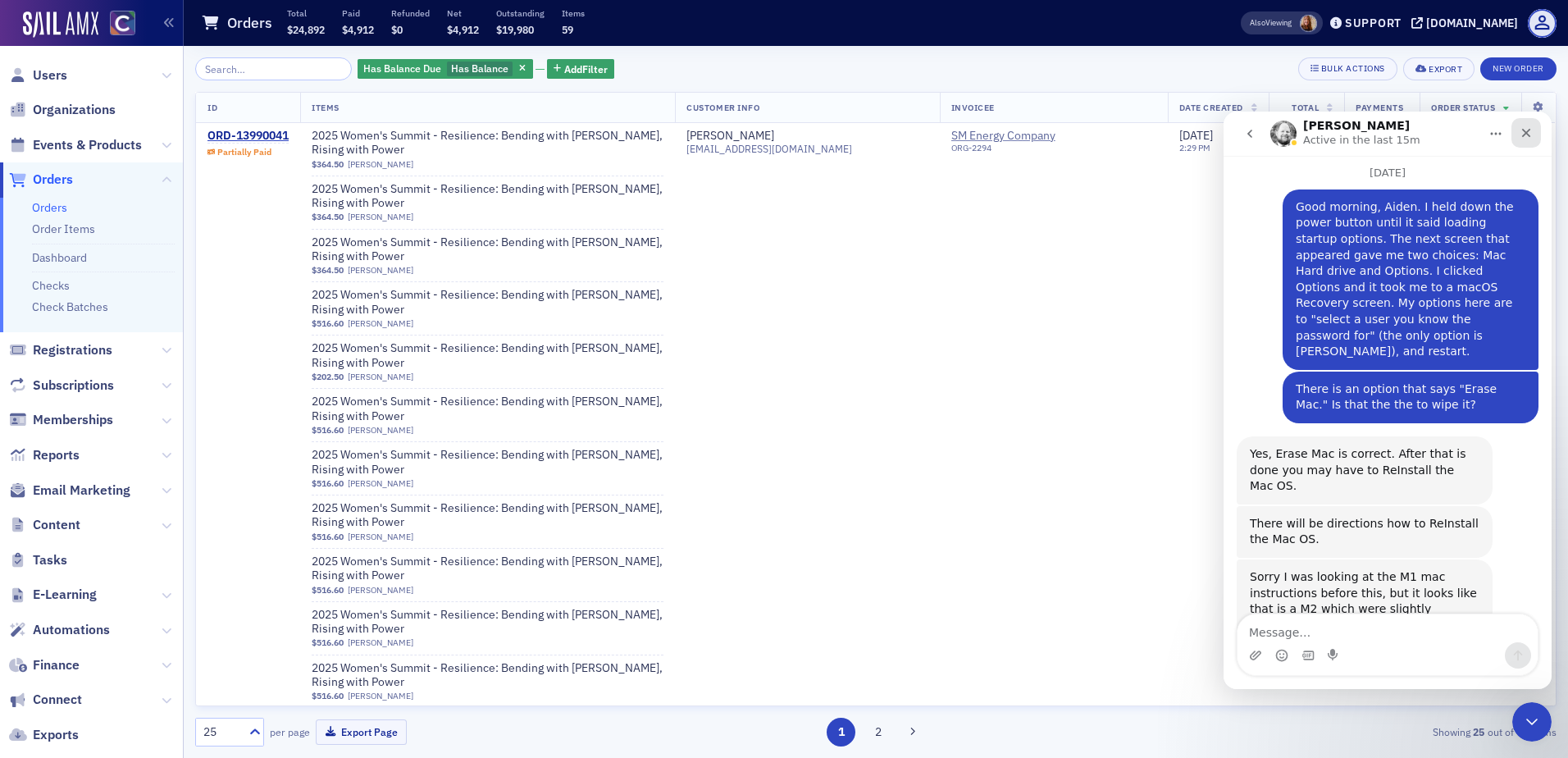
click at [1525, 131] on icon "Close" at bounding box center [1526, 134] width 9 height 9
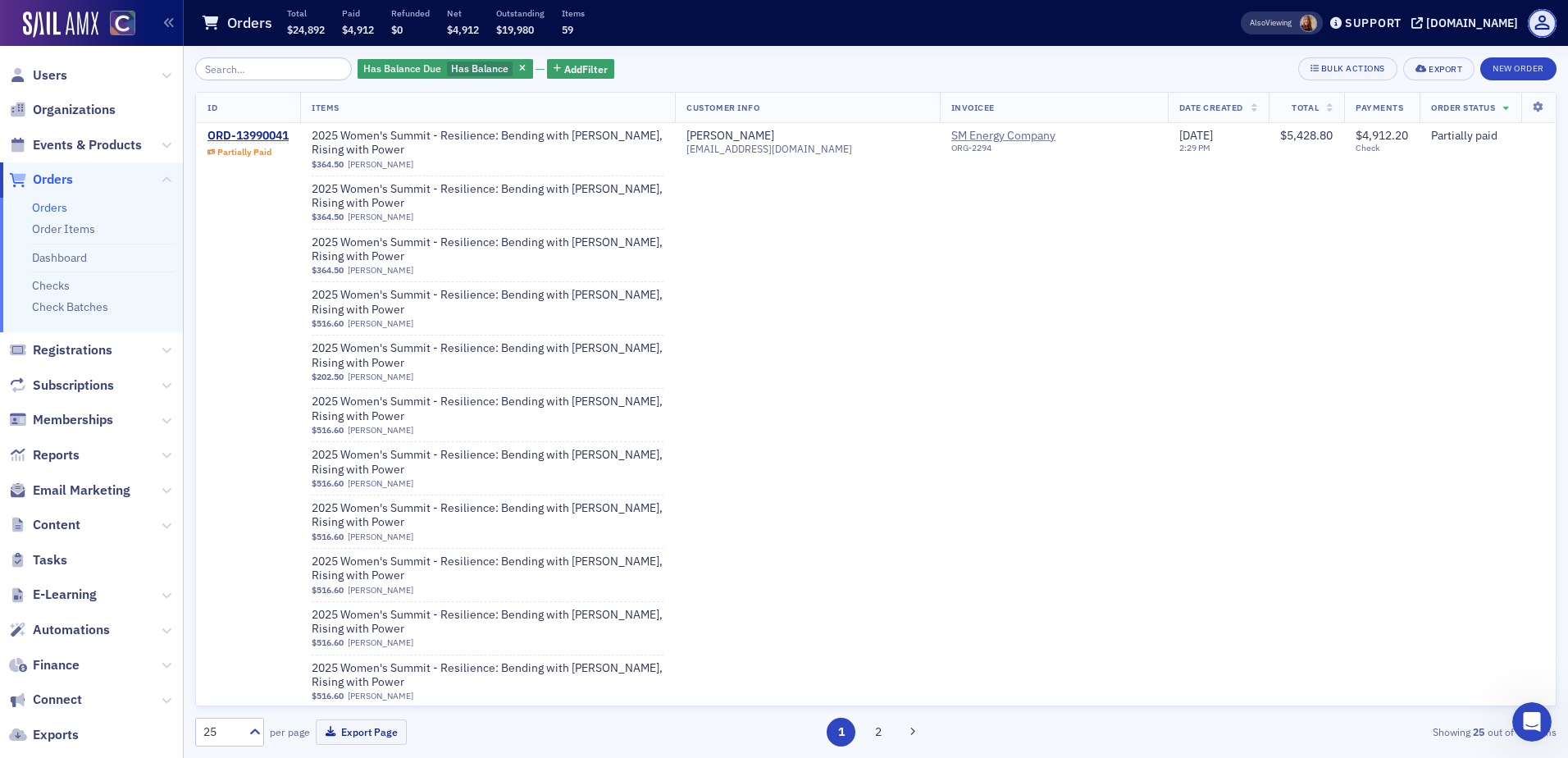
click at [1179, 110] on span "Date Created" at bounding box center [1211, 107] width 64 height 11
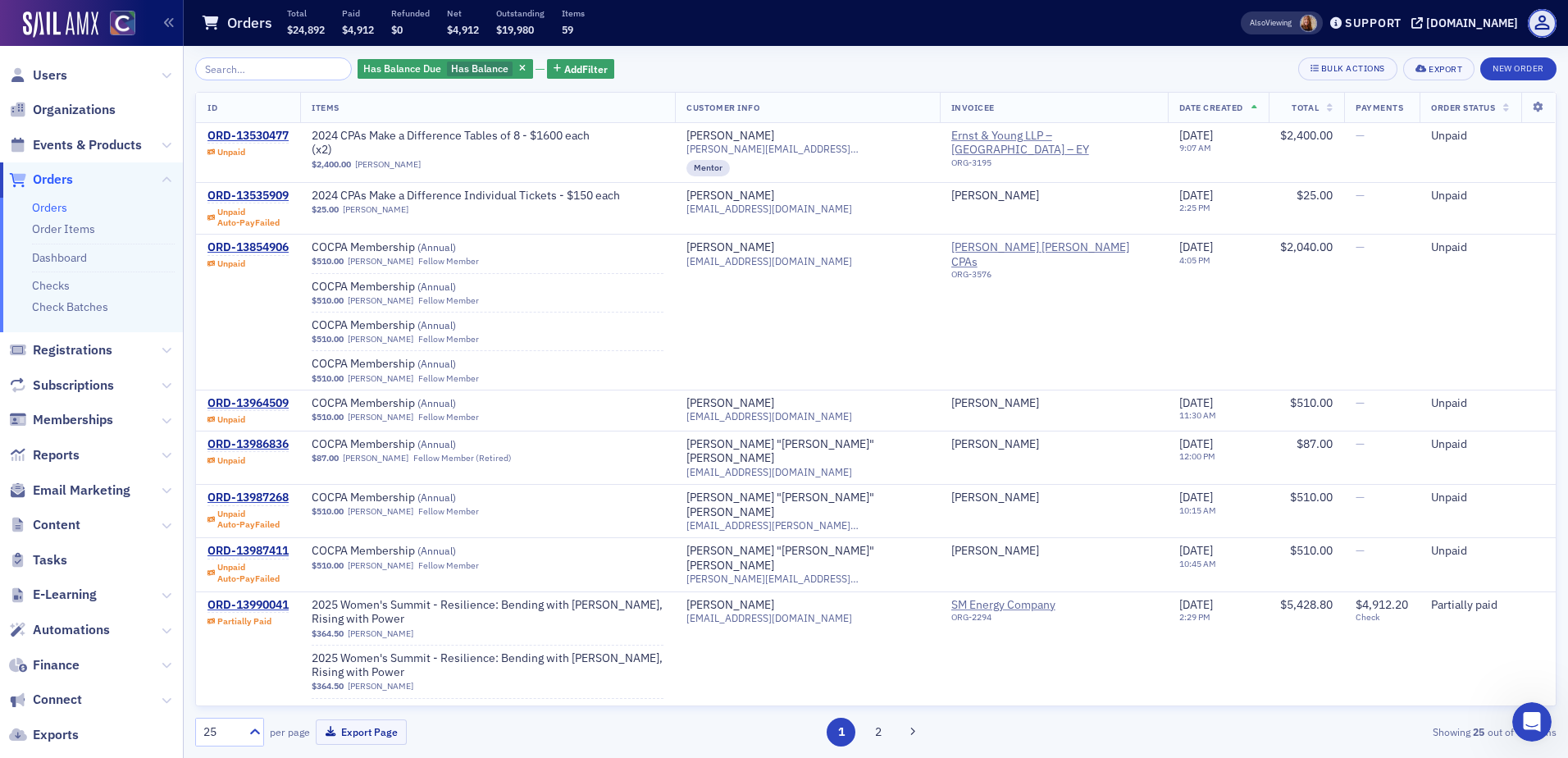
scroll to position [1331, 0]
